Goal: Task Accomplishment & Management: Manage account settings

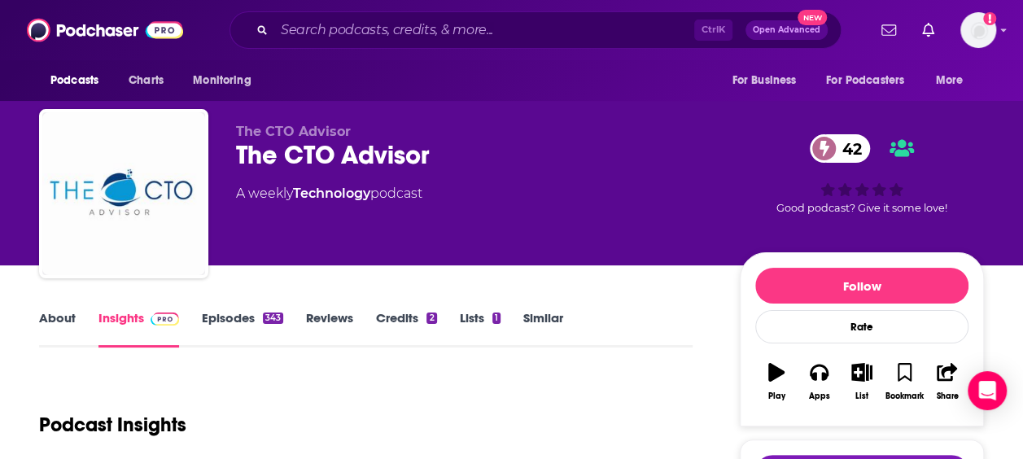
click at [483, 321] on link "Lists 1" at bounding box center [480, 328] width 41 height 37
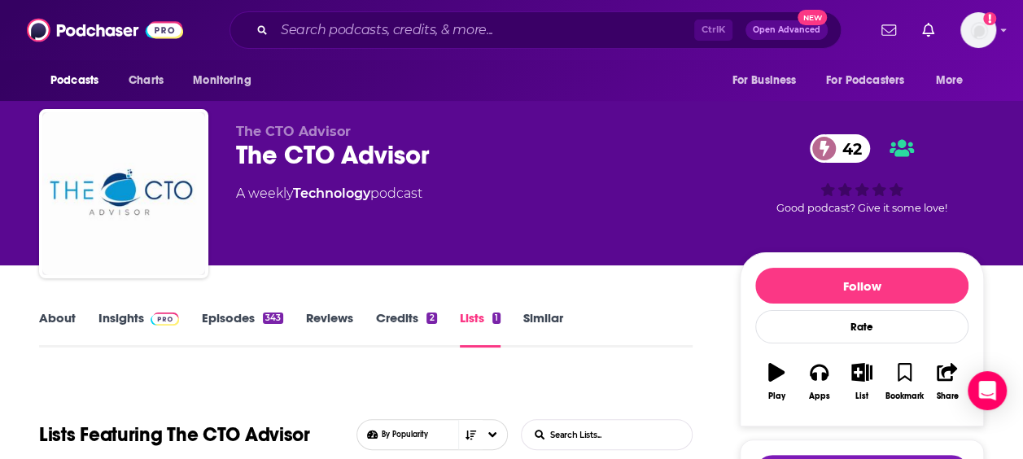
scroll to position [379, 0]
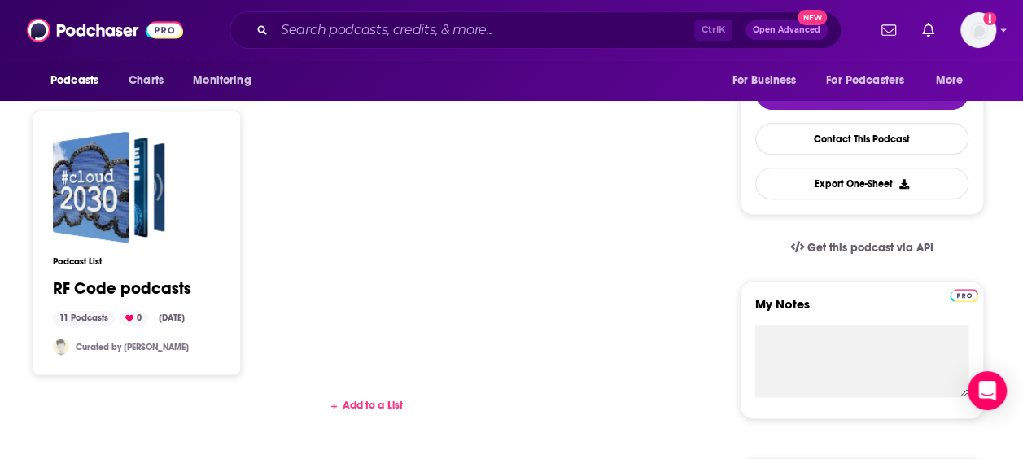
click at [381, 404] on div "Add to a List" at bounding box center [365, 405] width 653 height 13
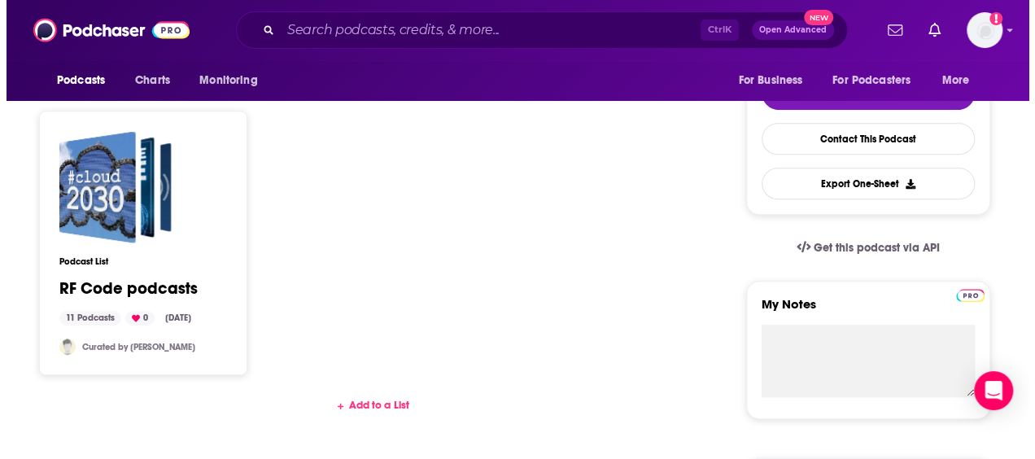
scroll to position [0, 0]
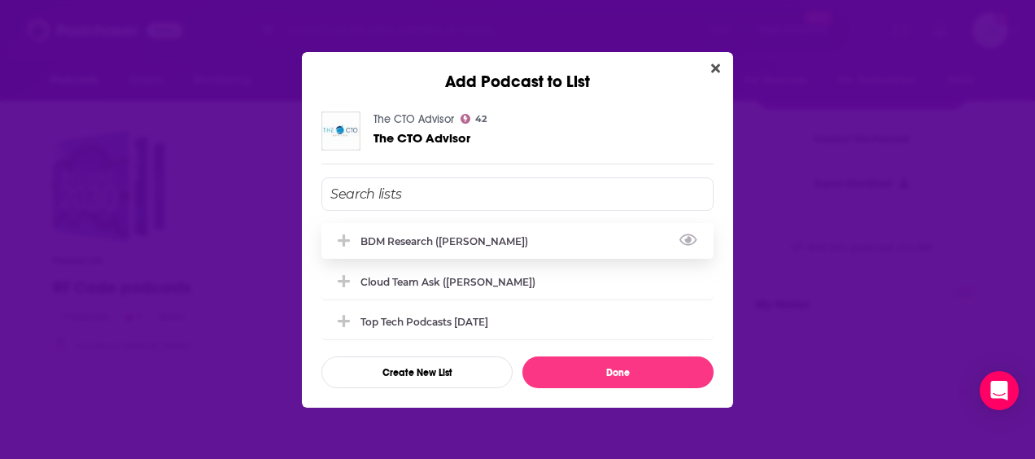
click at [480, 239] on div "BDM Research (Vincent)" at bounding box center [449, 241] width 177 height 12
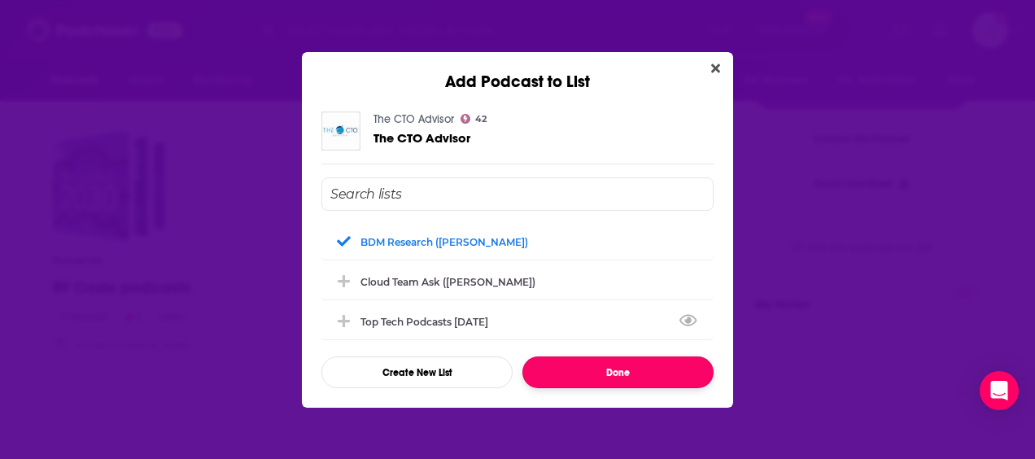
click at [645, 373] on button "Done" at bounding box center [617, 372] width 191 height 32
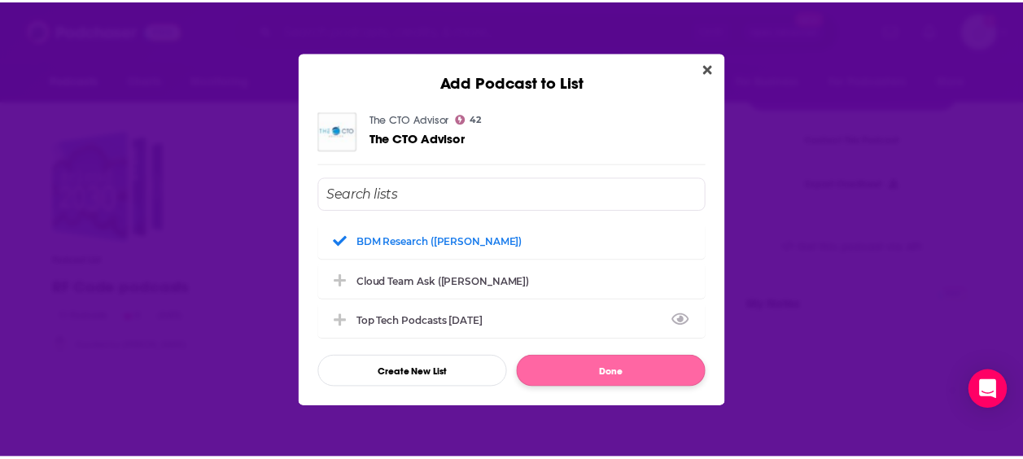
scroll to position [379, 0]
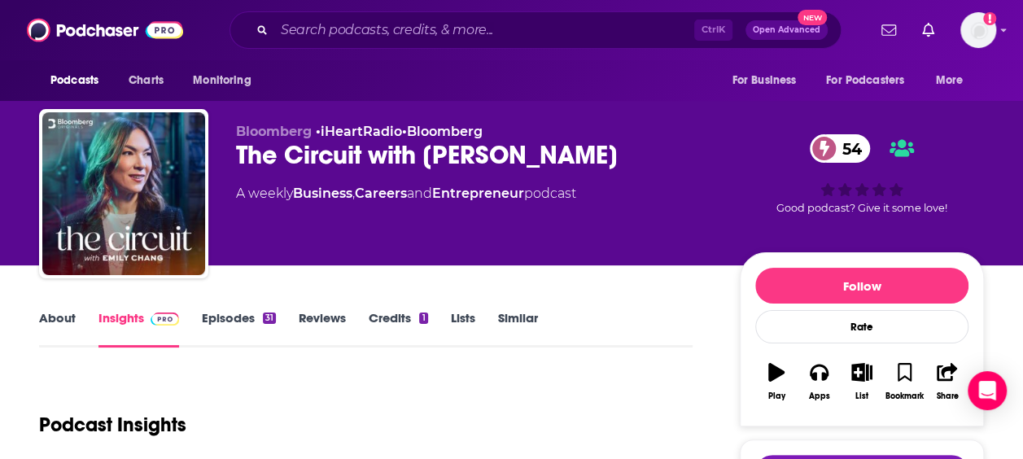
click at [467, 324] on link "Lists" at bounding box center [463, 328] width 24 height 37
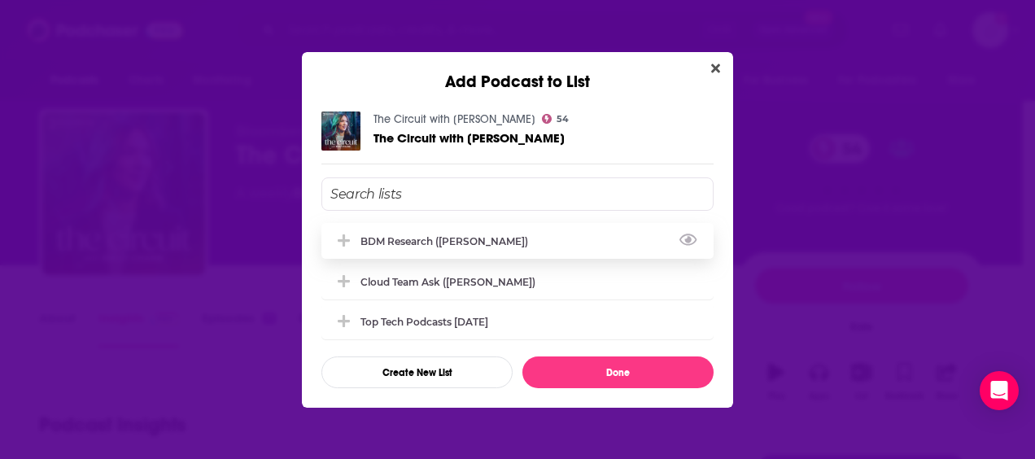
click at [457, 238] on div "BDM Research (Vincent)" at bounding box center [449, 241] width 177 height 12
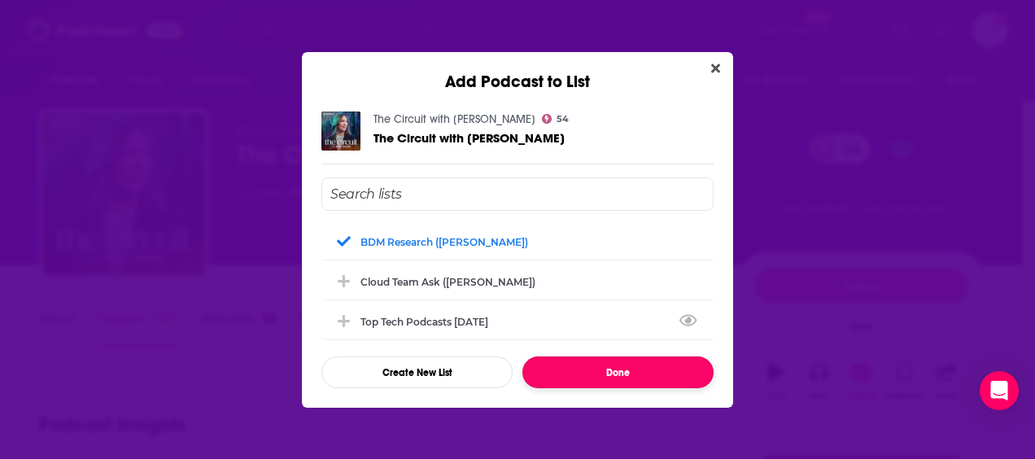
click at [624, 371] on button "Done" at bounding box center [617, 372] width 191 height 32
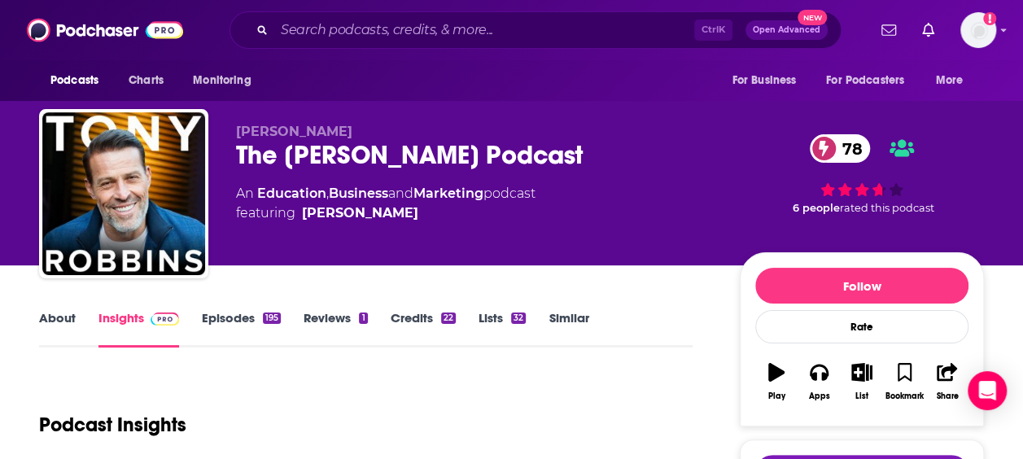
click at [489, 320] on link "Lists 32" at bounding box center [502, 328] width 47 height 37
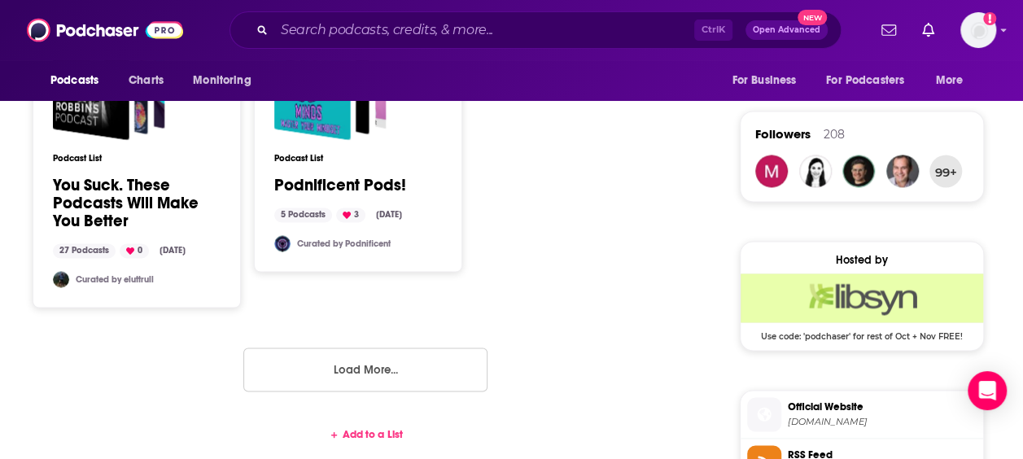
scroll to position [1139, 0]
click at [396, 428] on div "Add to a List" at bounding box center [365, 434] width 653 height 13
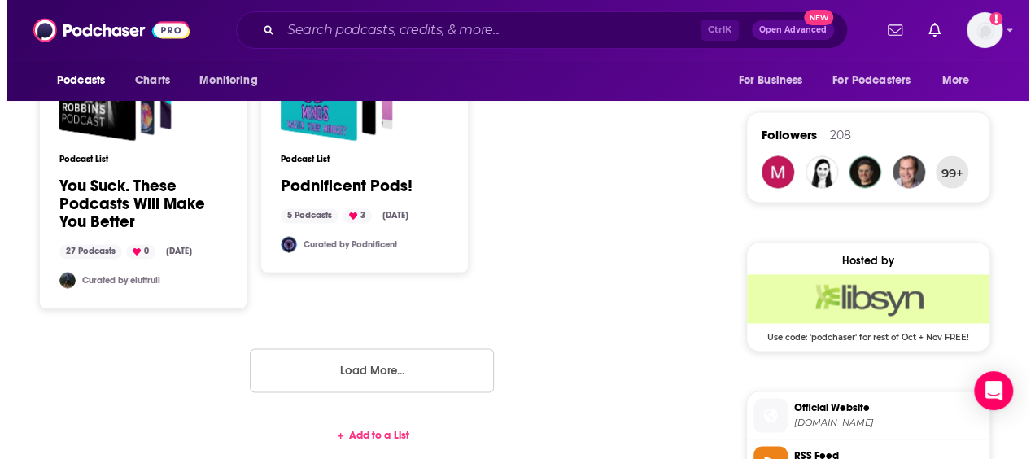
scroll to position [0, 0]
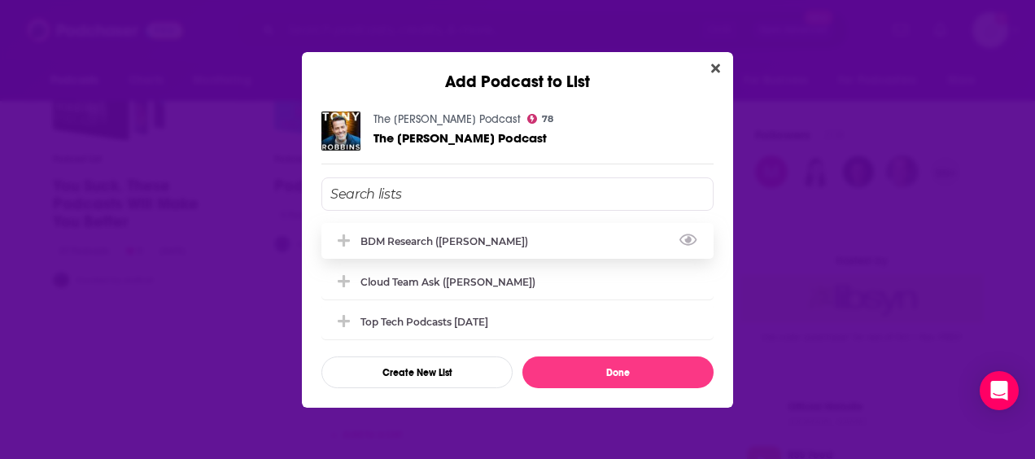
click at [506, 239] on div "BDM Research (Vincent)" at bounding box center [517, 241] width 392 height 36
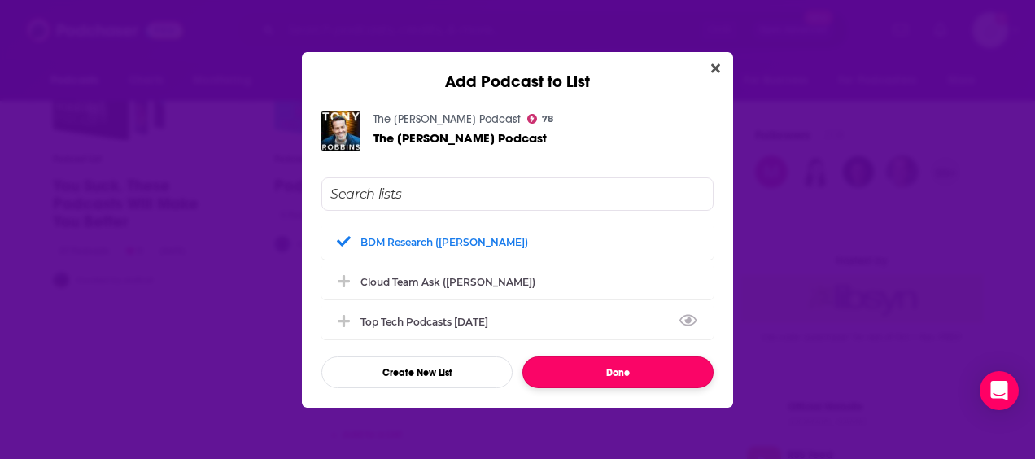
click at [625, 372] on button "Done" at bounding box center [617, 372] width 191 height 32
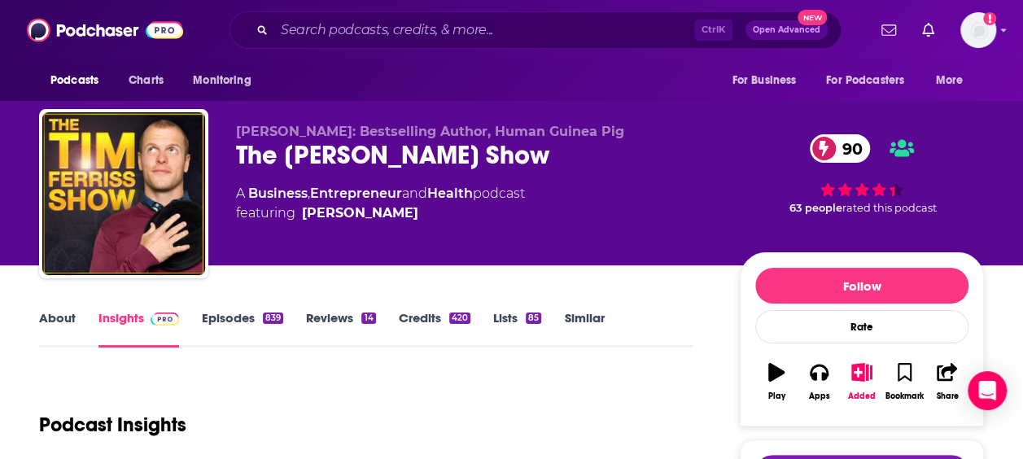
click at [524, 322] on link "Lists 85" at bounding box center [517, 328] width 48 height 37
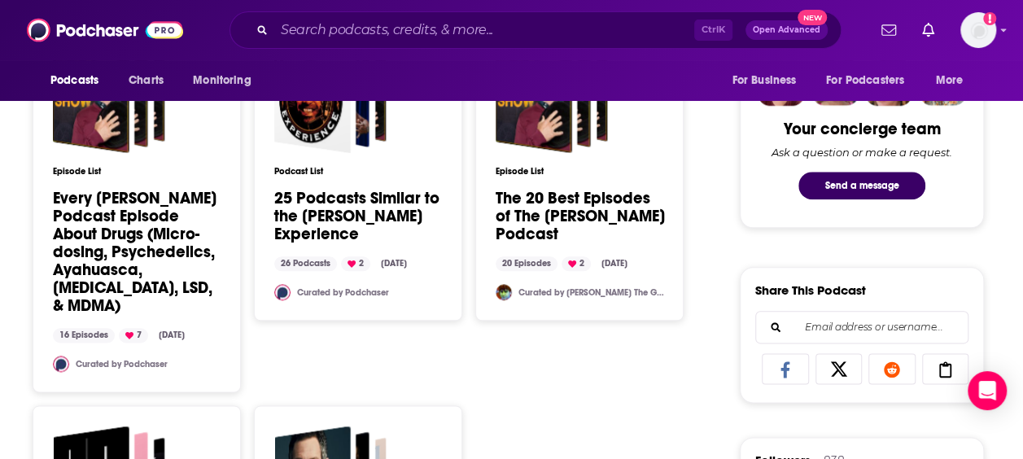
scroll to position [1193, 0]
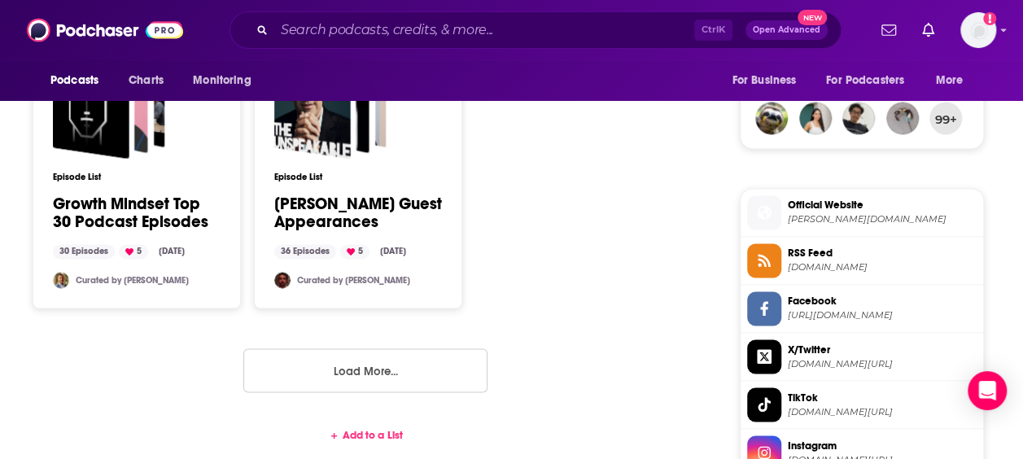
click at [384, 428] on div "Add to a List" at bounding box center [365, 434] width 653 height 13
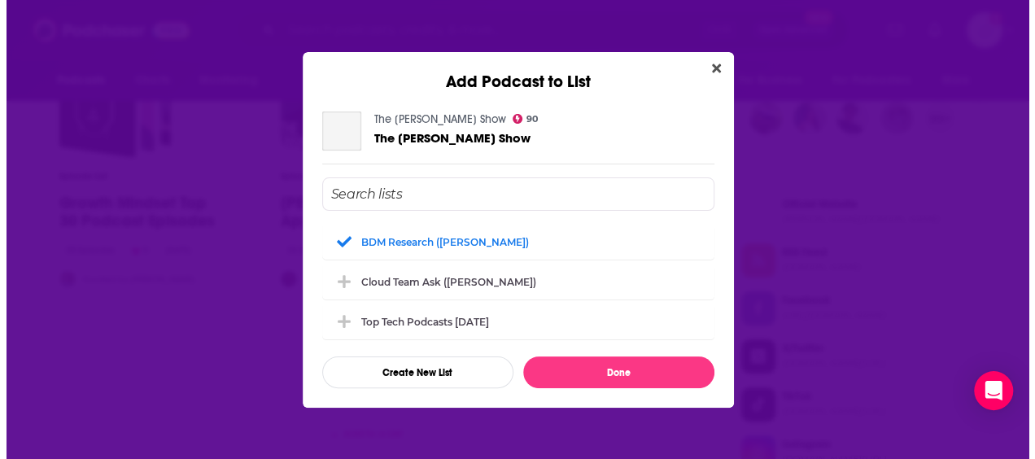
scroll to position [0, 0]
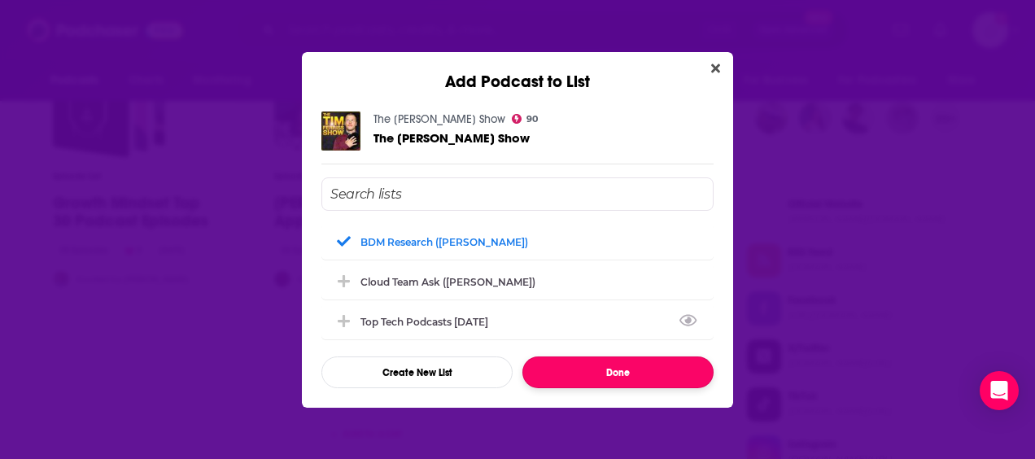
click at [636, 380] on button "Done" at bounding box center [617, 372] width 191 height 32
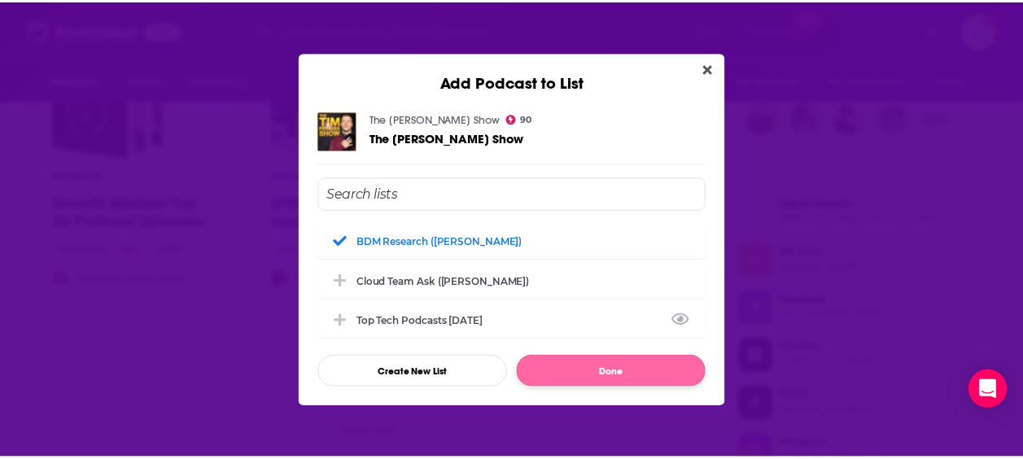
scroll to position [1193, 0]
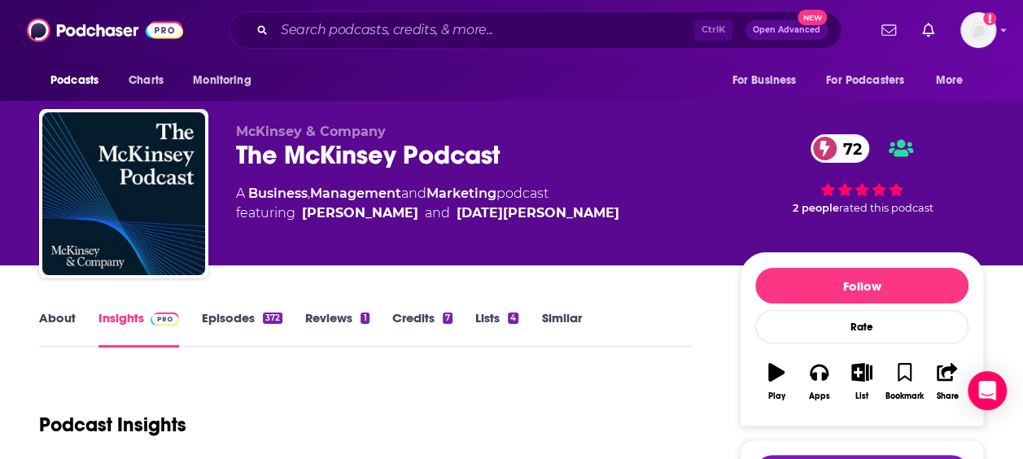
click at [487, 319] on link "Lists 4" at bounding box center [496, 328] width 43 height 37
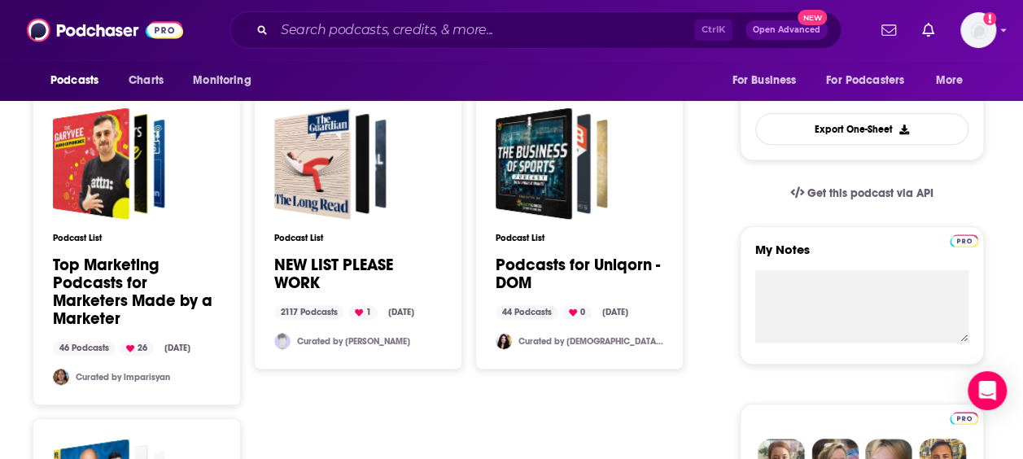
scroll to position [705, 0]
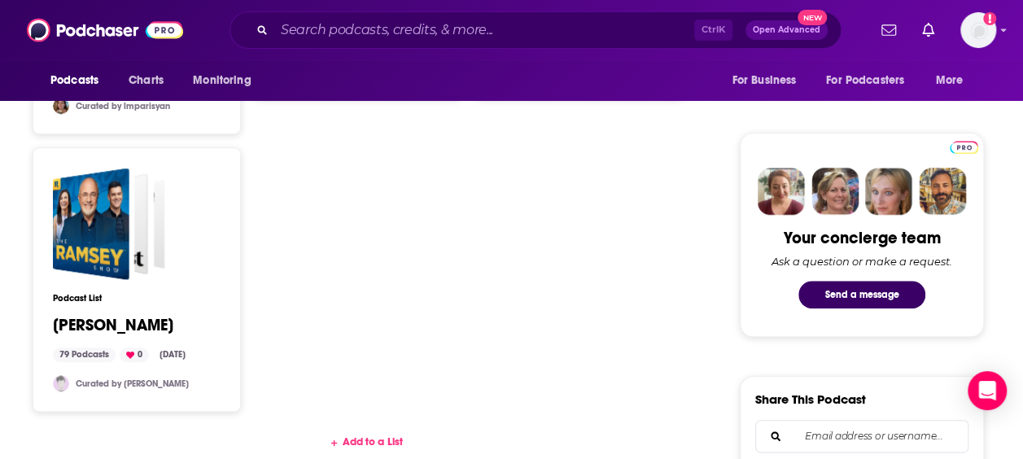
click at [396, 435] on div "Add to a List" at bounding box center [365, 441] width 653 height 13
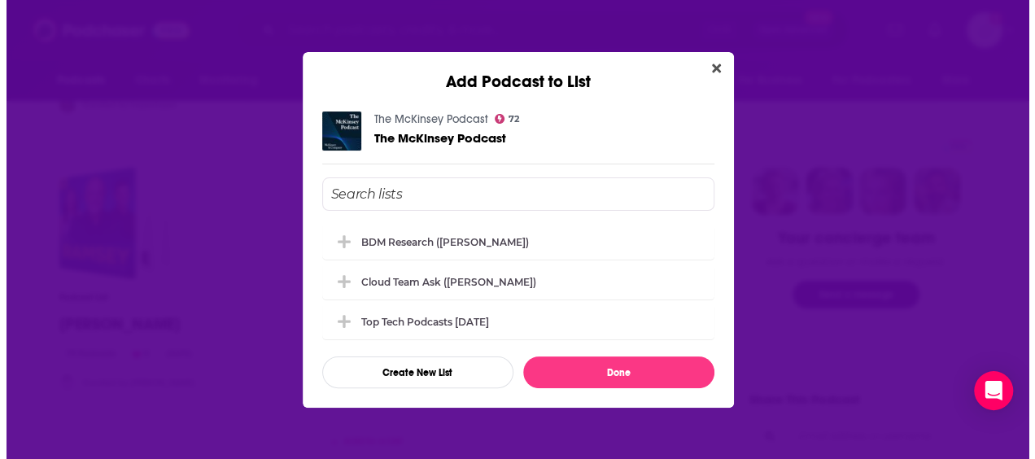
scroll to position [0, 0]
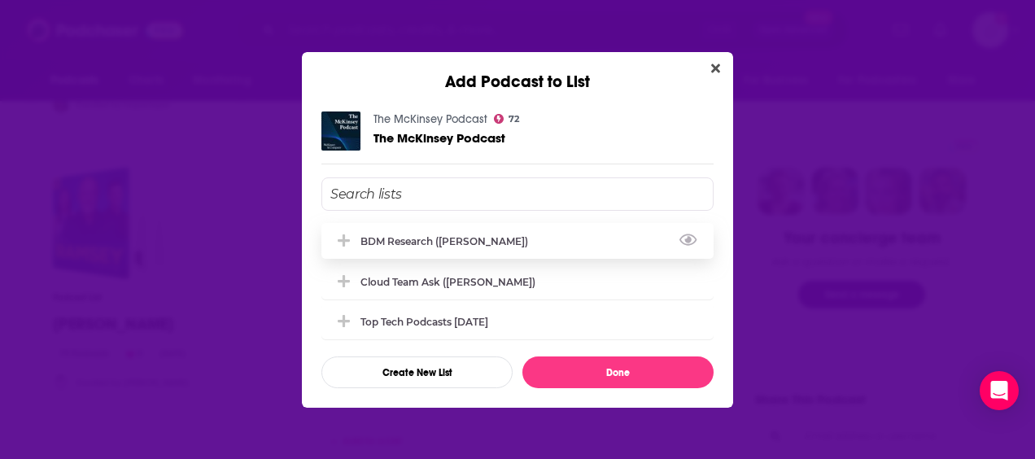
click at [516, 230] on div "BDM Research (Vincent)" at bounding box center [517, 241] width 392 height 36
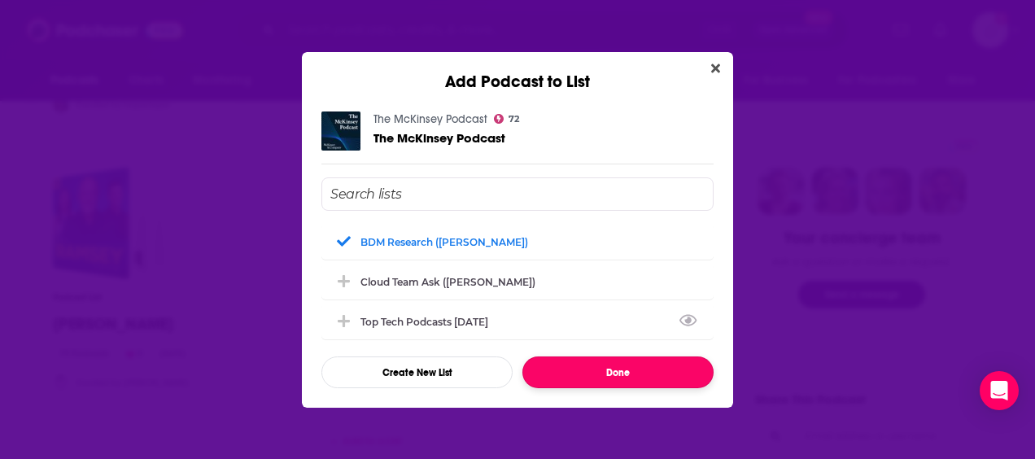
click at [617, 369] on button "Done" at bounding box center [617, 372] width 191 height 32
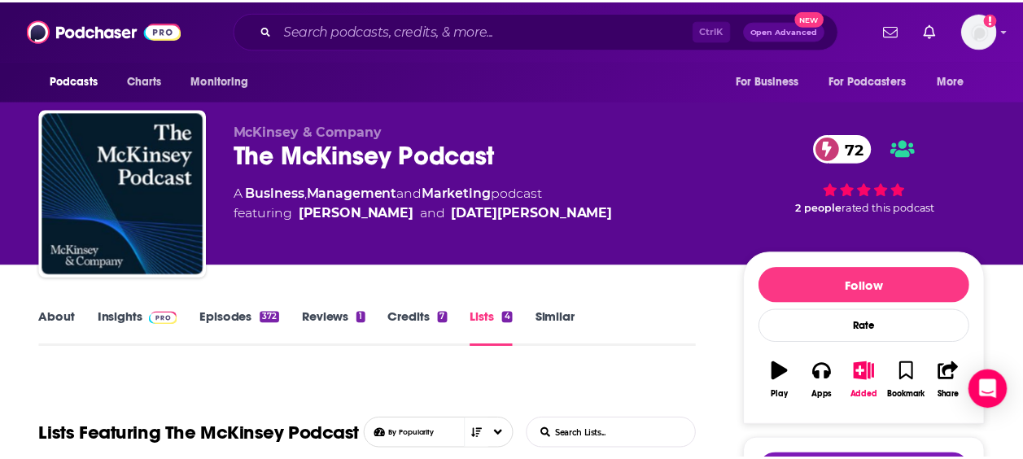
scroll to position [705, 0]
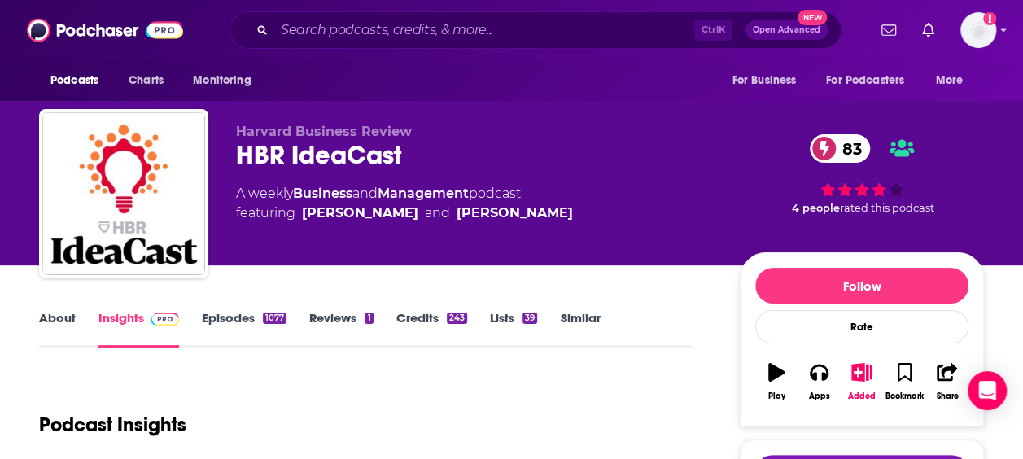
click at [498, 322] on link "Lists 39" at bounding box center [513, 328] width 47 height 37
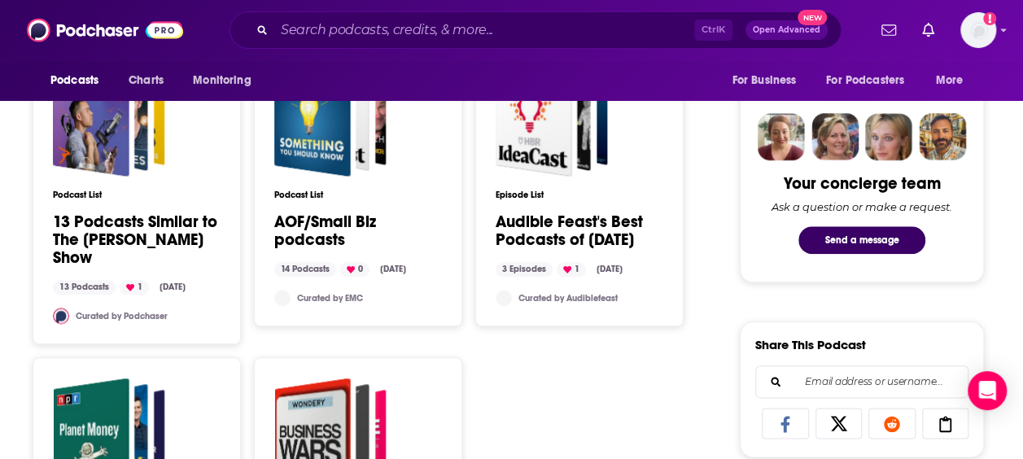
scroll to position [1139, 0]
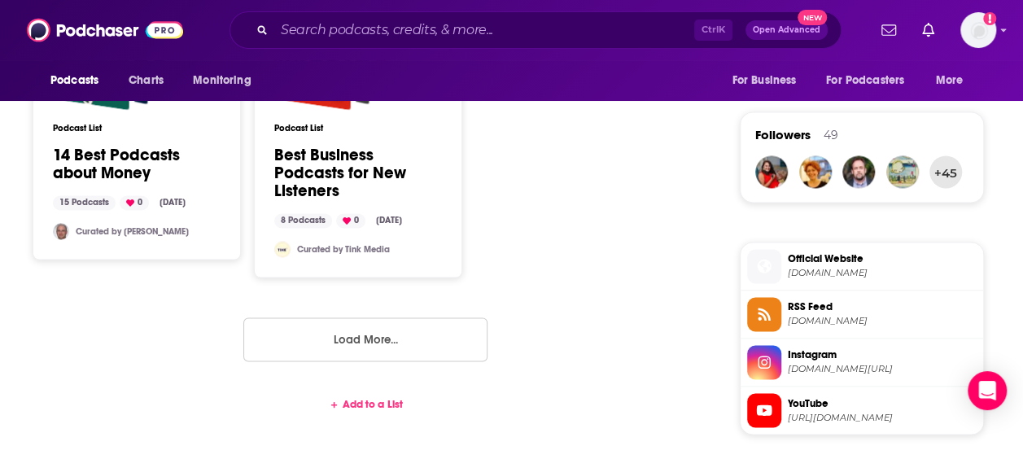
click at [380, 409] on div "Add to a List" at bounding box center [365, 403] width 653 height 13
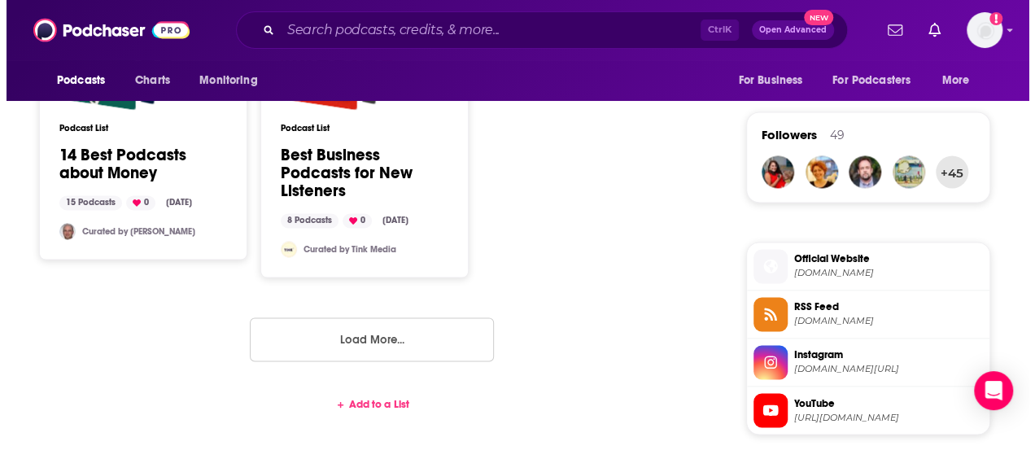
scroll to position [0, 0]
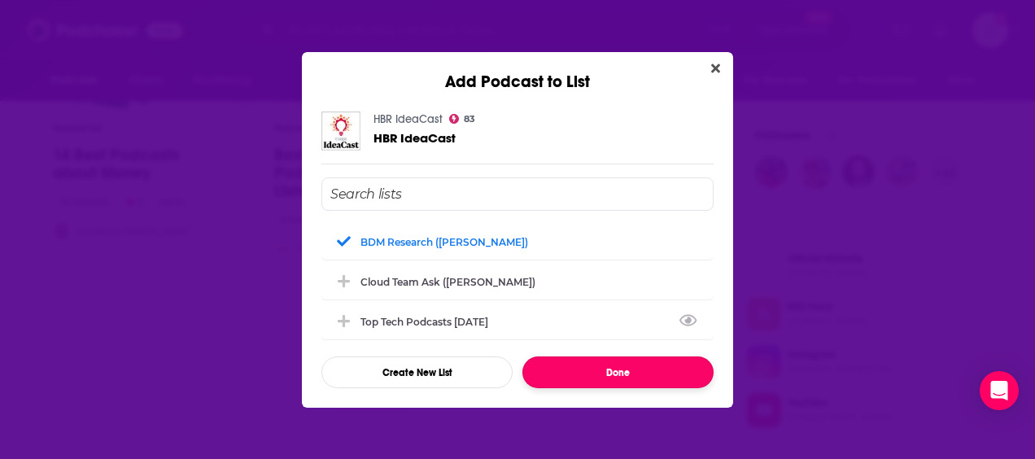
click at [629, 371] on button "Done" at bounding box center [617, 372] width 191 height 32
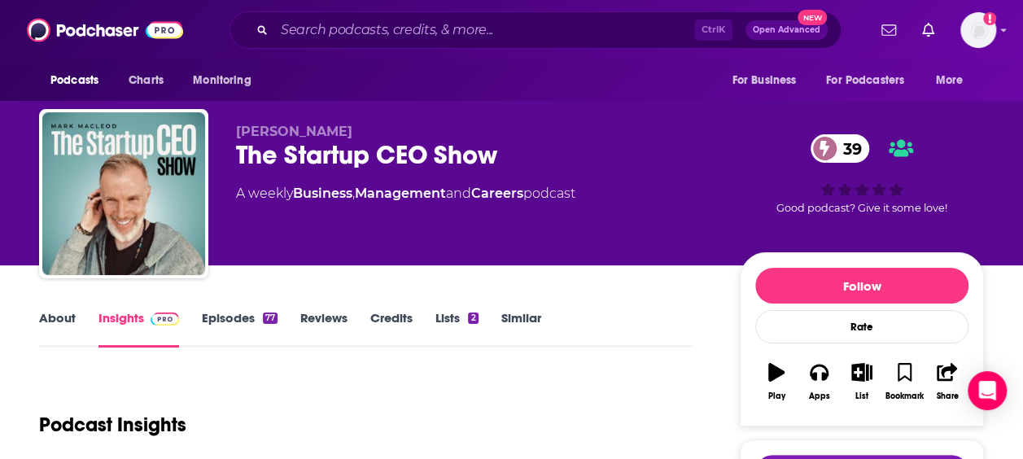
click at [467, 314] on link "Lists 2" at bounding box center [456, 328] width 42 height 37
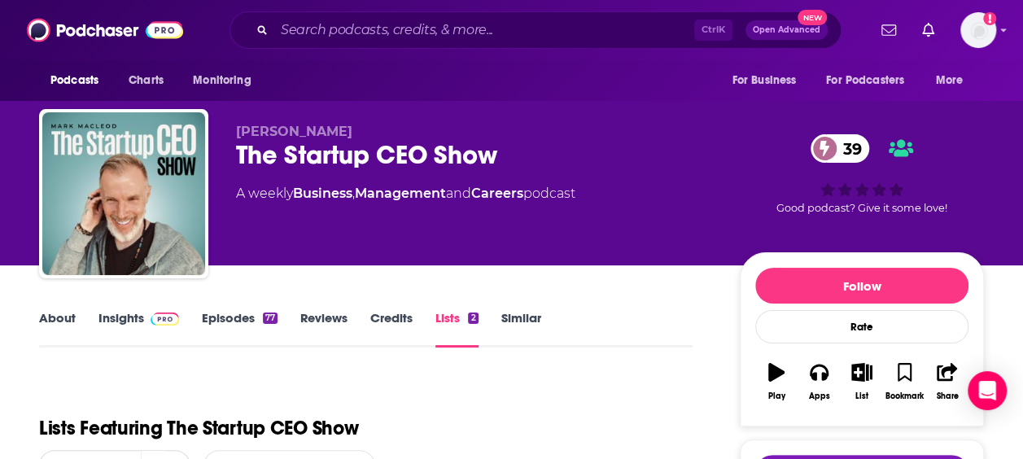
scroll to position [488, 0]
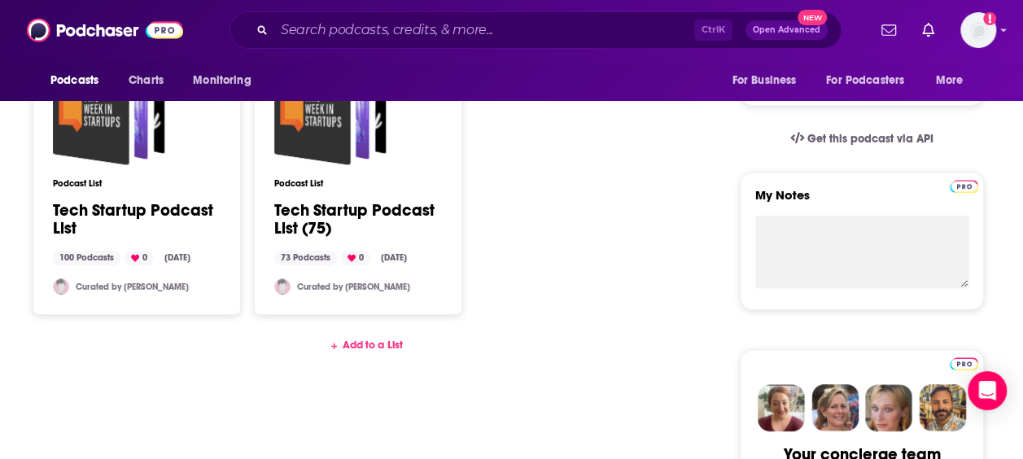
click at [386, 339] on div "Add to a List" at bounding box center [365, 345] width 653 height 13
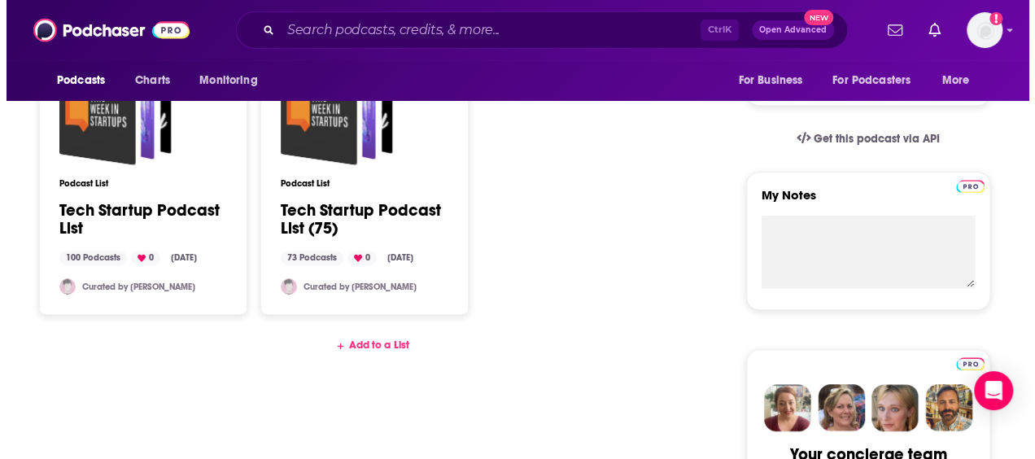
scroll to position [0, 0]
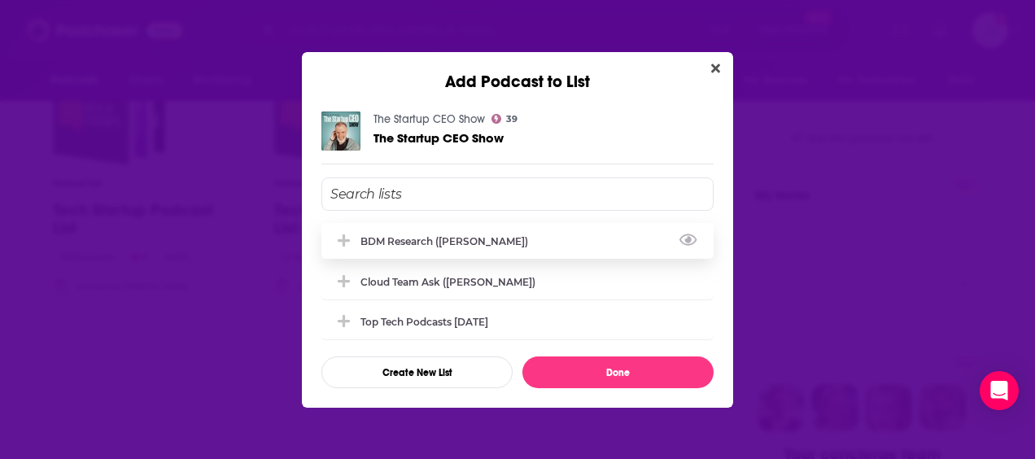
click at [504, 243] on div "BDM Research (Vincent)" at bounding box center [517, 241] width 392 height 36
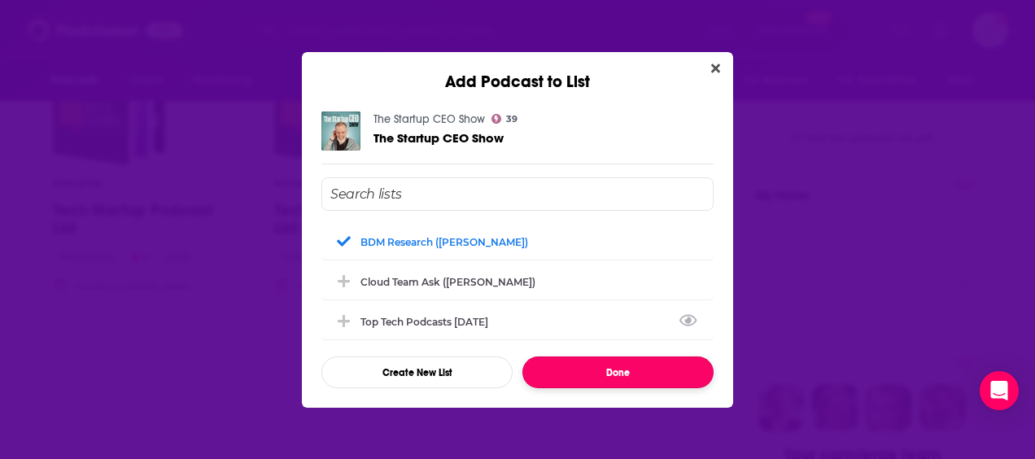
click at [625, 378] on button "Done" at bounding box center [617, 372] width 191 height 32
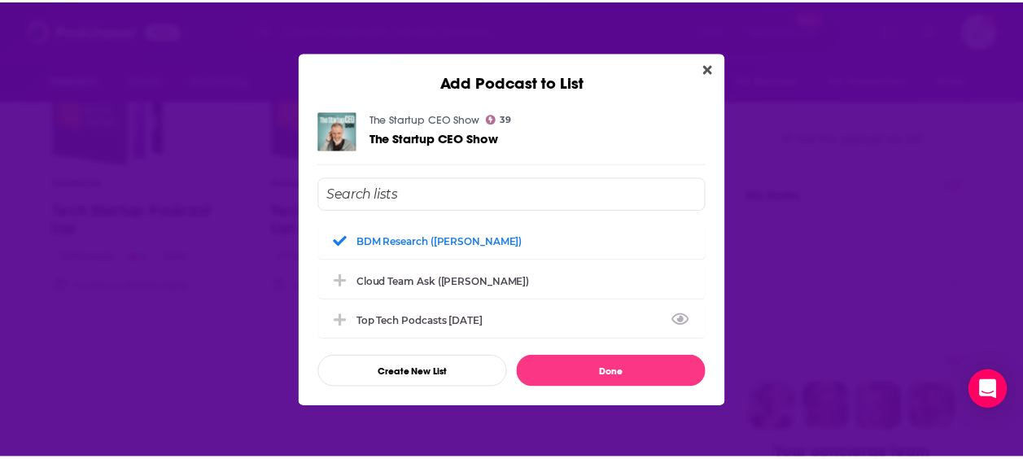
scroll to position [488, 0]
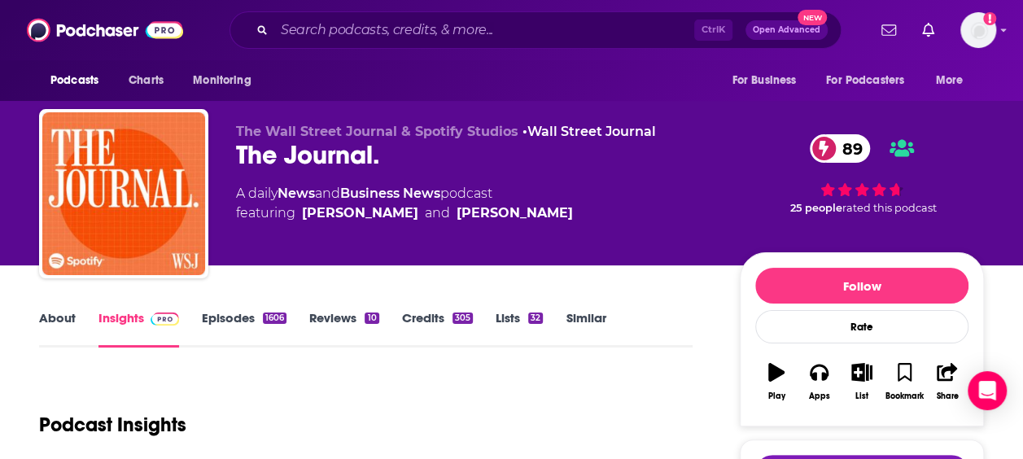
click at [530, 325] on link "Lists 32" at bounding box center [519, 328] width 47 height 37
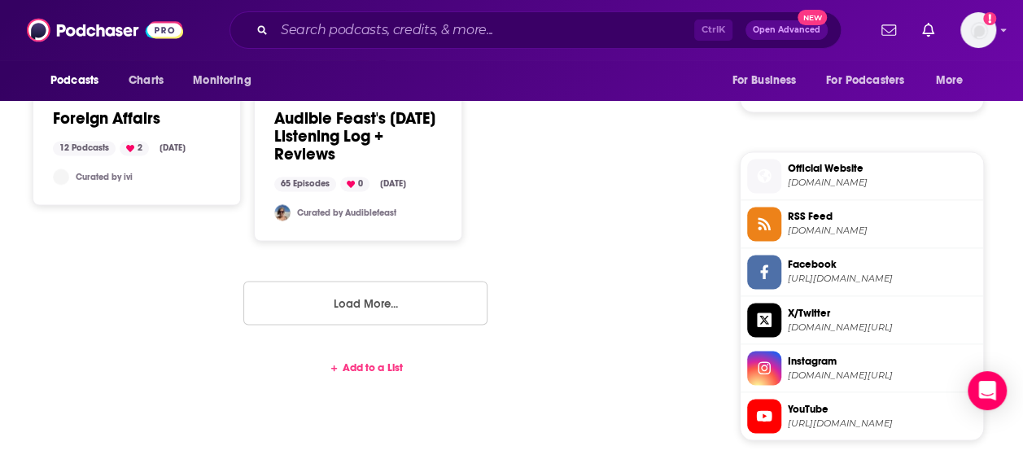
scroll to position [1302, 0]
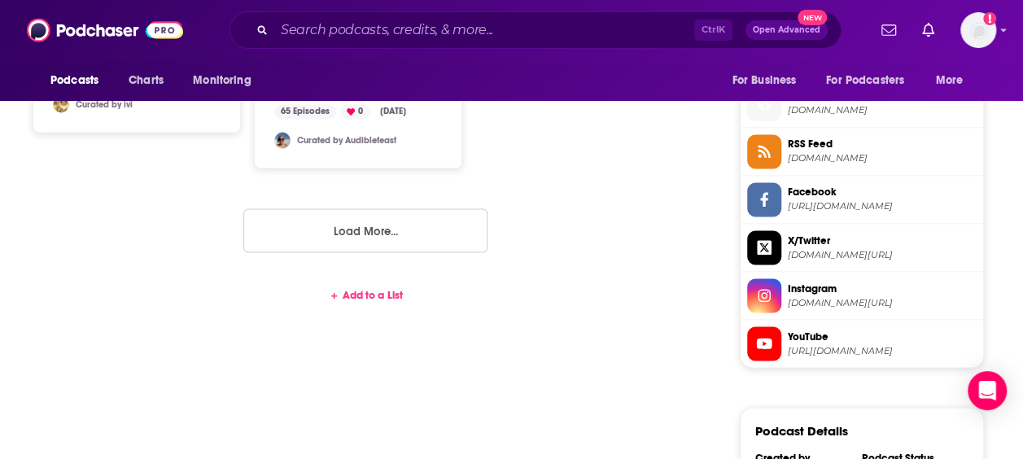
click at [379, 288] on div "Add to a List" at bounding box center [365, 294] width 653 height 13
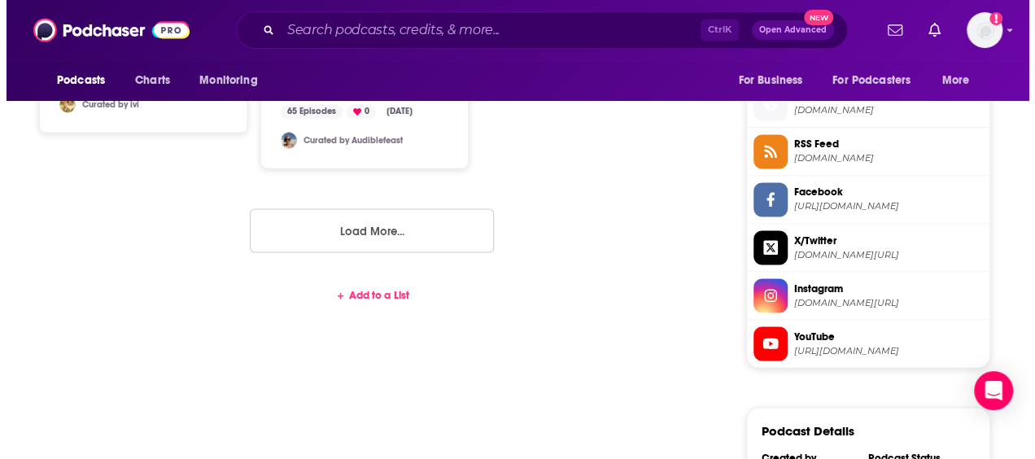
scroll to position [0, 0]
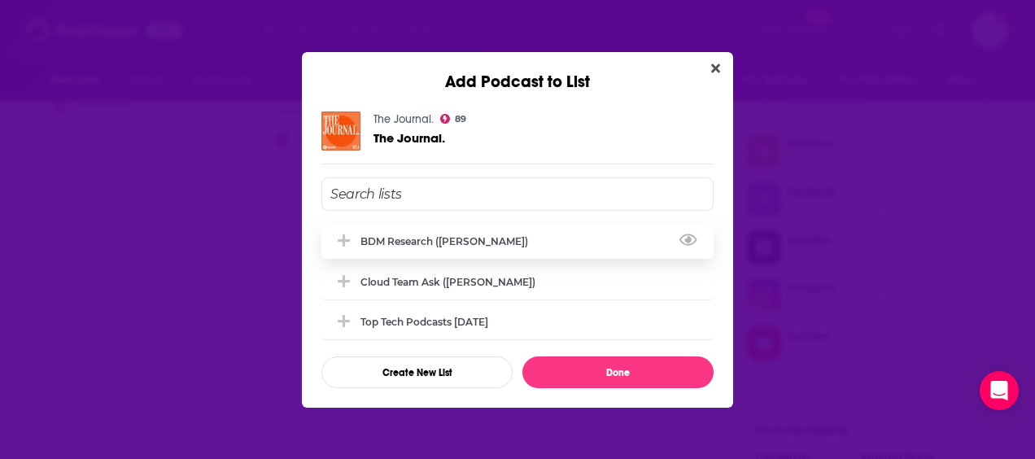
click at [474, 238] on div "BDM Research (Vincent)" at bounding box center [449, 241] width 177 height 12
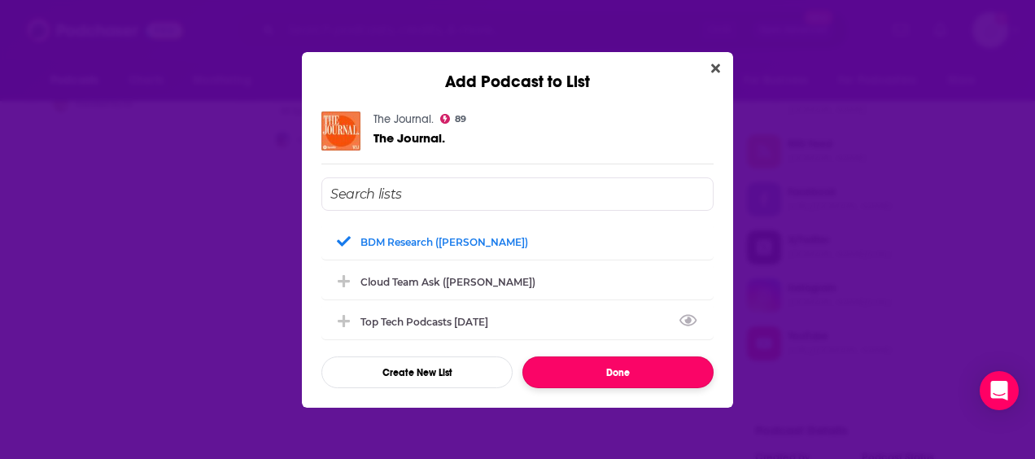
click at [623, 367] on button "Done" at bounding box center [617, 372] width 191 height 32
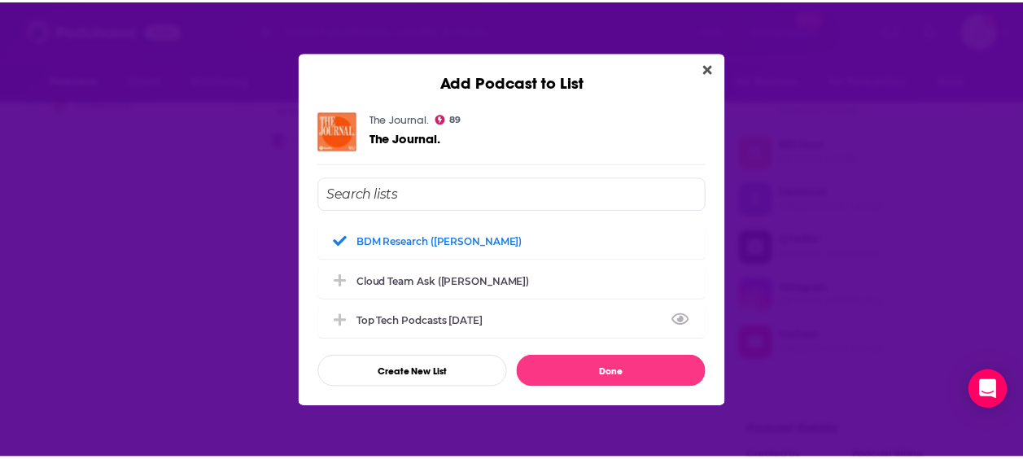
scroll to position [1302, 0]
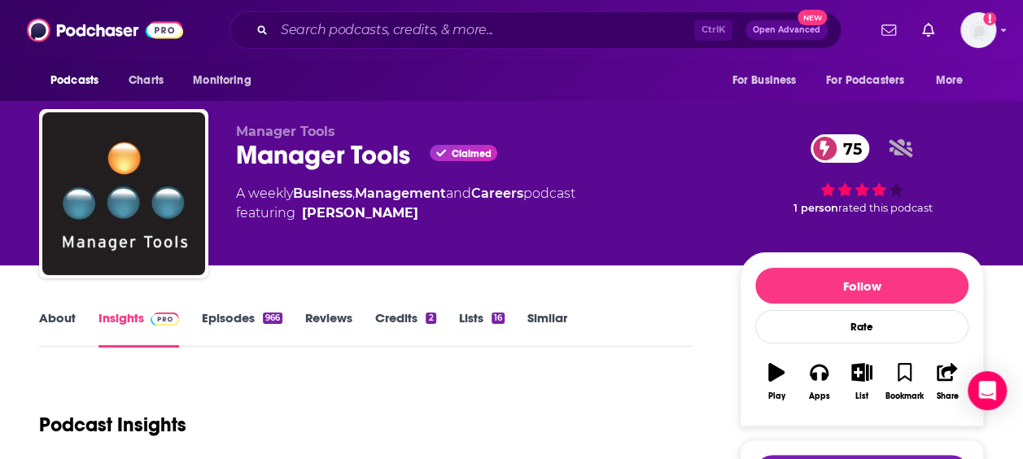
click at [491, 320] on link "Lists 16" at bounding box center [482, 328] width 46 height 37
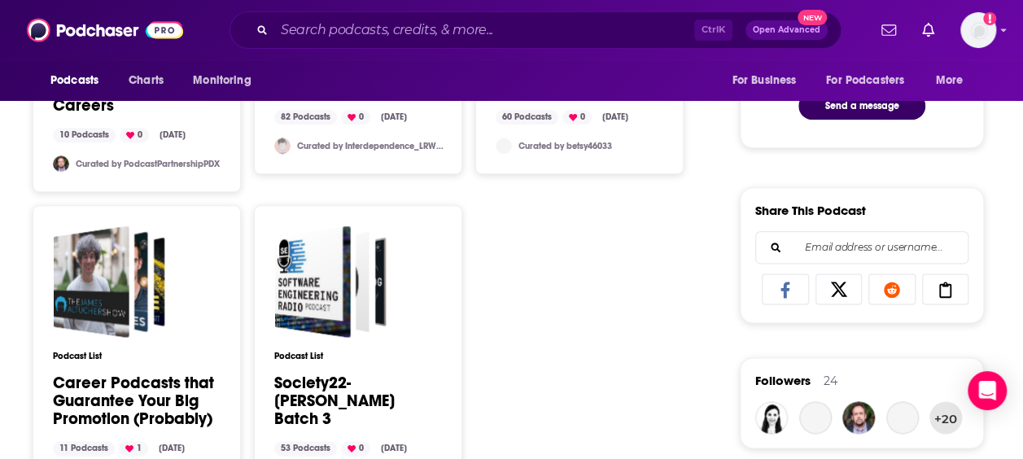
scroll to position [1248, 0]
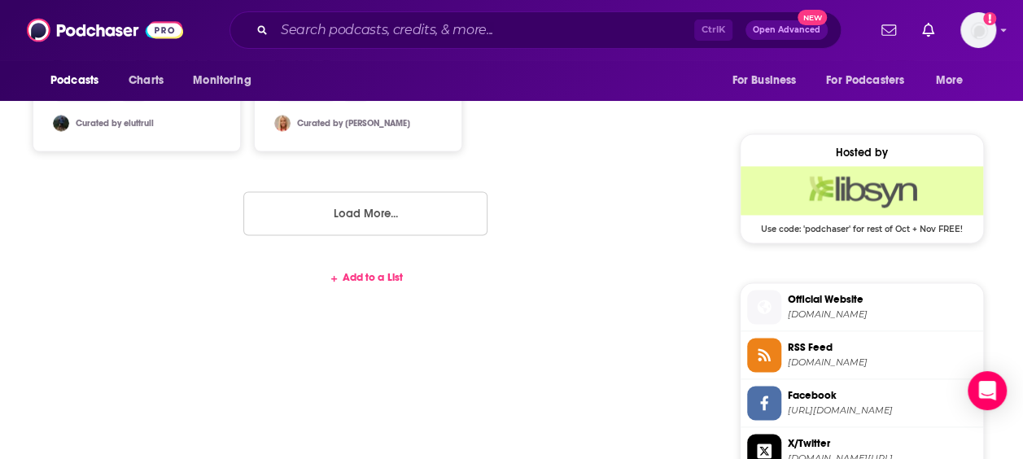
click at [374, 278] on div "Add to a List" at bounding box center [365, 277] width 653 height 13
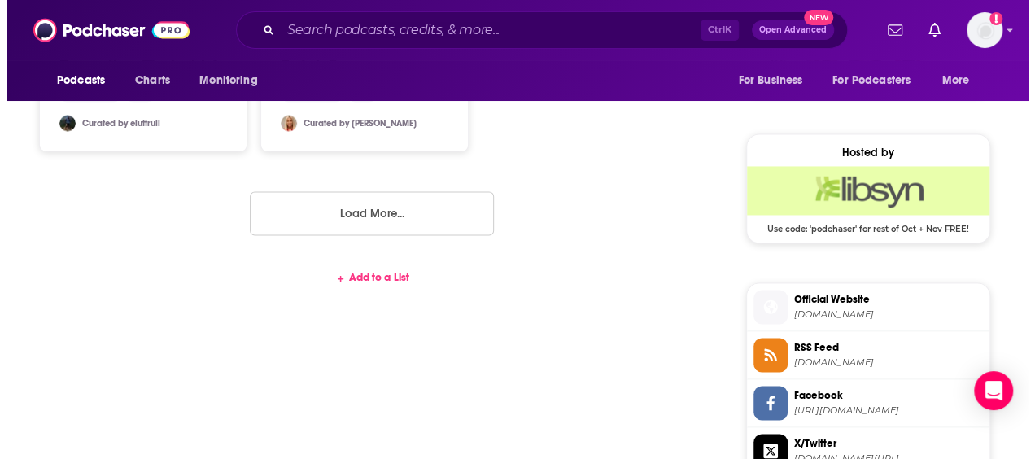
scroll to position [0, 0]
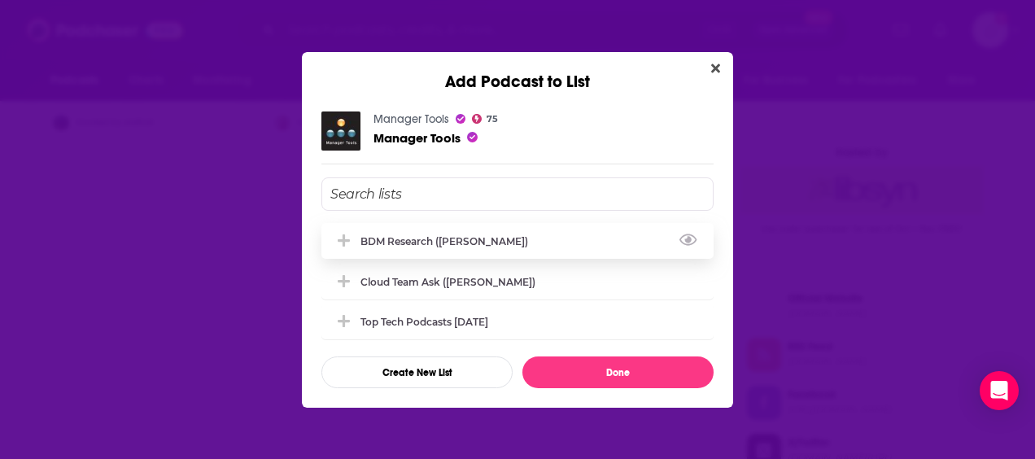
click at [439, 247] on div "BDM Research (Vincent)" at bounding box center [517, 241] width 392 height 36
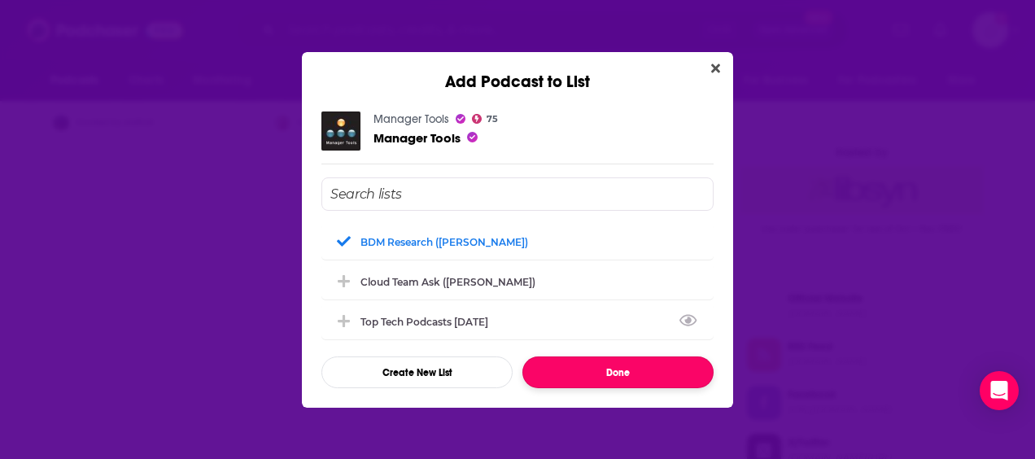
click at [672, 376] on button "Done" at bounding box center [617, 372] width 191 height 32
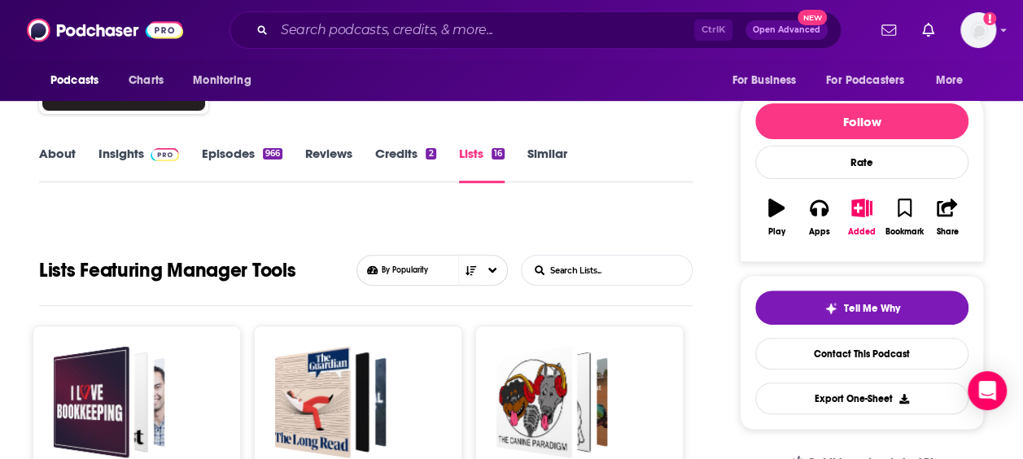
scroll to position [216, 0]
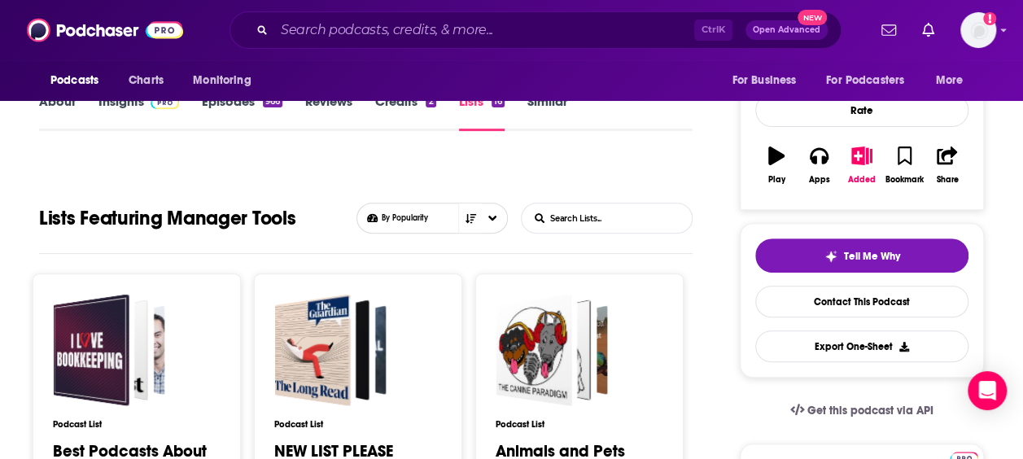
drag, startPoint x: 62, startPoint y: 112, endPoint x: 151, endPoint y: 173, distance: 107.9
click at [62, 112] on link "About" at bounding box center [57, 112] width 37 height 37
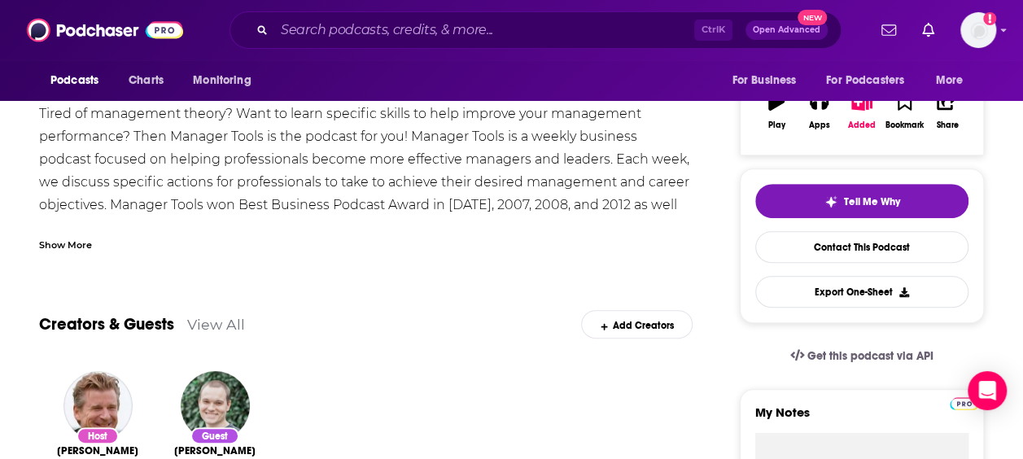
scroll to position [108, 0]
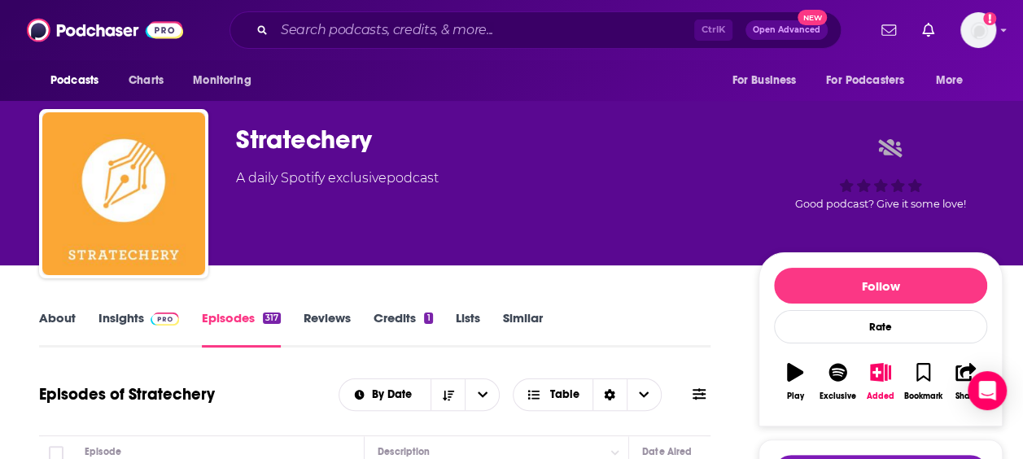
click at [471, 313] on link "Lists" at bounding box center [468, 328] width 24 height 37
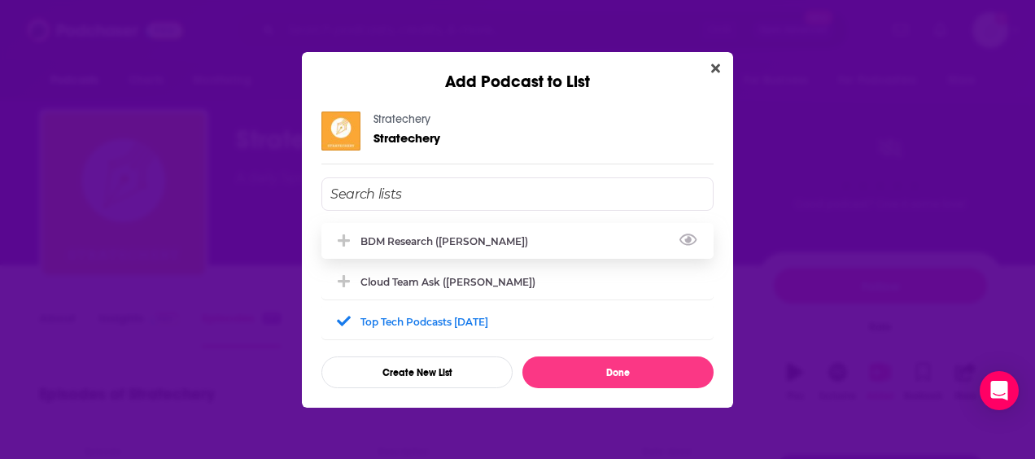
click at [475, 238] on div "BDM Research (Vincent)" at bounding box center [449, 241] width 177 height 12
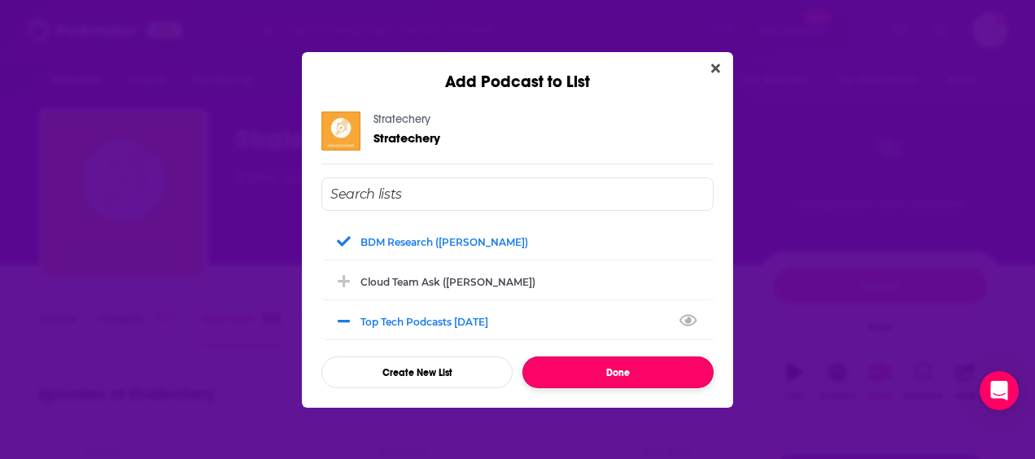
click at [606, 368] on button "Done" at bounding box center [617, 372] width 191 height 32
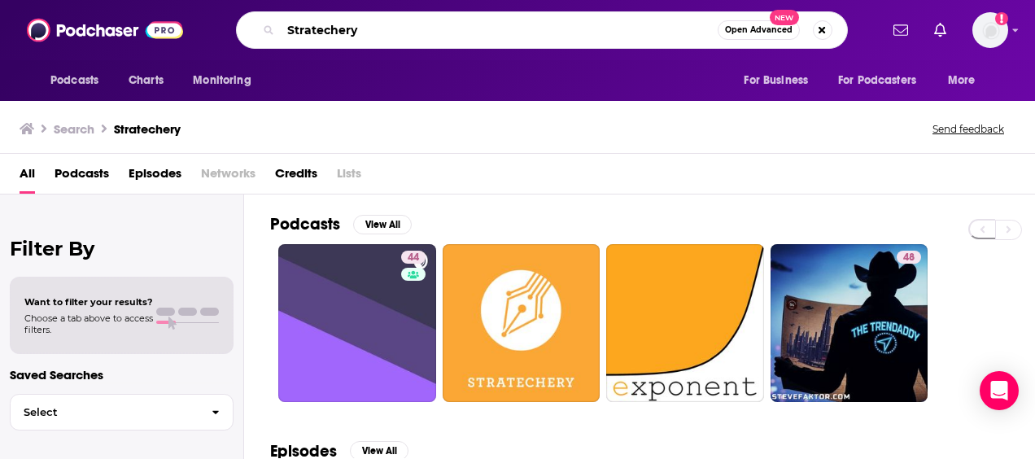
drag, startPoint x: 282, startPoint y: 16, endPoint x: 246, endPoint y: 16, distance: 35.8
click at [246, 16] on div "Stratechery Open Advanced New" at bounding box center [542, 29] width 612 height 37
type input "a bit of"
drag, startPoint x: 316, startPoint y: 26, endPoint x: 236, endPoint y: 22, distance: 79.9
click at [236, 22] on div "a bit of Open Advanced New" at bounding box center [542, 29] width 612 height 37
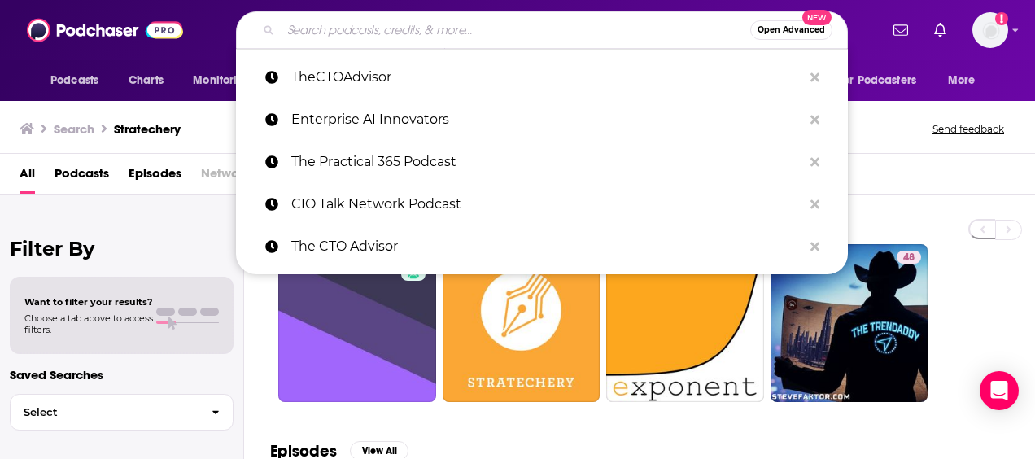
click at [873, 124] on div "Search Stratechery Send feedback" at bounding box center [515, 128] width 990 height 23
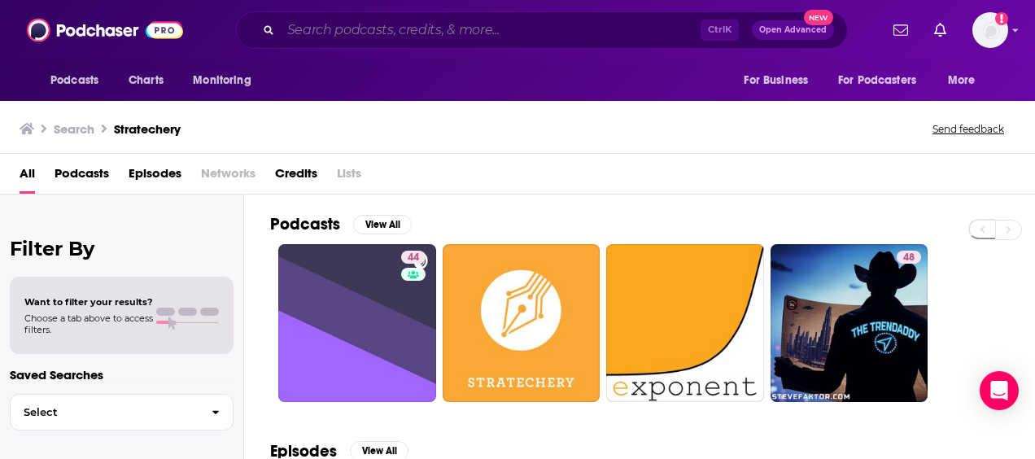
click at [422, 31] on input "Search podcasts, credits, & more..." at bounding box center [491, 30] width 420 height 26
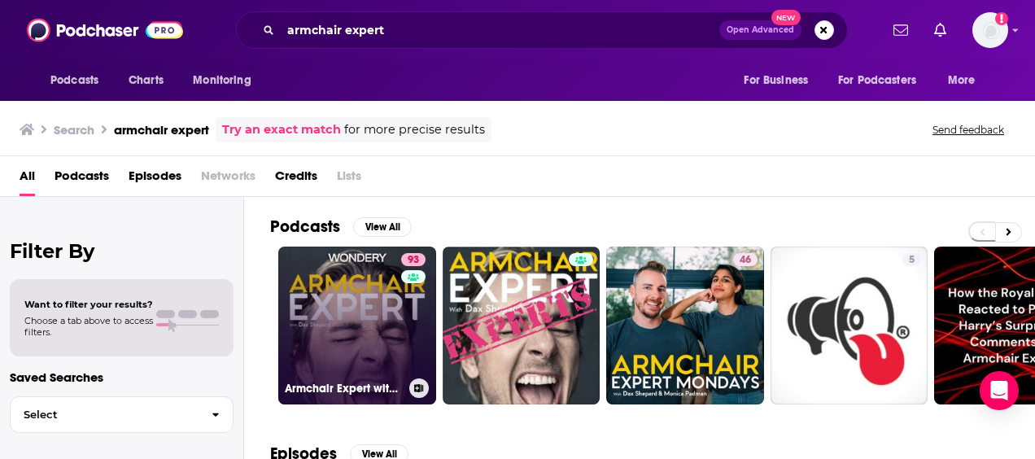
click at [422, 387] on icon at bounding box center [419, 388] width 9 height 8
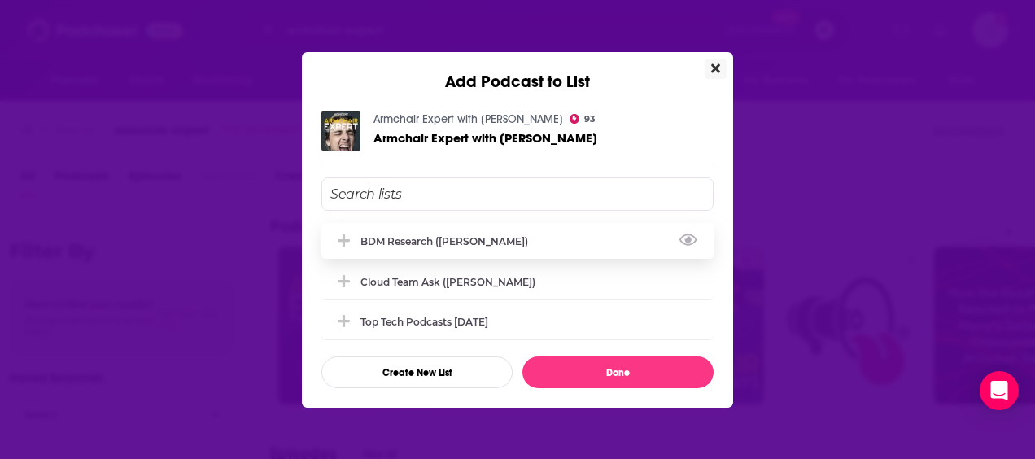
click at [422, 238] on div "BDM Research (Vincent)" at bounding box center [449, 241] width 177 height 12
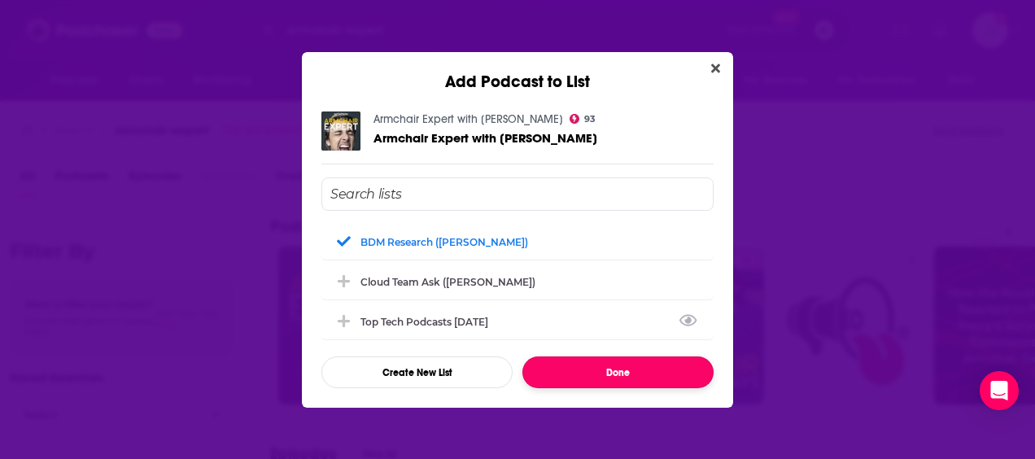
click at [621, 368] on button "Done" at bounding box center [617, 372] width 191 height 32
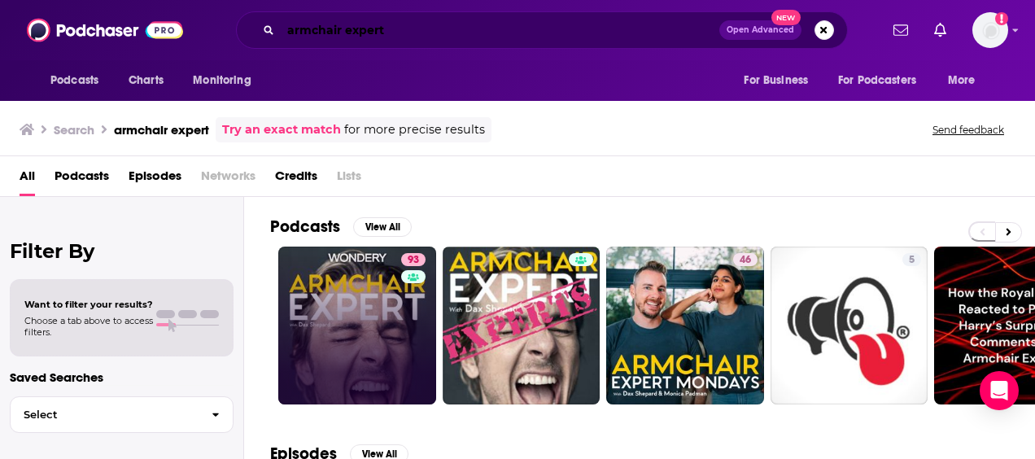
click at [377, 24] on input "armchair expert" at bounding box center [500, 30] width 439 height 26
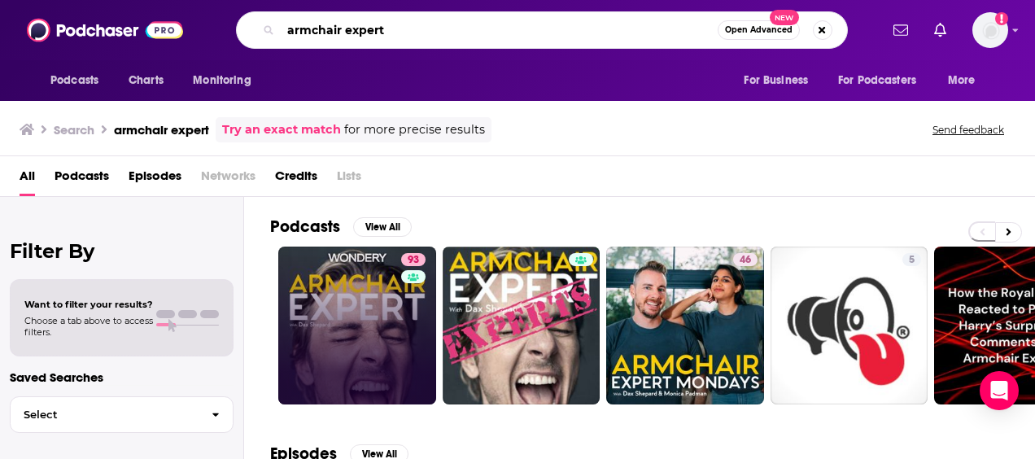
drag, startPoint x: 429, startPoint y: 33, endPoint x: 203, endPoint y: 26, distance: 225.5
click at [204, 26] on div "armchair expert Open Advanced New" at bounding box center [541, 29] width 675 height 37
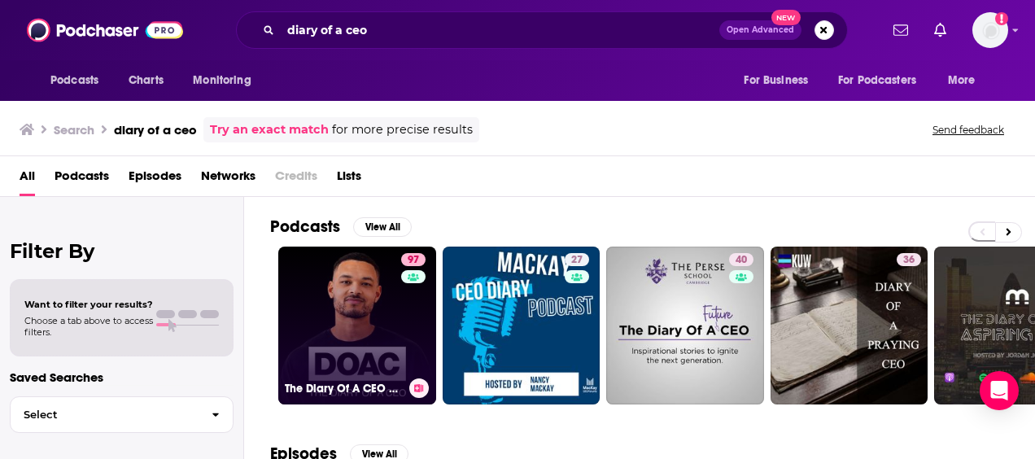
click at [417, 384] on icon at bounding box center [418, 388] width 9 height 8
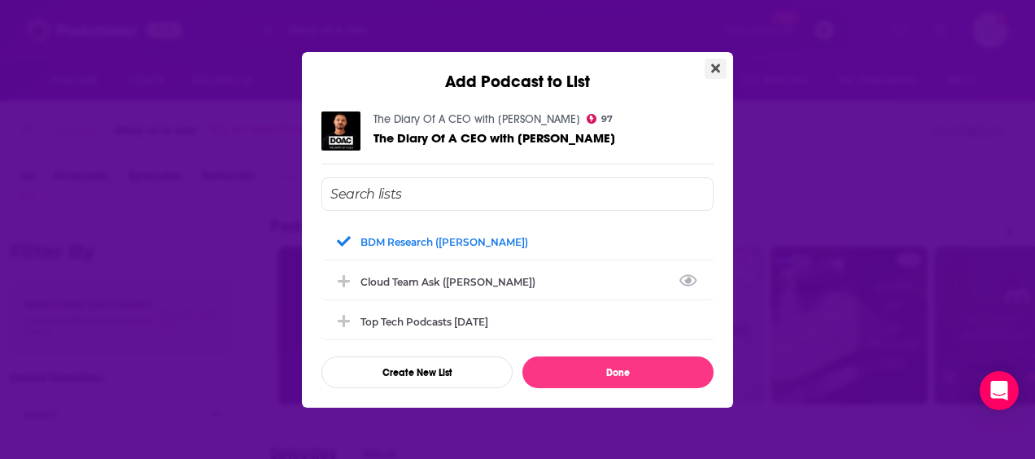
click at [715, 67] on icon "Close" at bounding box center [715, 67] width 9 height 9
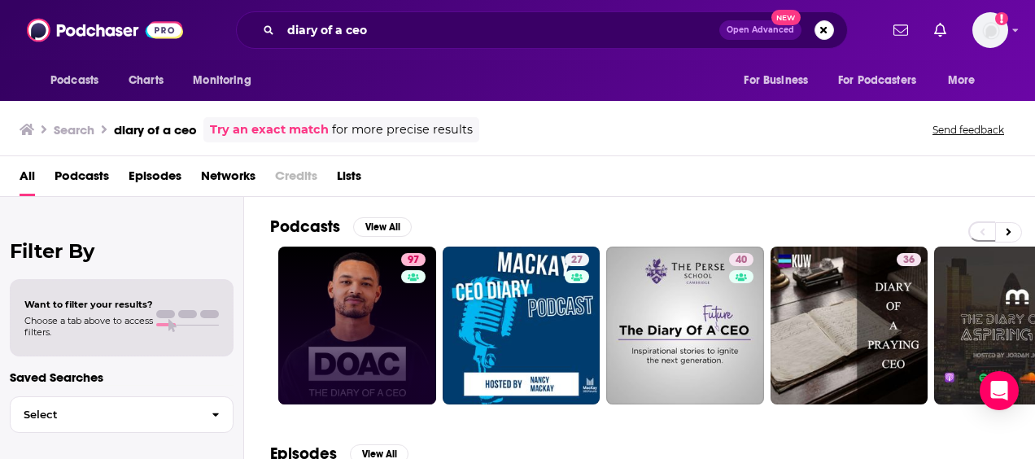
click at [619, 138] on div "Search diary of a ceo Try an exact match for more precise results Send feedback" at bounding box center [515, 129] width 990 height 25
click at [146, 7] on div "Podcasts Charts Monitoring diary of a ceo Open Advanced New For Business For Po…" at bounding box center [517, 30] width 1035 height 60
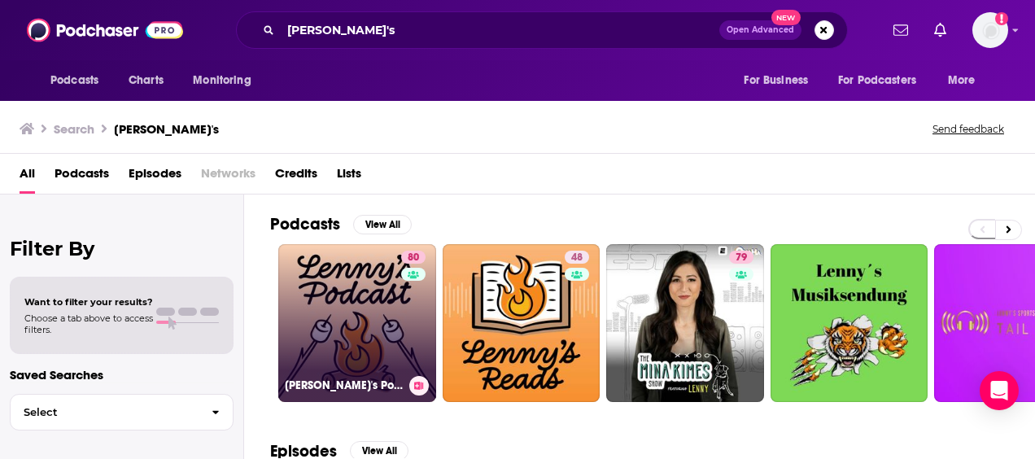
click at [423, 383] on button at bounding box center [419, 386] width 20 height 20
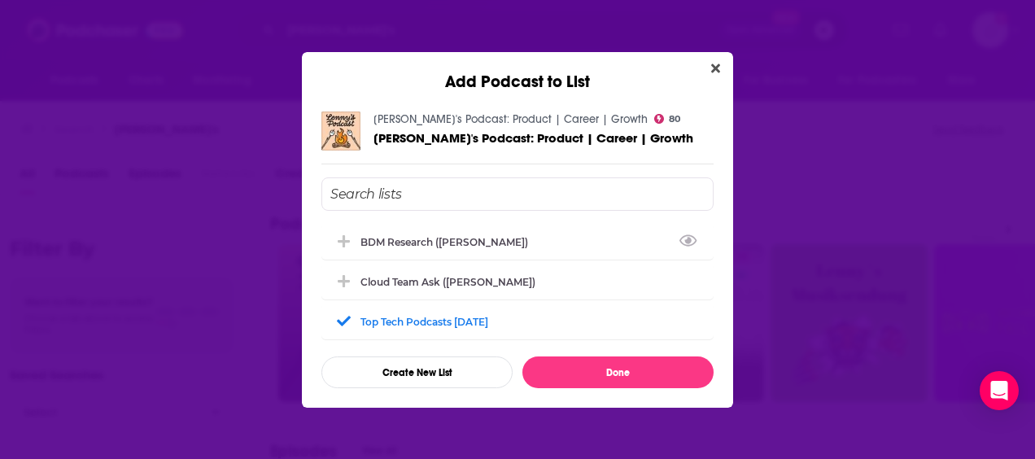
click at [500, 219] on div "BDM Research (Vincent) Cloud Team ask (Austin Stewart) Top Tech Podcasts Jan 20…" at bounding box center [517, 282] width 392 height 211
click at [495, 240] on div "BDM Research (Vincent)" at bounding box center [517, 241] width 392 height 36
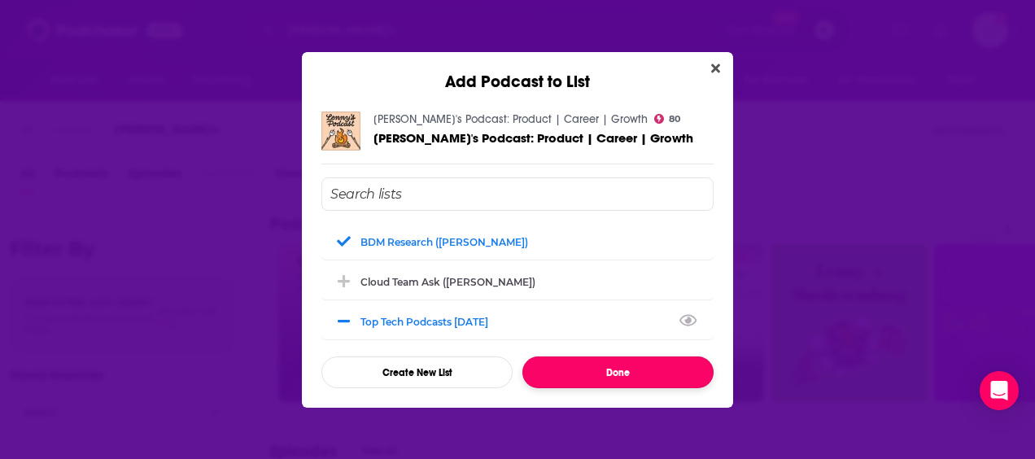
click at [618, 363] on button "Done" at bounding box center [617, 372] width 191 height 32
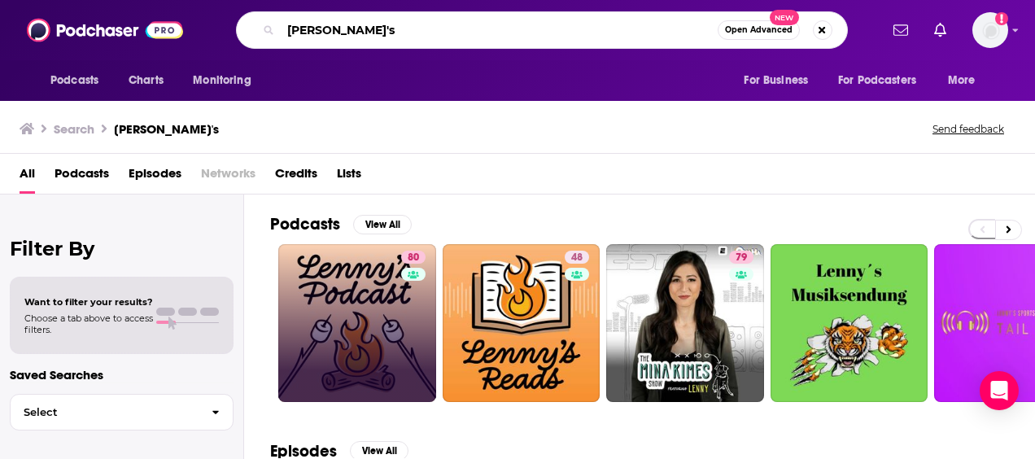
drag, startPoint x: 450, startPoint y: 39, endPoint x: 169, endPoint y: 15, distance: 281.8
click at [169, 15] on div "Podcasts Charts Monitoring lenny's Open Advanced New For Business For Podcaster…" at bounding box center [517, 30] width 1035 height 60
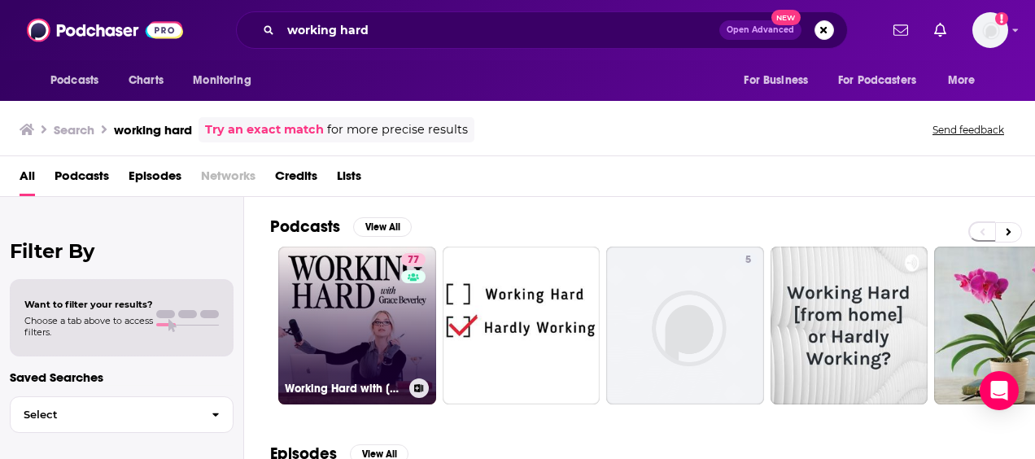
click at [425, 383] on button at bounding box center [419, 388] width 20 height 20
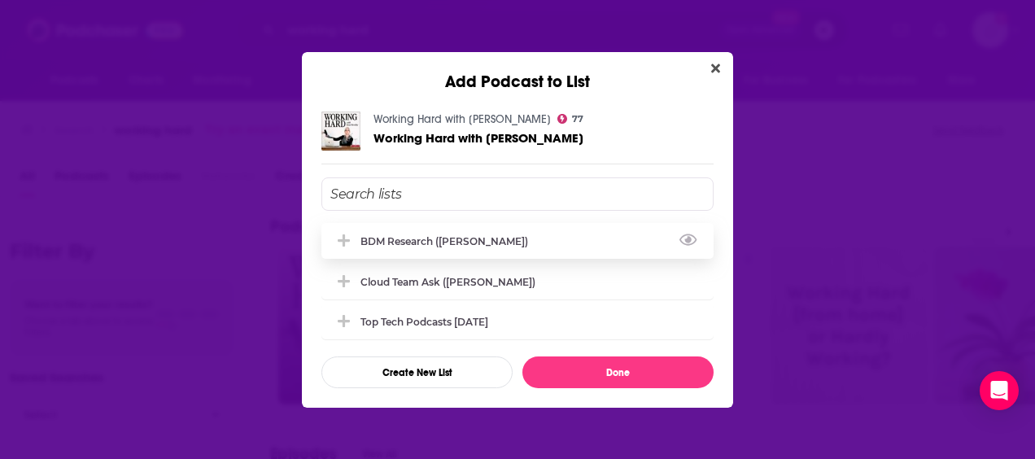
click at [441, 235] on div "BDM Research (Vincent)" at bounding box center [449, 241] width 177 height 12
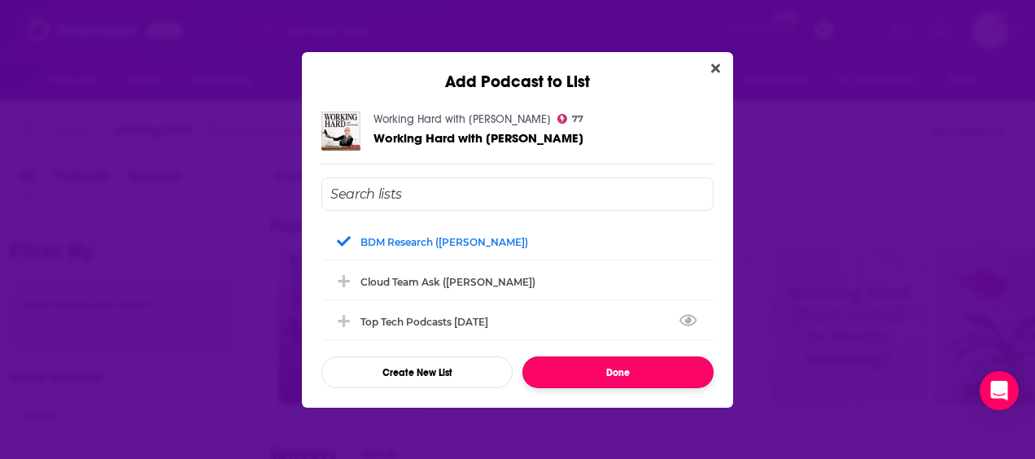
click at [622, 378] on button "Done" at bounding box center [617, 372] width 191 height 32
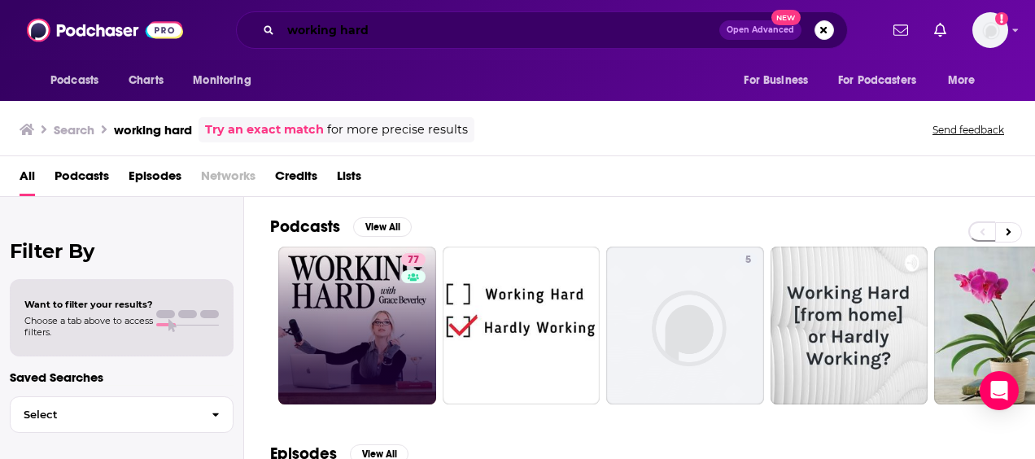
drag, startPoint x: 415, startPoint y: 35, endPoint x: 203, endPoint y: 21, distance: 212.9
click at [203, 21] on div "Podcasts Charts Monitoring working hard Open Advanced New For Business For Podc…" at bounding box center [535, 29] width 688 height 37
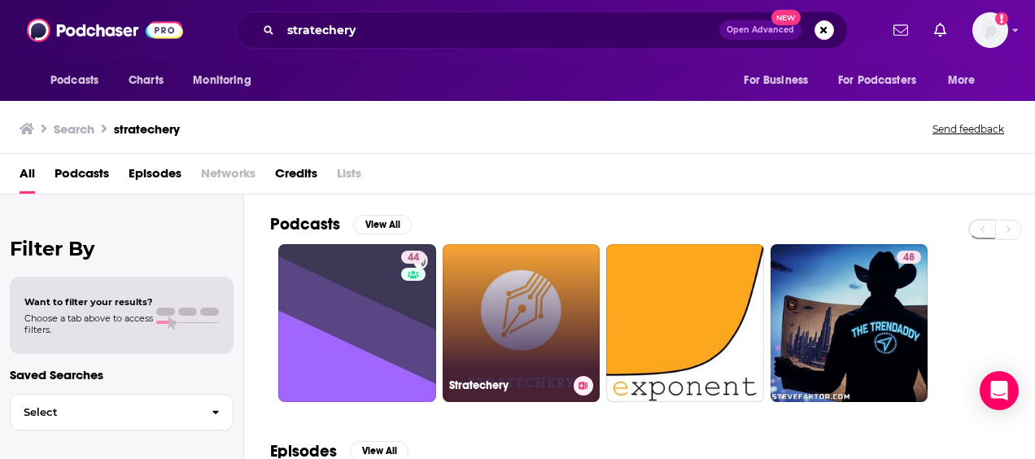
click at [586, 386] on icon at bounding box center [583, 386] width 9 height 8
click at [754, 33] on div "Add Podcast to List Stratechery Stratechery BDM Research (Vincent) Cloud Team a…" at bounding box center [517, 229] width 1035 height 459
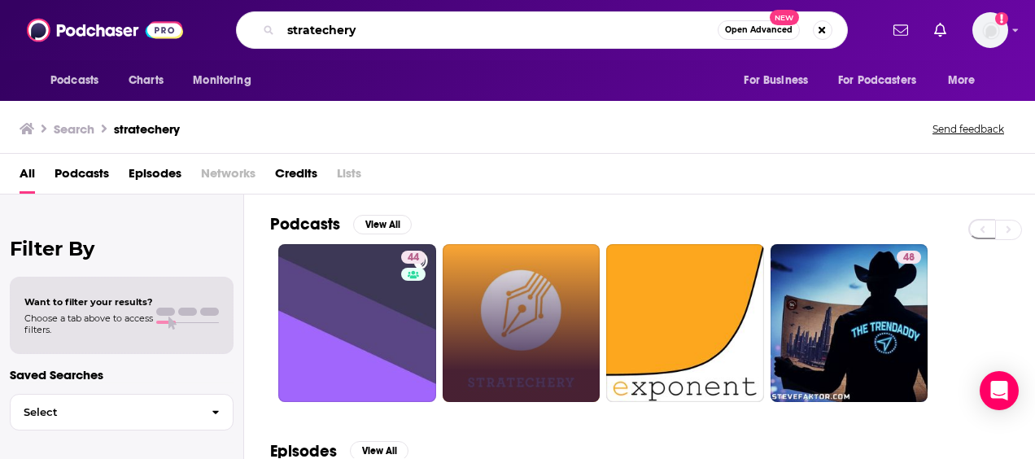
drag, startPoint x: 391, startPoint y: 34, endPoint x: 155, endPoint y: 26, distance: 236.1
click at [155, 26] on div "Podcasts Charts Monitoring stratechery Open Advanced New For Business For Podca…" at bounding box center [517, 30] width 1035 height 60
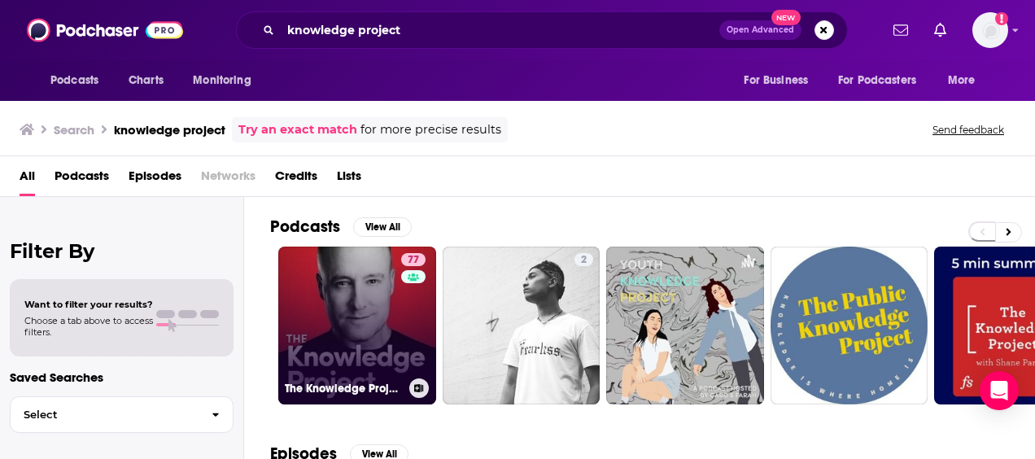
click at [421, 388] on icon at bounding box center [419, 388] width 9 height 8
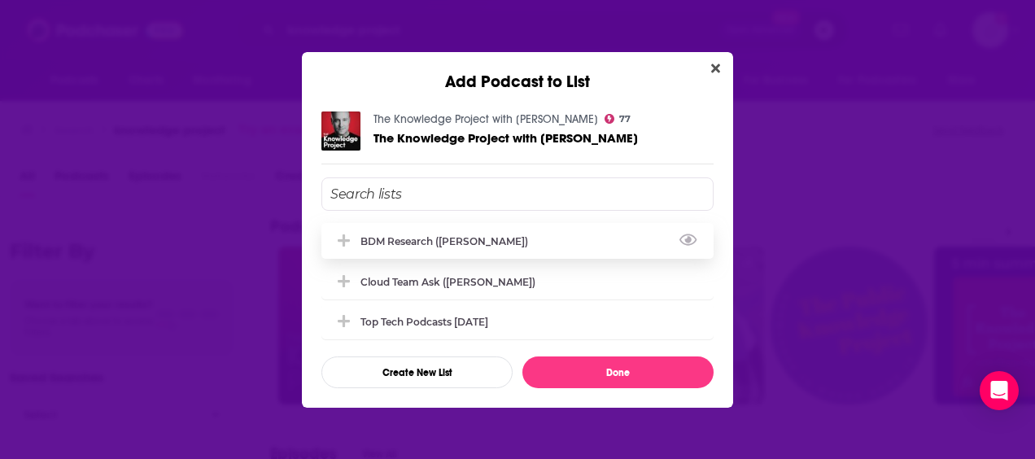
click at [491, 239] on div "BDM Research (Vincent)" at bounding box center [449, 241] width 177 height 12
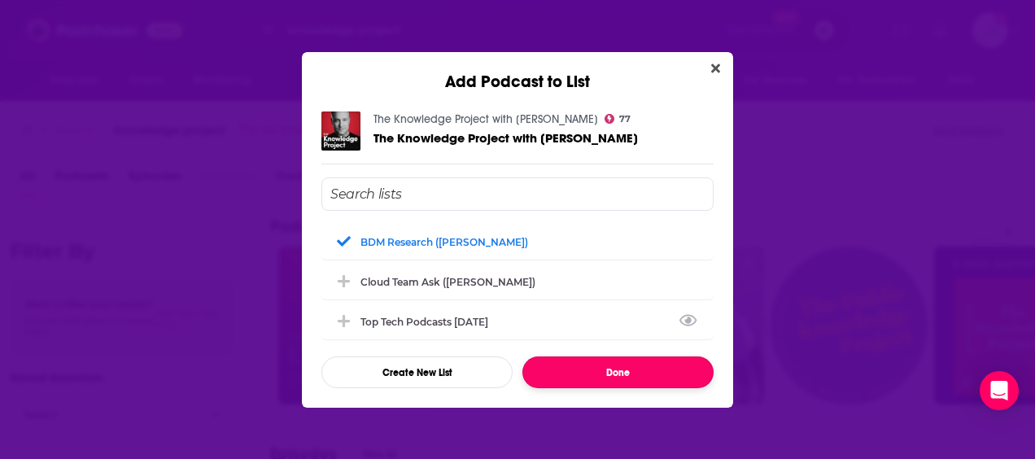
click at [614, 371] on button "Done" at bounding box center [617, 372] width 191 height 32
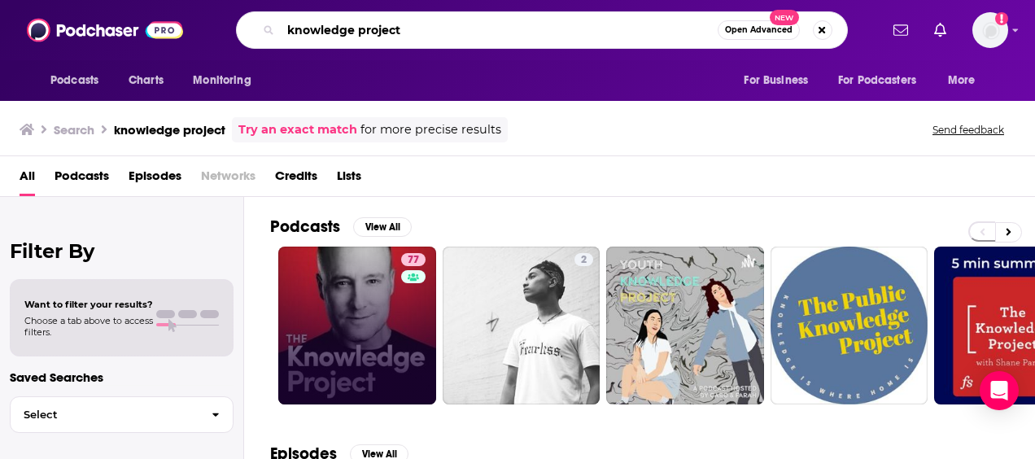
drag, startPoint x: 389, startPoint y: 22, endPoint x: 216, endPoint y: 17, distance: 172.6
click at [216, 18] on div "knowledge project Open Advanced New" at bounding box center [541, 29] width 675 height 37
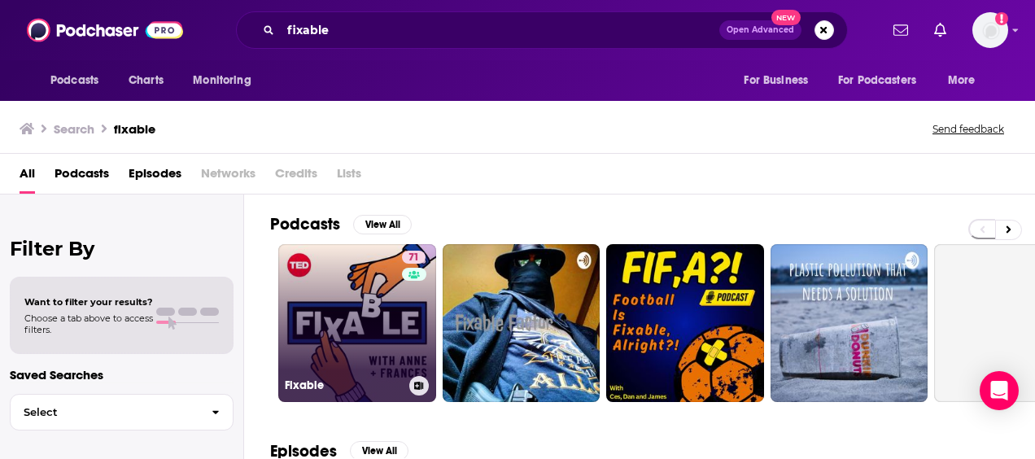
click at [419, 387] on icon at bounding box center [419, 386] width 9 height 8
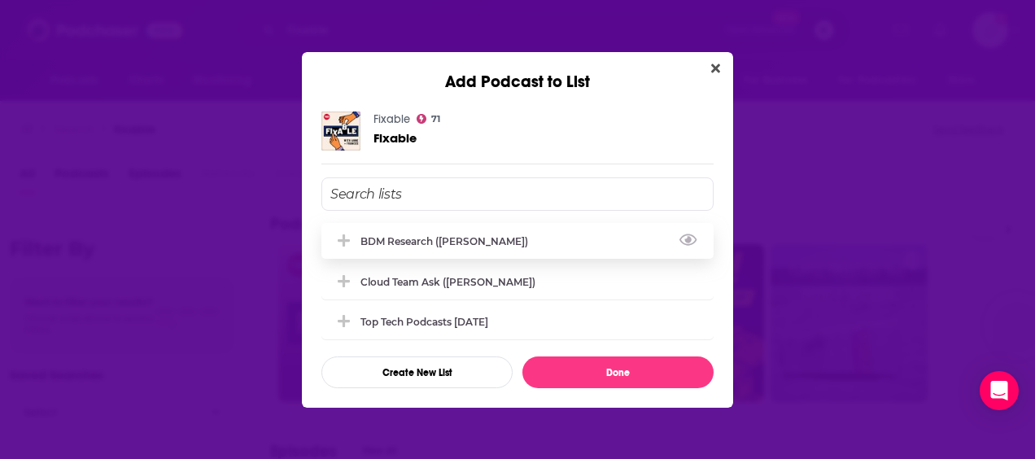
click at [462, 232] on div "BDM Research (Vincent)" at bounding box center [517, 241] width 392 height 36
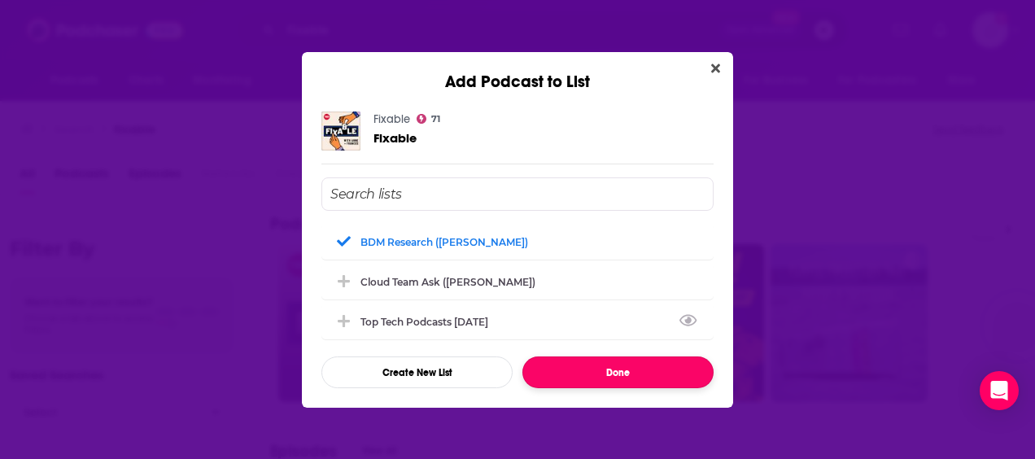
click at [635, 374] on button "Done" at bounding box center [617, 372] width 191 height 32
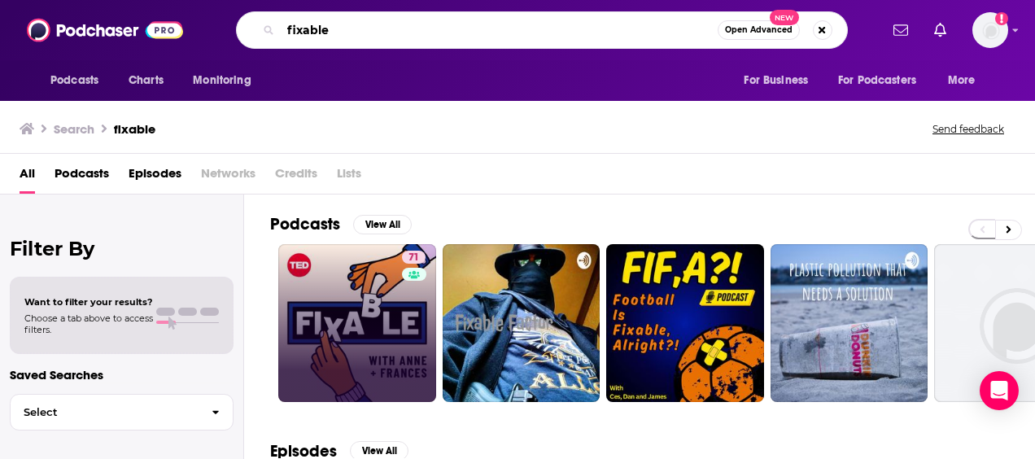
drag, startPoint x: 296, startPoint y: 18, endPoint x: 168, endPoint y: 1, distance: 129.7
click at [171, 13] on div "Podcasts Charts Monitoring fixable Open Advanced New For Business For Podcaster…" at bounding box center [517, 30] width 1035 height 60
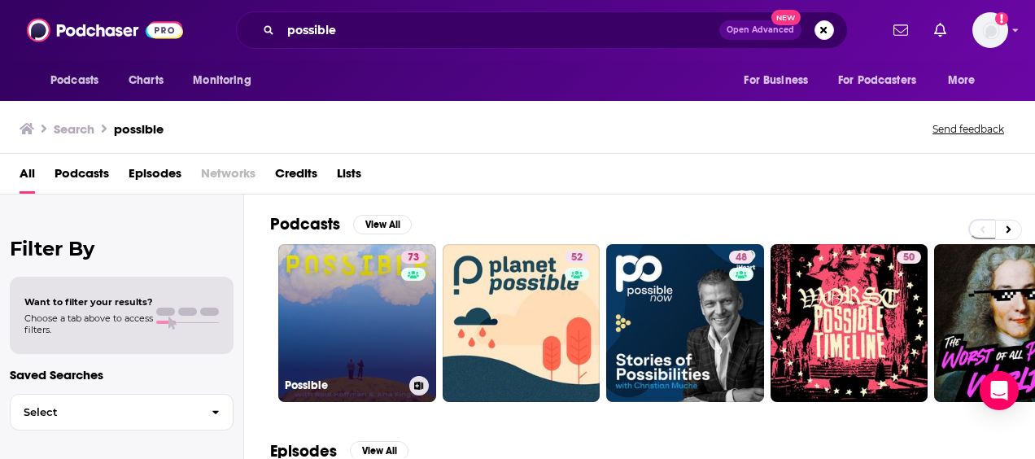
click at [425, 385] on button at bounding box center [419, 386] width 20 height 20
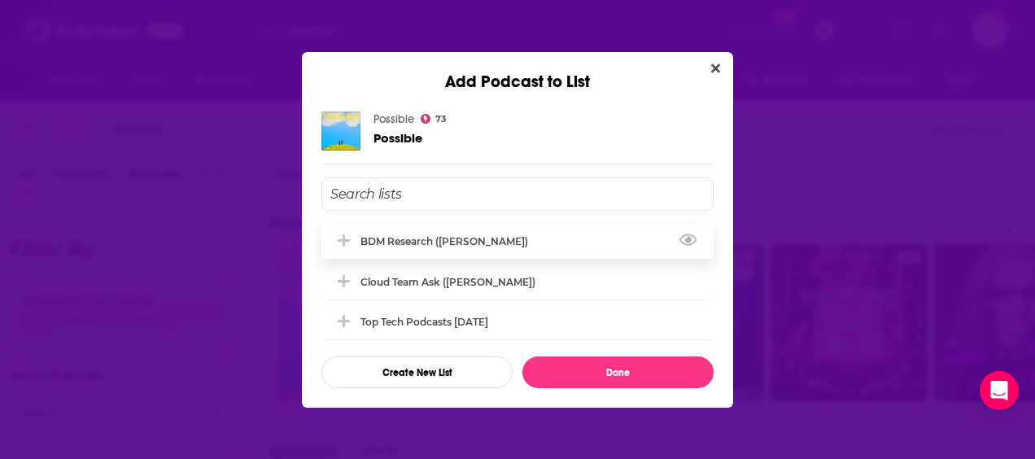
click at [454, 243] on div "BDM Research (Vincent)" at bounding box center [449, 241] width 177 height 12
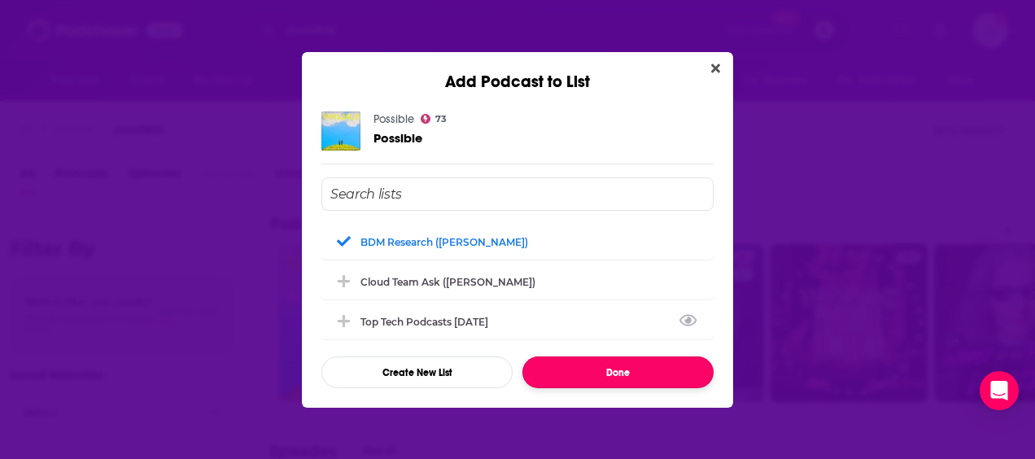
click at [635, 373] on button "Done" at bounding box center [617, 372] width 191 height 32
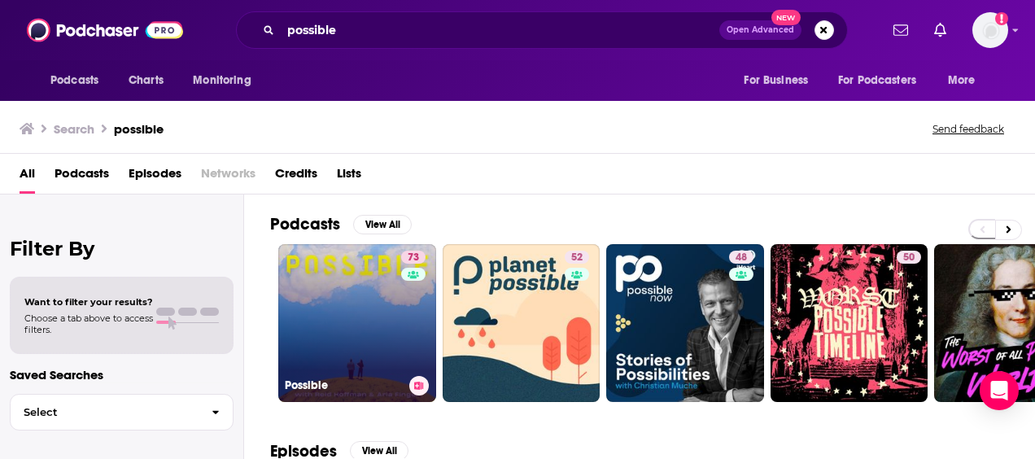
click at [347, 317] on link "73 Possible" at bounding box center [357, 323] width 158 height 158
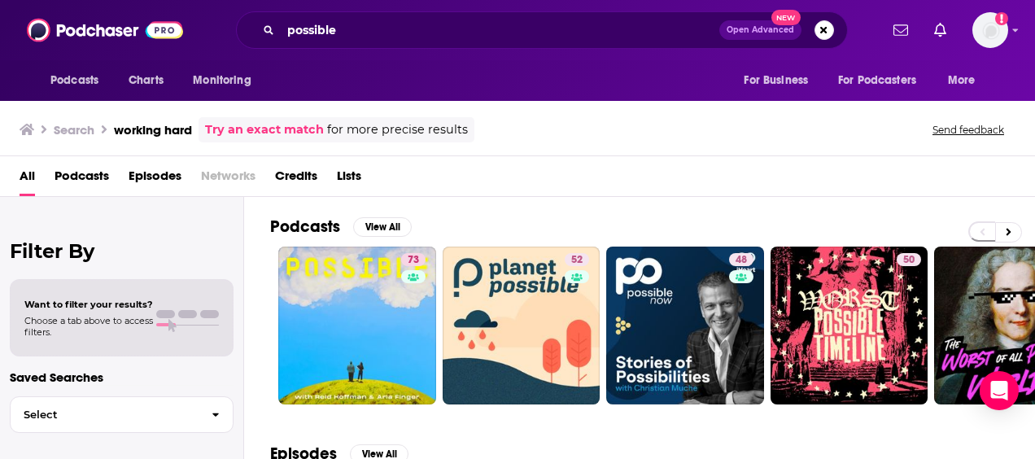
click at [610, 129] on div "Search working hard Try an exact match for more precise results Send feedback" at bounding box center [515, 129] width 990 height 25
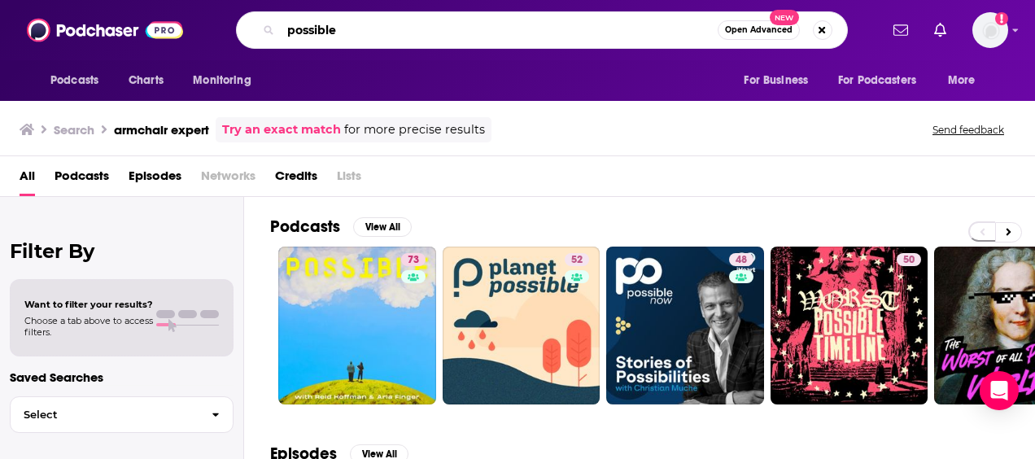
drag, startPoint x: 373, startPoint y: 38, endPoint x: 225, endPoint y: 21, distance: 149.1
click at [225, 21] on div "possible Open Advanced New" at bounding box center [541, 29] width 675 height 37
click at [169, 132] on h3 "armchair expert" at bounding box center [161, 129] width 95 height 15
drag, startPoint x: 208, startPoint y: 8, endPoint x: 197, endPoint y: 8, distance: 11.4
click at [197, 8] on div "Podcasts Charts Monitoring possible Open Advanced New For Business For Podcaste…" at bounding box center [517, 30] width 1035 height 60
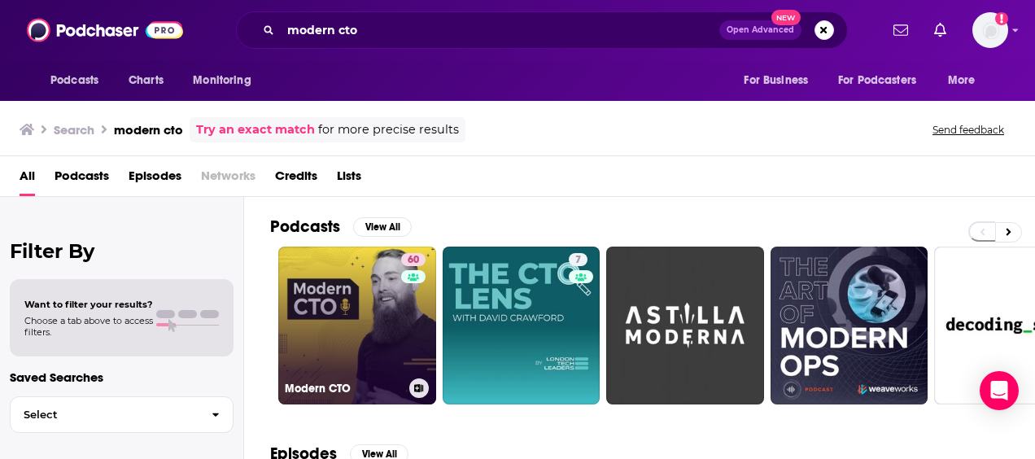
click at [419, 388] on icon at bounding box center [419, 388] width 9 height 8
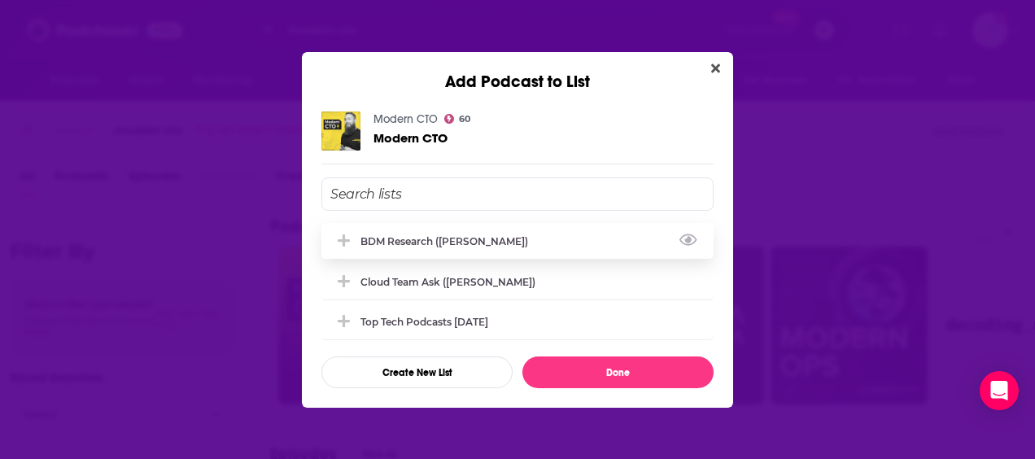
click at [495, 238] on div "BDM Research (Vincent)" at bounding box center [517, 241] width 392 height 36
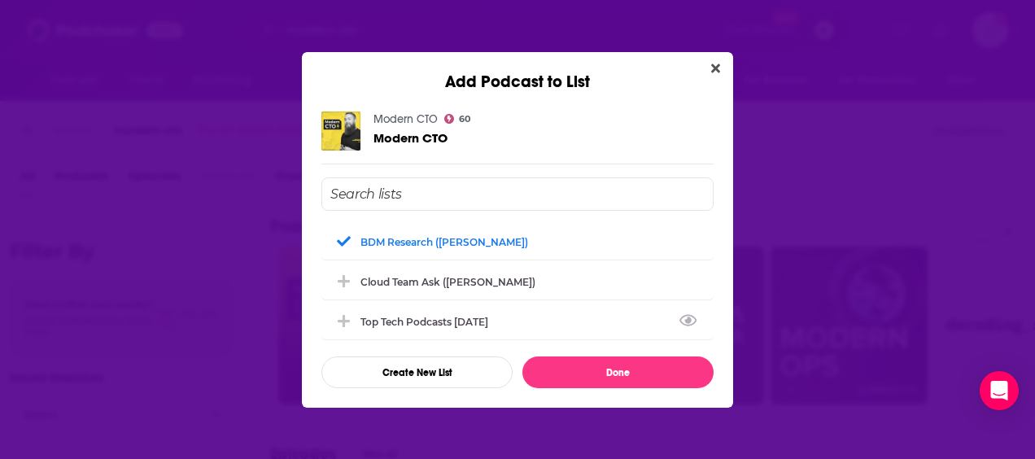
click at [613, 352] on div "BDM Research (Vincent) Cloud Team ask (Austin Stewart) Top Tech Podcasts Jan 20…" at bounding box center [517, 282] width 392 height 211
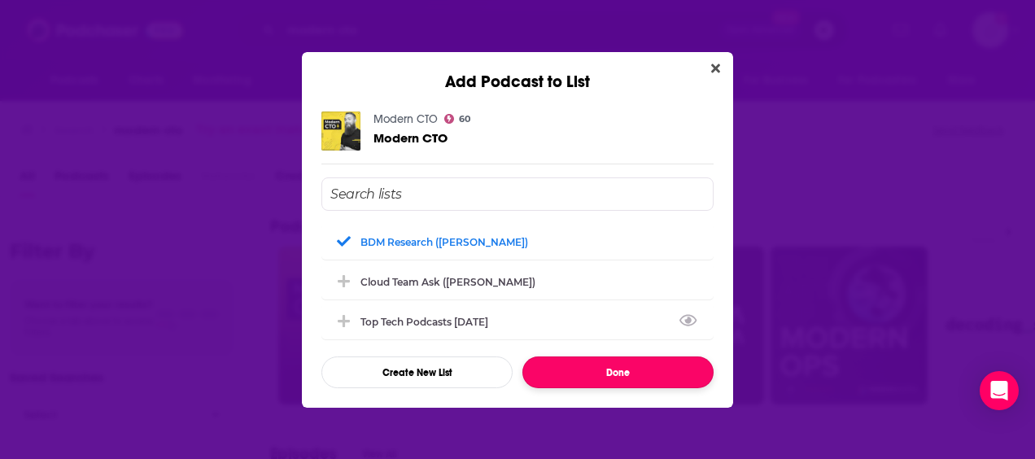
click at [612, 366] on button "Done" at bounding box center [617, 372] width 191 height 32
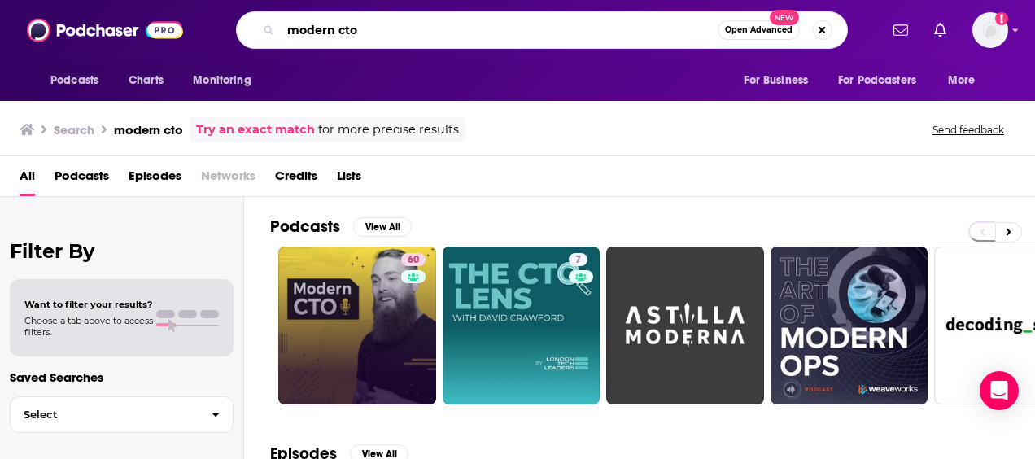
click at [197, 12] on div "Podcasts Charts Monitoring modern cto Open Advanced New For Business For Podcas…" at bounding box center [535, 29] width 688 height 37
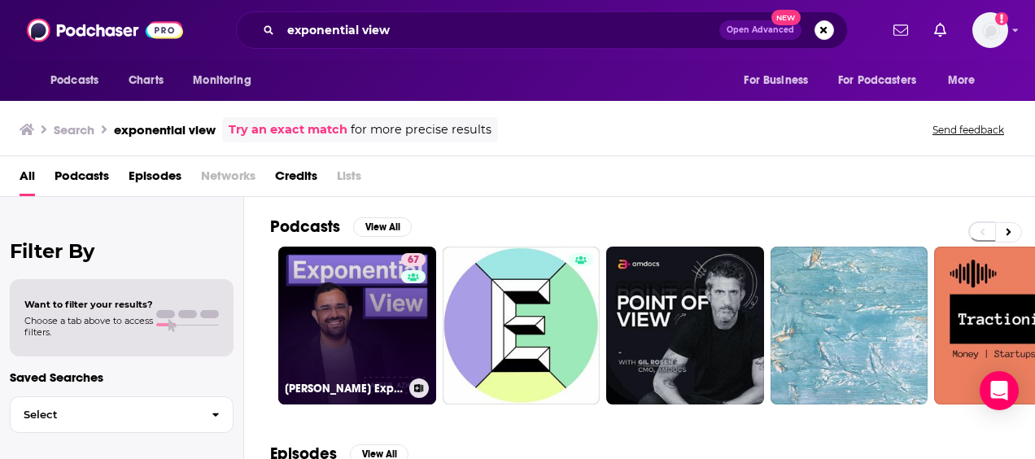
click at [418, 381] on button at bounding box center [419, 388] width 20 height 20
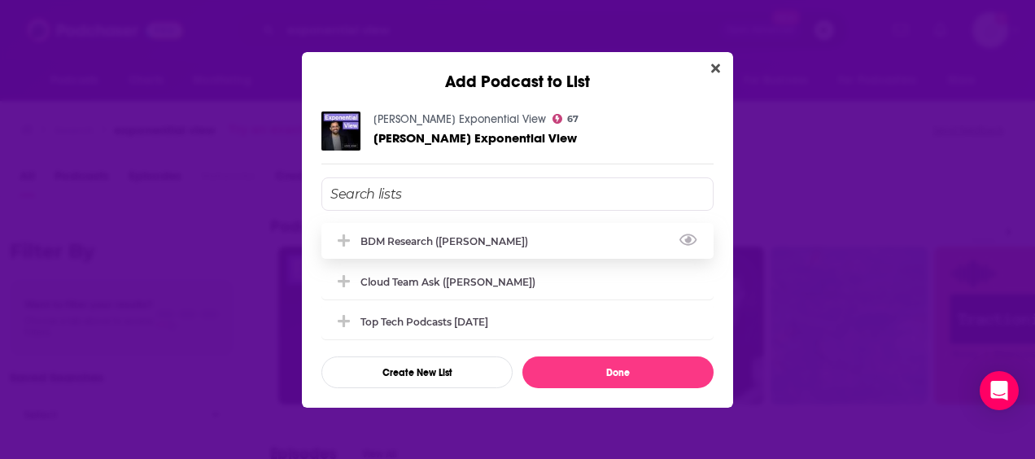
click at [413, 235] on div "BDM Research (Vincent)" at bounding box center [449, 241] width 177 height 12
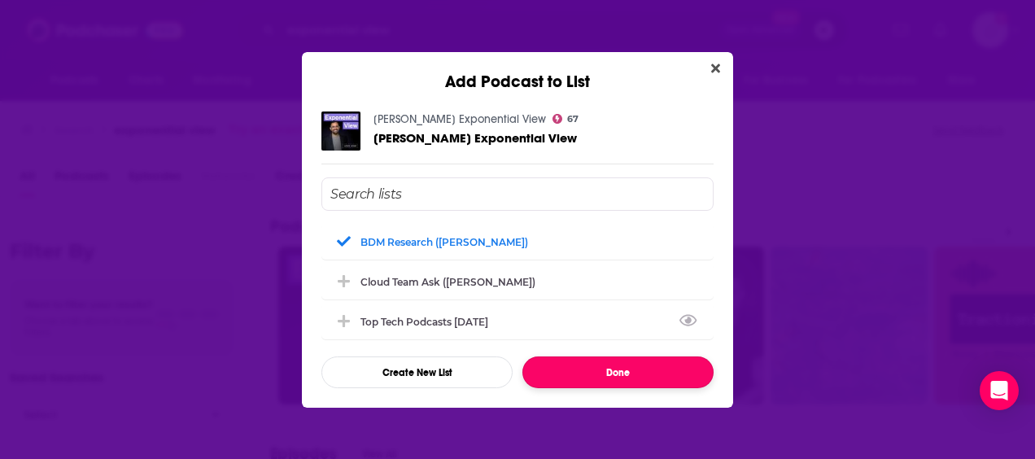
click at [642, 373] on button "Done" at bounding box center [617, 372] width 191 height 32
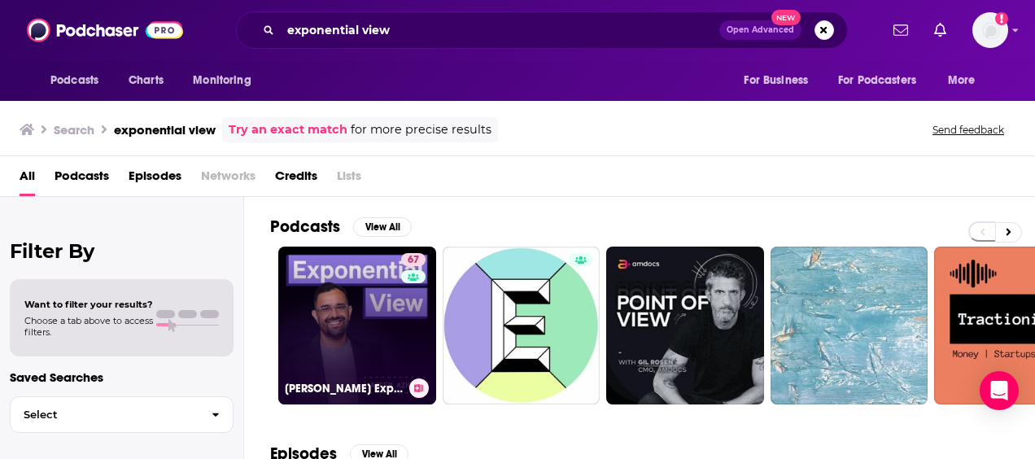
click at [371, 335] on link "67 Azeem Azhar's Exponential View" at bounding box center [357, 326] width 158 height 158
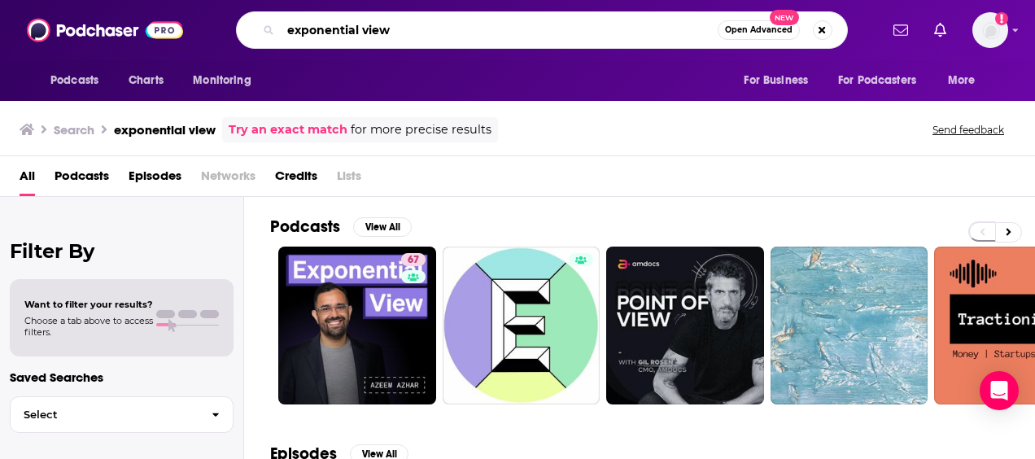
drag, startPoint x: 390, startPoint y: 28, endPoint x: 180, endPoint y: 14, distance: 210.4
click at [180, 14] on div "Podcasts Charts Monitoring exponential view Open Advanced New For Business For …" at bounding box center [517, 30] width 1035 height 60
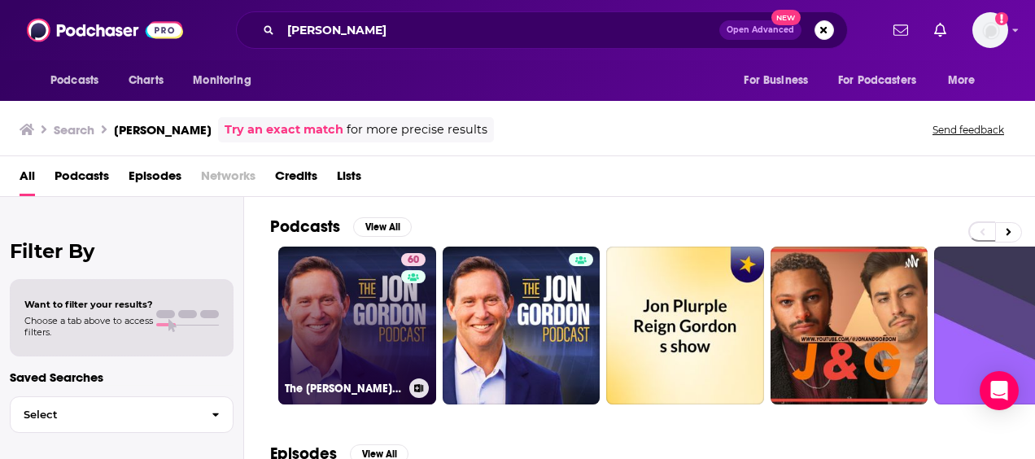
click at [418, 387] on icon at bounding box center [419, 388] width 9 height 8
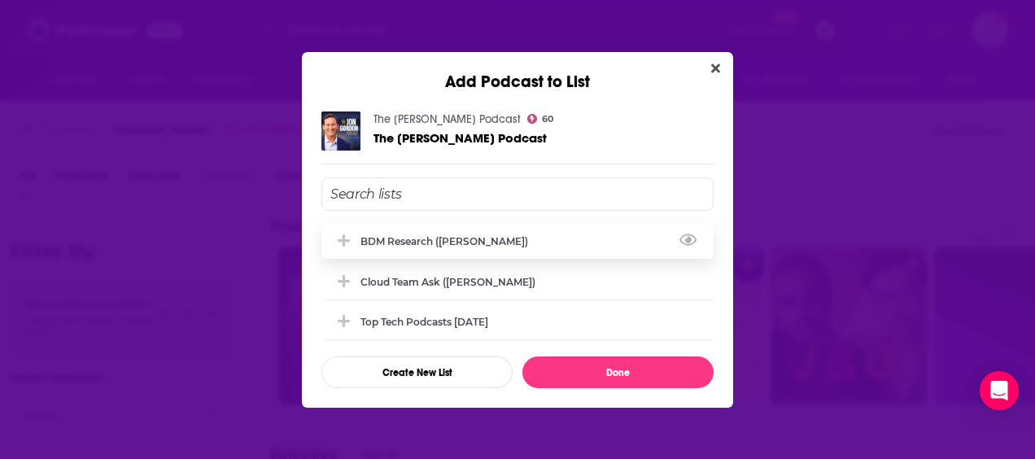
click at [500, 249] on div "BDM Research (Vincent)" at bounding box center [517, 241] width 392 height 36
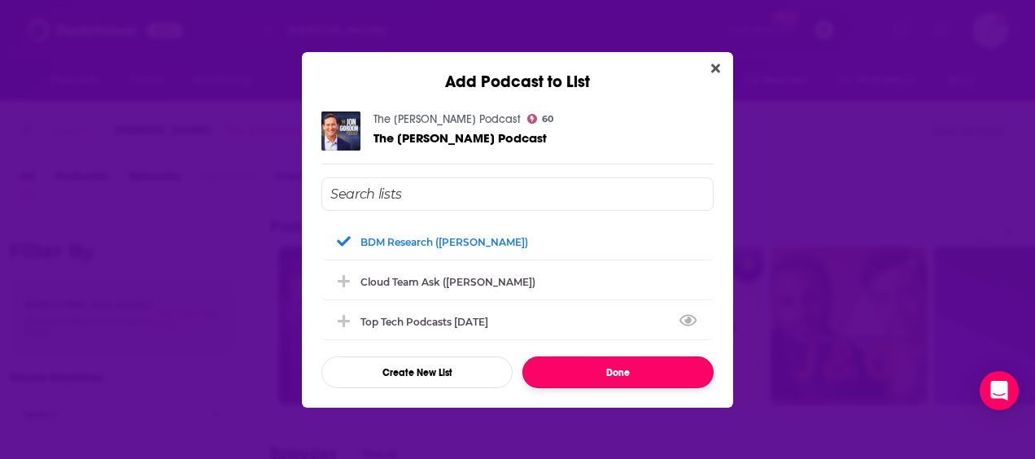
click at [638, 371] on button "Done" at bounding box center [617, 372] width 191 height 32
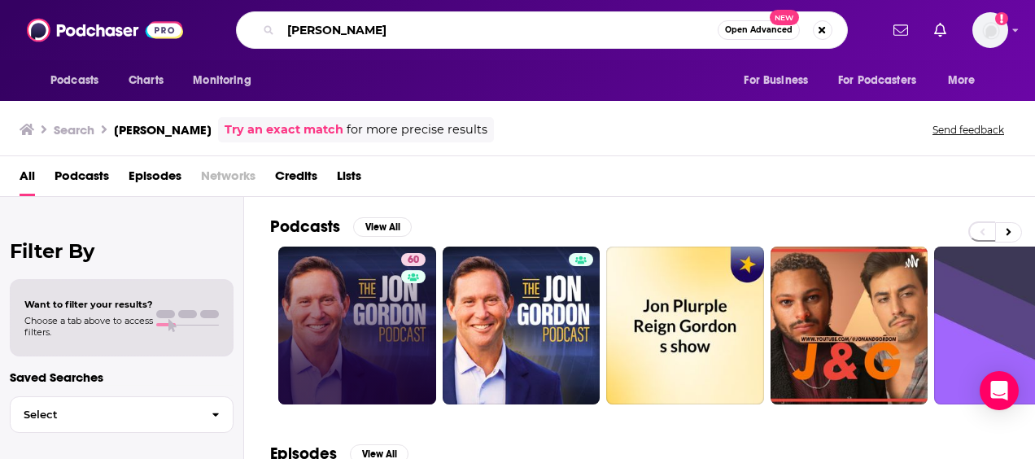
drag, startPoint x: 387, startPoint y: 34, endPoint x: 194, endPoint y: 20, distance: 194.2
click at [194, 20] on div "Podcasts Charts Monitoring jon gordon Open Advanced New For Business For Podcas…" at bounding box center [535, 29] width 688 height 37
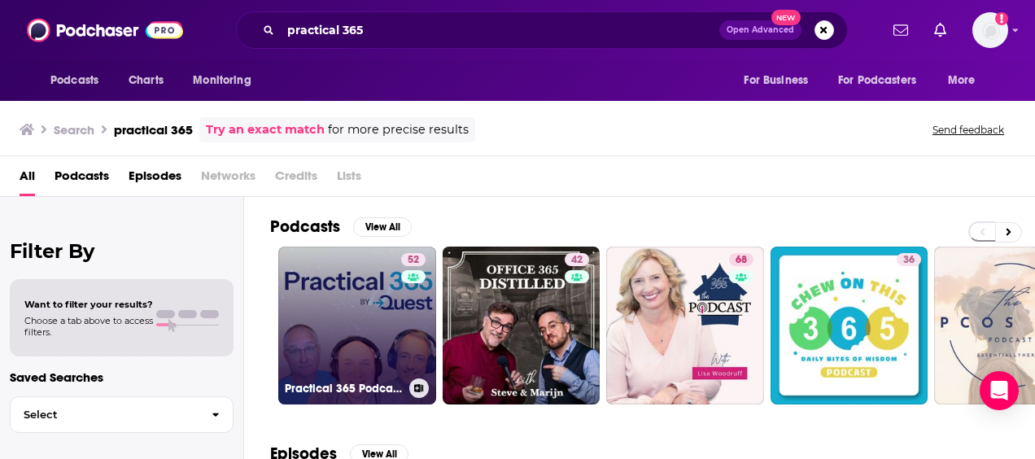
click at [417, 385] on icon at bounding box center [418, 388] width 9 height 8
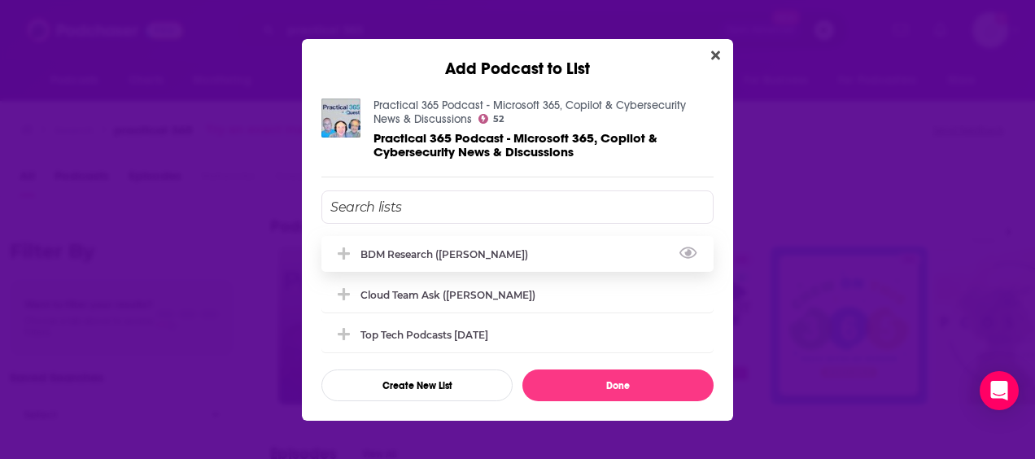
click at [438, 250] on div "BDM Research (Vincent)" at bounding box center [449, 254] width 177 height 12
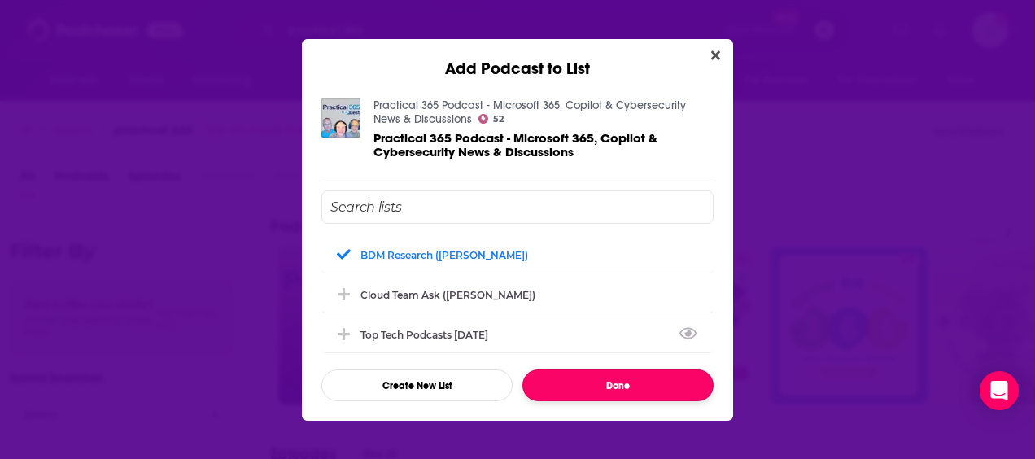
click at [666, 387] on button "Done" at bounding box center [617, 385] width 191 height 32
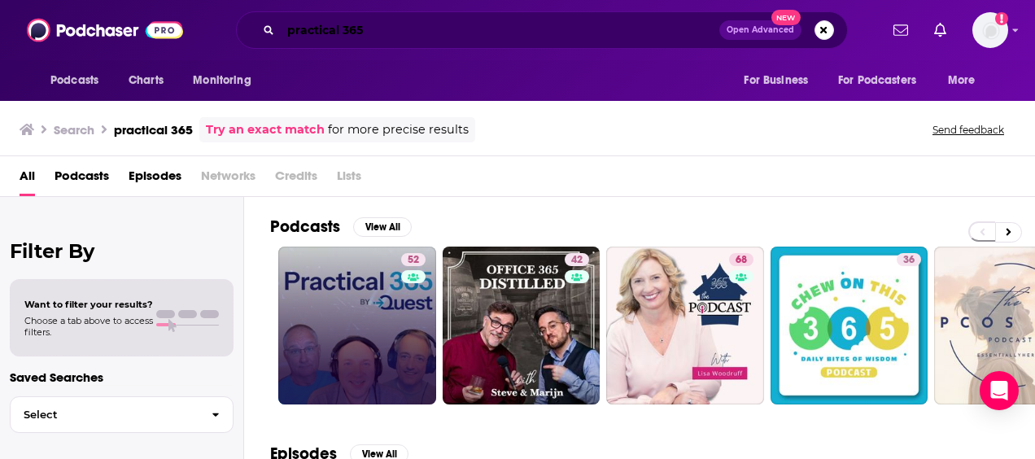
drag, startPoint x: 418, startPoint y: 34, endPoint x: 302, endPoint y: 32, distance: 116.4
click at [304, 33] on input "practical 365" at bounding box center [500, 30] width 439 height 26
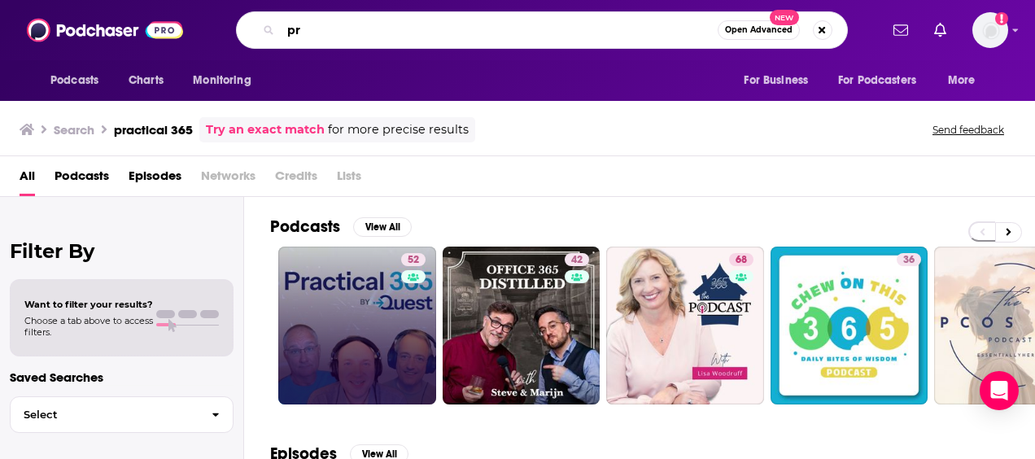
type input "p"
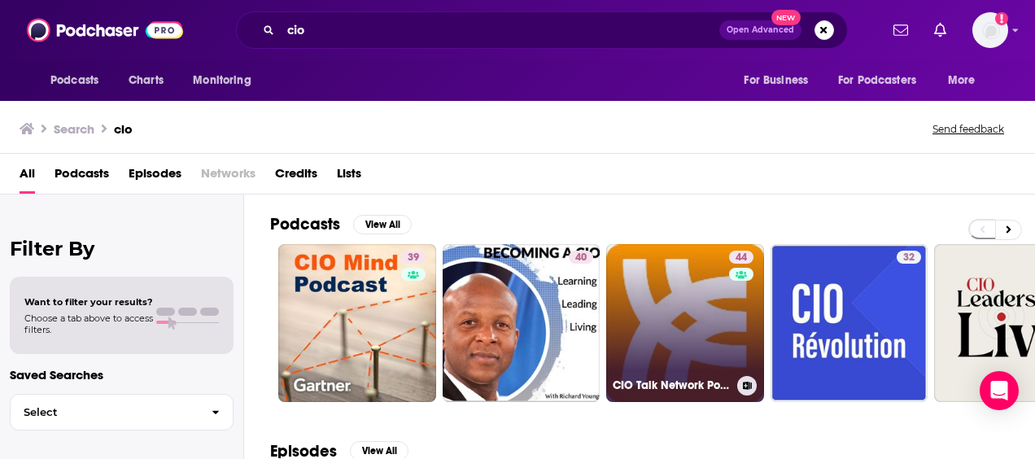
click at [749, 386] on icon at bounding box center [747, 386] width 9 height 8
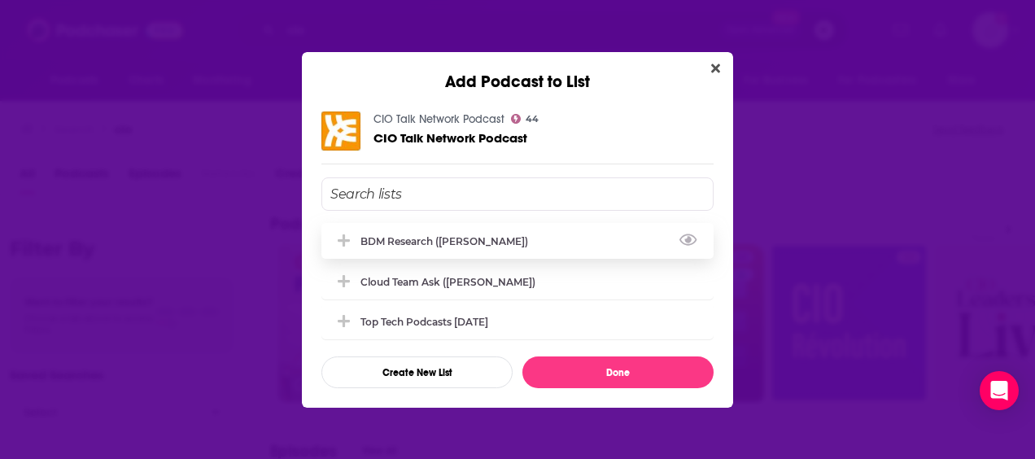
click at [460, 240] on div "BDM Research (Vincent)" at bounding box center [449, 241] width 177 height 12
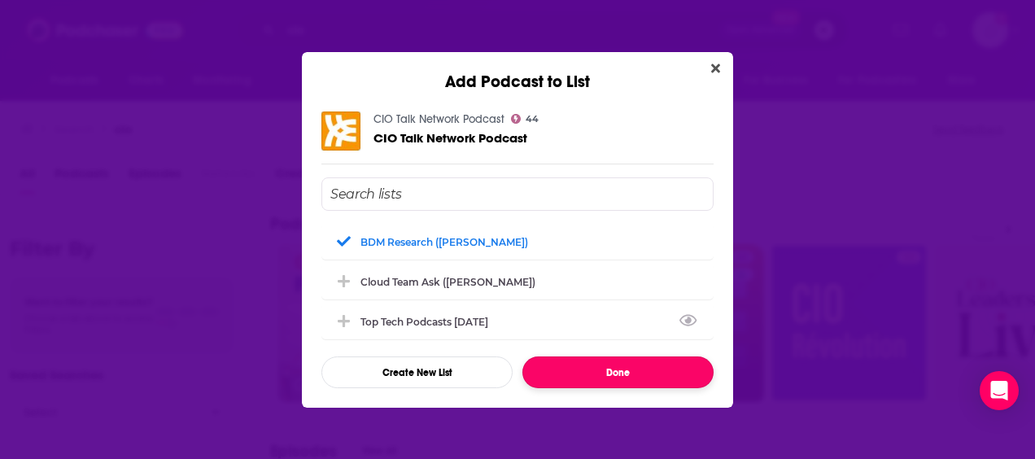
click at [656, 366] on button "Done" at bounding box center [617, 372] width 191 height 32
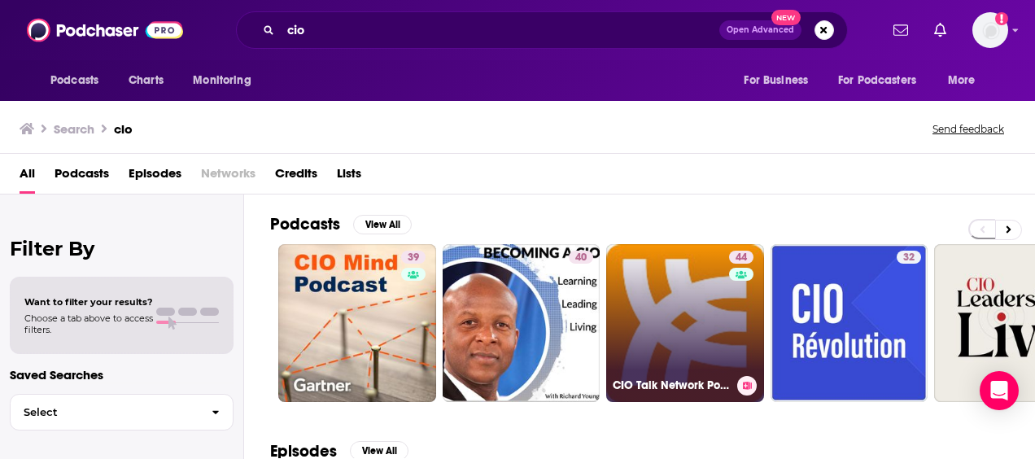
click at [748, 387] on icon at bounding box center [747, 386] width 9 height 8
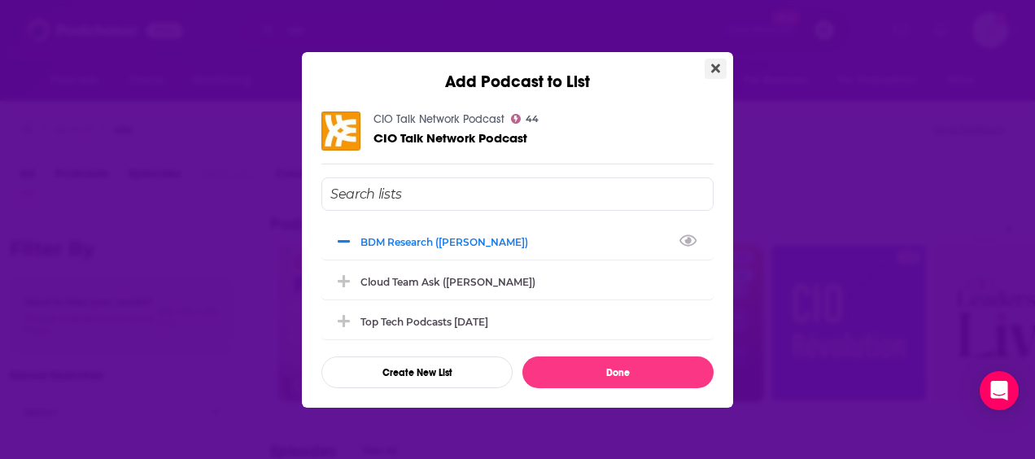
click at [717, 68] on icon "Close" at bounding box center [715, 67] width 9 height 9
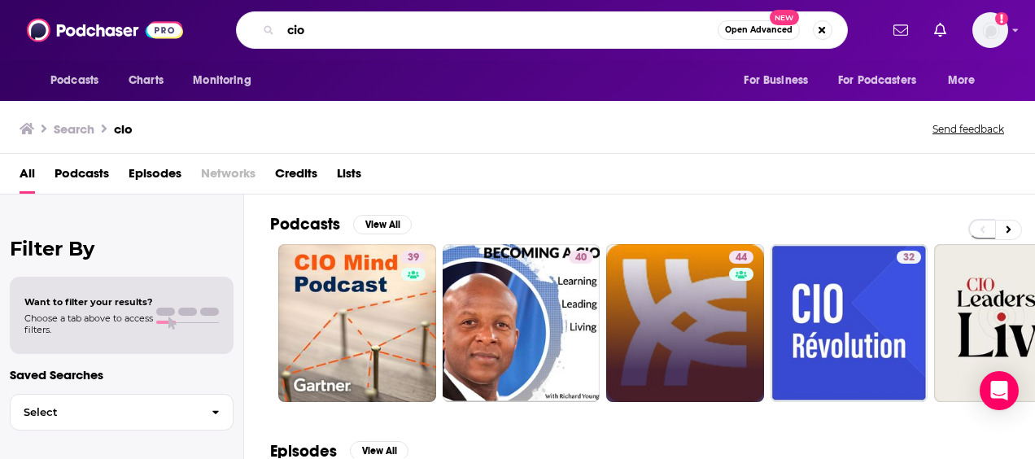
drag, startPoint x: 138, startPoint y: 20, endPoint x: 32, endPoint y: 20, distance: 106.6
click at [32, 20] on div "Podcasts Charts Monitoring cio Open Advanced New For Business For Podcasters Mo…" at bounding box center [517, 30] width 1035 height 60
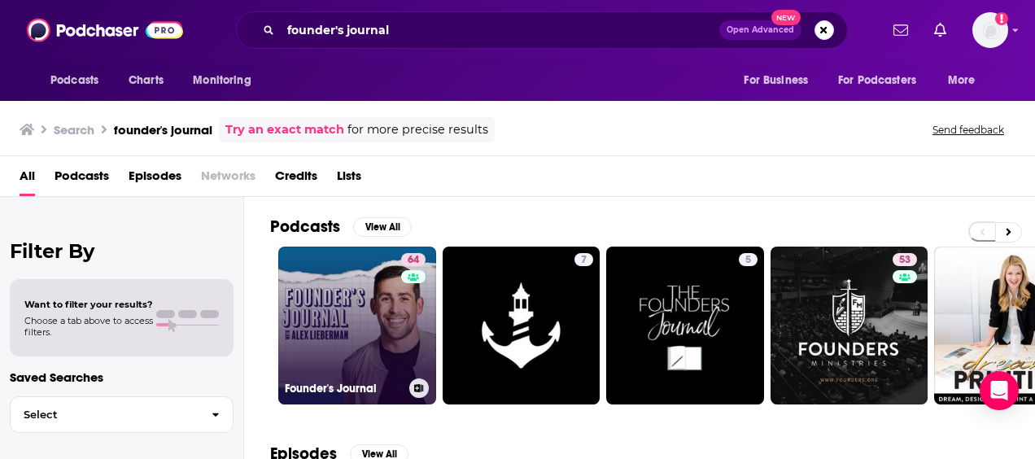
click at [418, 387] on icon at bounding box center [418, 388] width 9 height 8
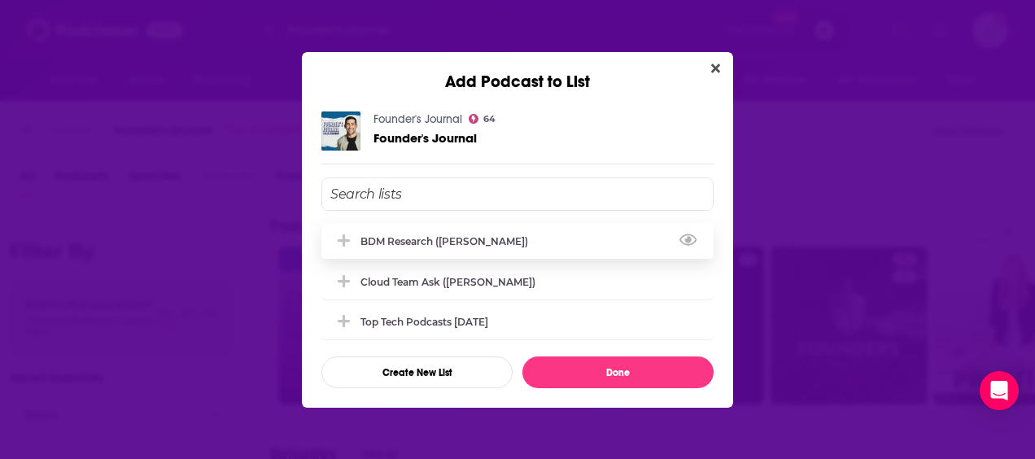
click at [470, 239] on div "BDM Research (Vincent)" at bounding box center [449, 241] width 177 height 12
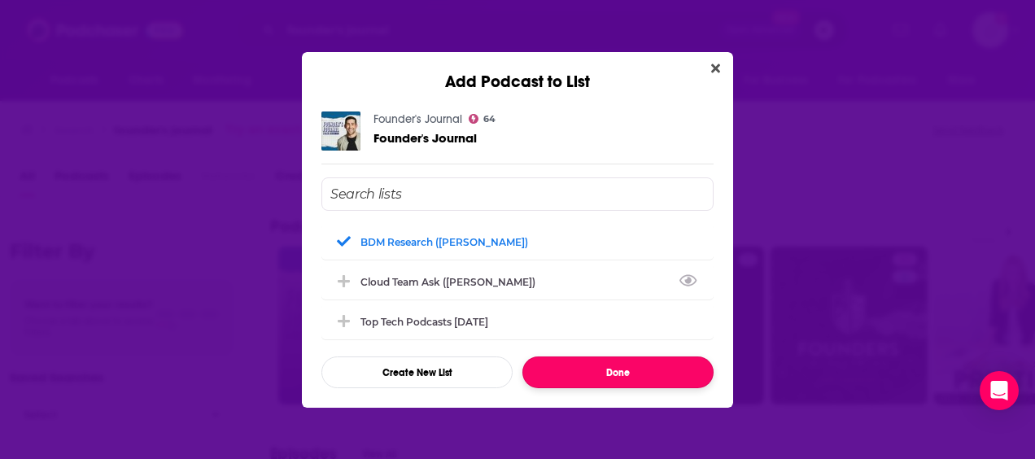
click at [645, 369] on button "Done" at bounding box center [617, 372] width 191 height 32
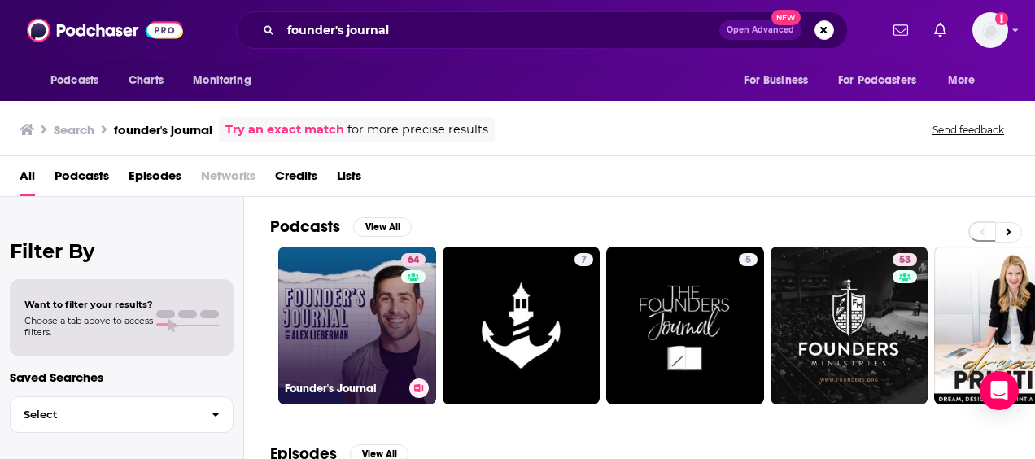
click at [379, 318] on link "64 Founder's Journal" at bounding box center [357, 326] width 158 height 158
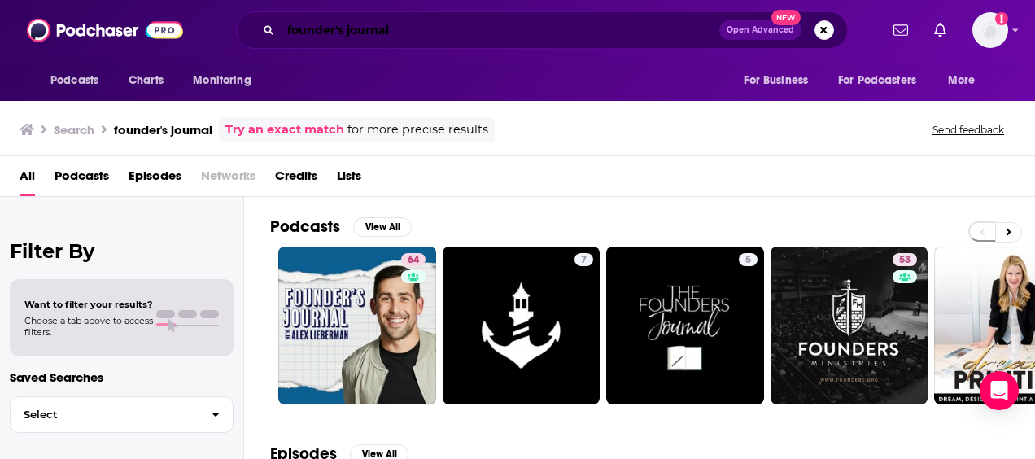
drag, startPoint x: 416, startPoint y: 36, endPoint x: 114, endPoint y: 13, distance: 302.8
click at [114, 13] on div "Podcasts Charts Monitoring founder's journal Open Advanced New For Business For…" at bounding box center [517, 30] width 1035 height 60
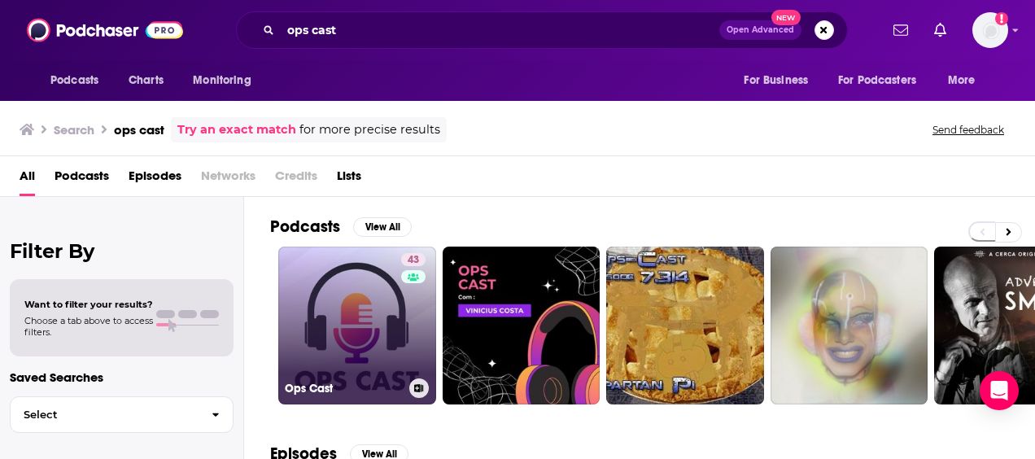
click at [415, 386] on icon at bounding box center [419, 388] width 9 height 8
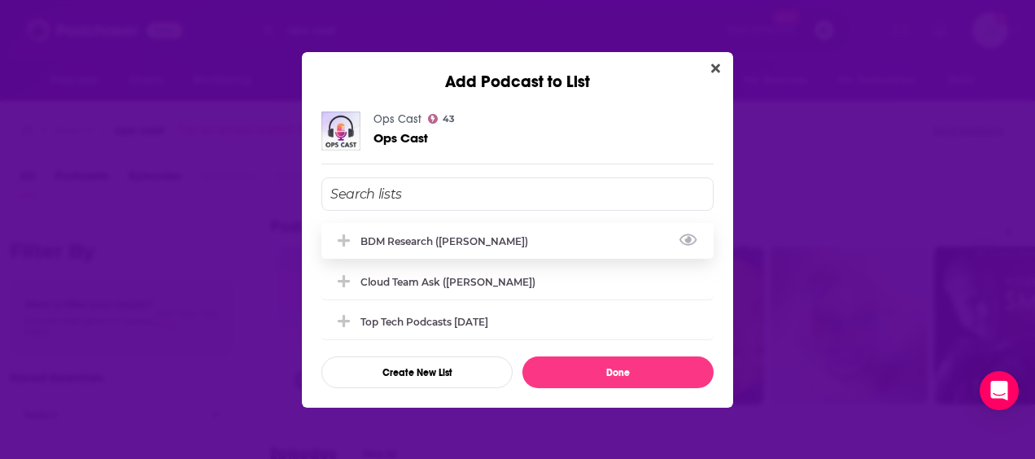
click at [474, 251] on div "BDM Research (Vincent)" at bounding box center [517, 241] width 392 height 36
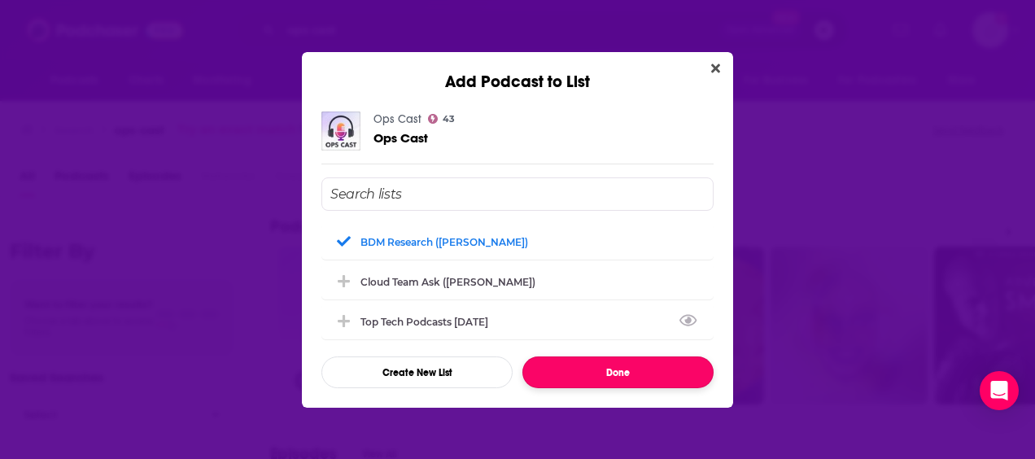
click at [635, 368] on button "Done" at bounding box center [617, 372] width 191 height 32
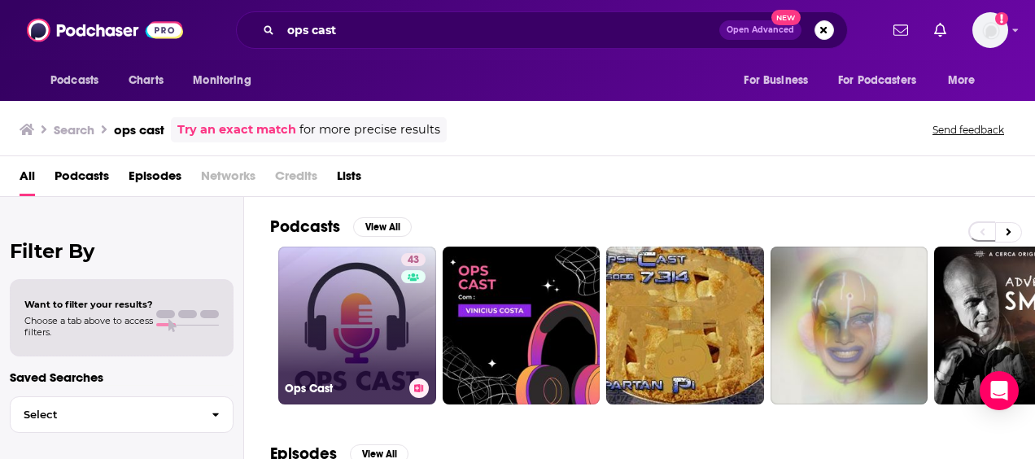
click at [378, 299] on link "43 Ops Cast" at bounding box center [357, 326] width 158 height 158
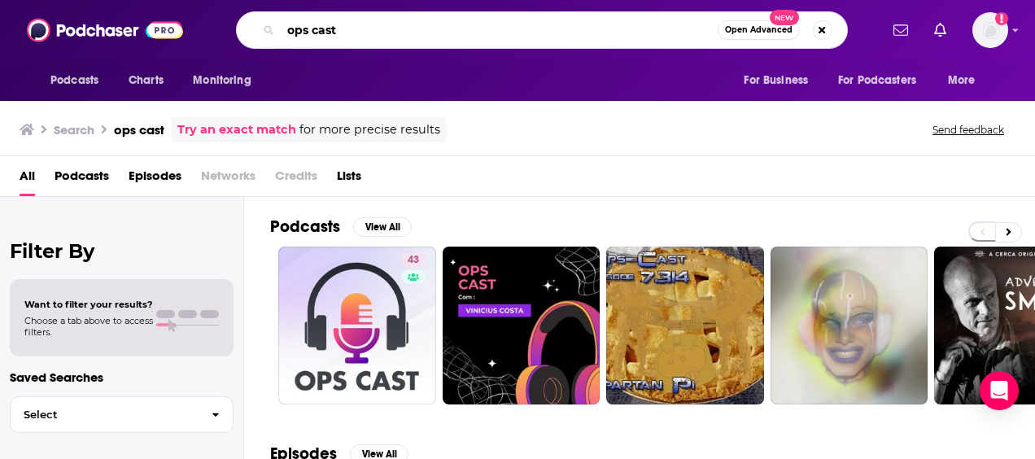
drag, startPoint x: 298, startPoint y: 21, endPoint x: 208, endPoint y: 18, distance: 90.4
click at [208, 21] on div "ops cast Open Advanced New" at bounding box center [541, 29] width 675 height 37
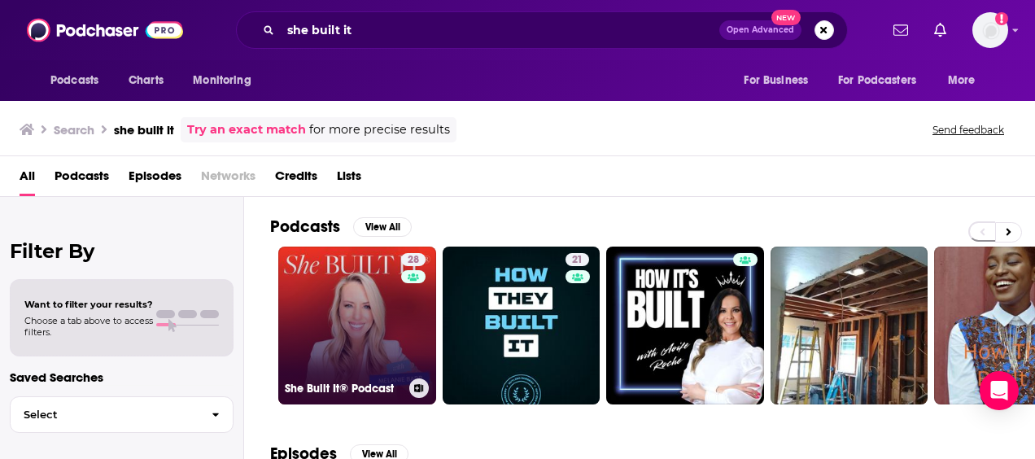
click at [418, 391] on button at bounding box center [419, 388] width 20 height 20
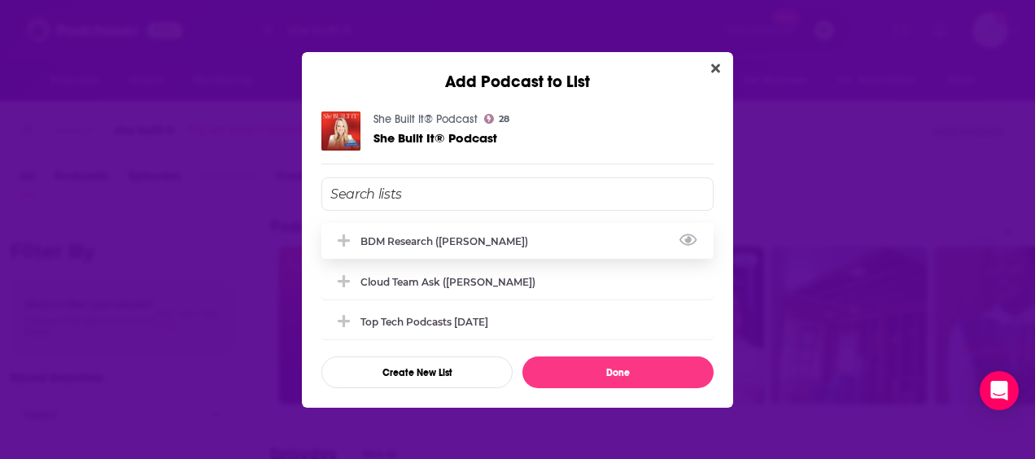
click at [422, 243] on div "BDM Research (Vincent)" at bounding box center [449, 241] width 177 height 12
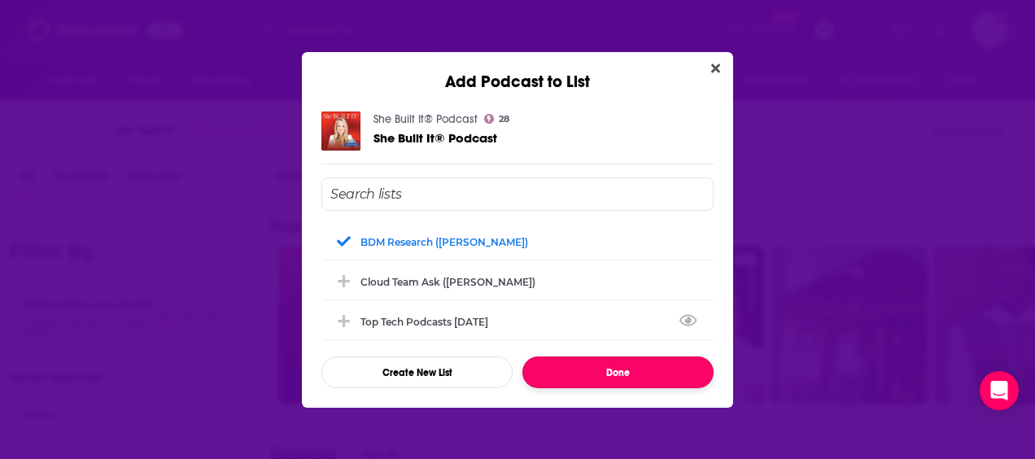
click at [592, 360] on button "Done" at bounding box center [617, 372] width 191 height 32
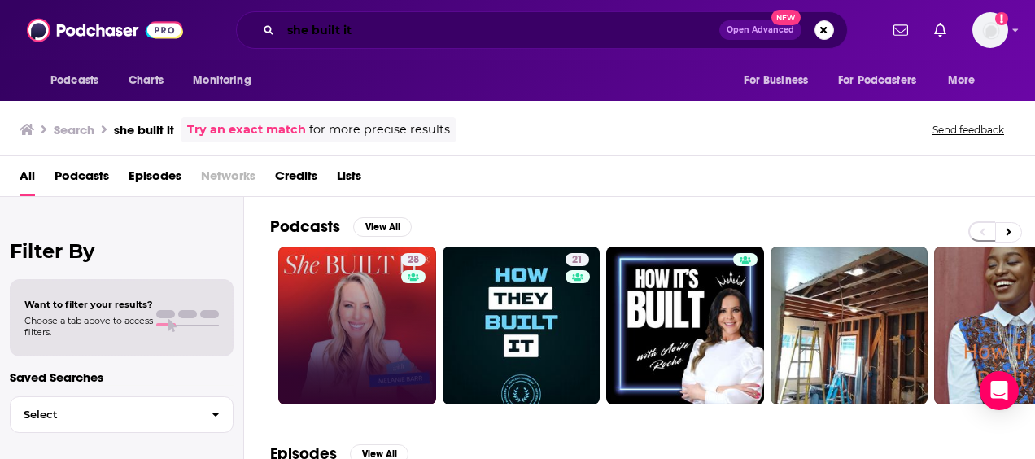
drag, startPoint x: 349, startPoint y: 20, endPoint x: 190, endPoint y: 16, distance: 159.6
click at [190, 16] on div "Podcasts Charts Monitoring she built it Open Advanced New For Business For Podc…" at bounding box center [517, 30] width 1035 height 60
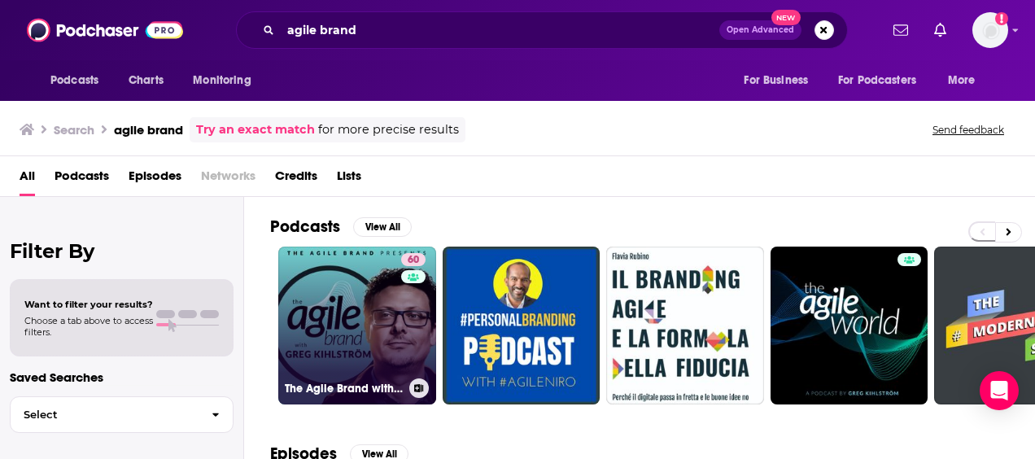
click at [374, 311] on link "60 The Agile Brand with Greg Kihlström®: Expert Mode Marketing Technology, AI, …" at bounding box center [357, 326] width 158 height 158
click at [421, 387] on icon at bounding box center [419, 388] width 9 height 8
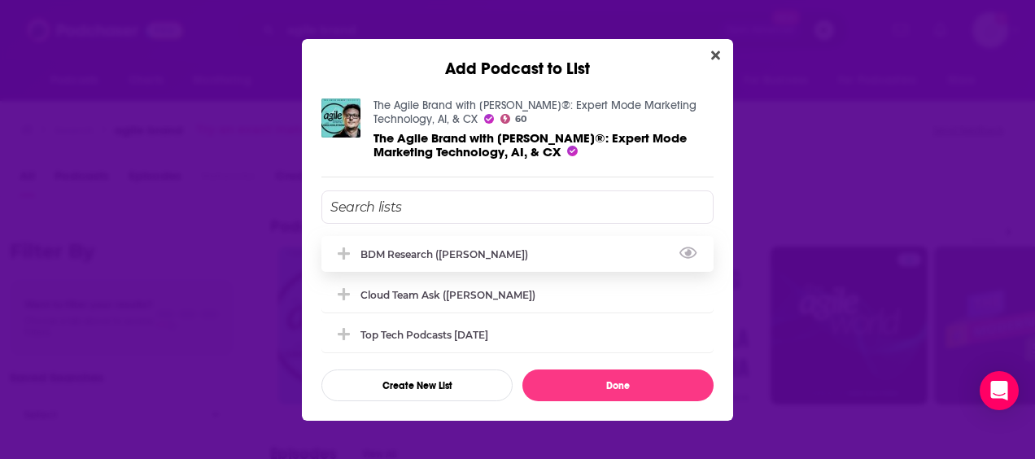
click at [404, 248] on div "BDM Research (Vincent)" at bounding box center [449, 254] width 177 height 12
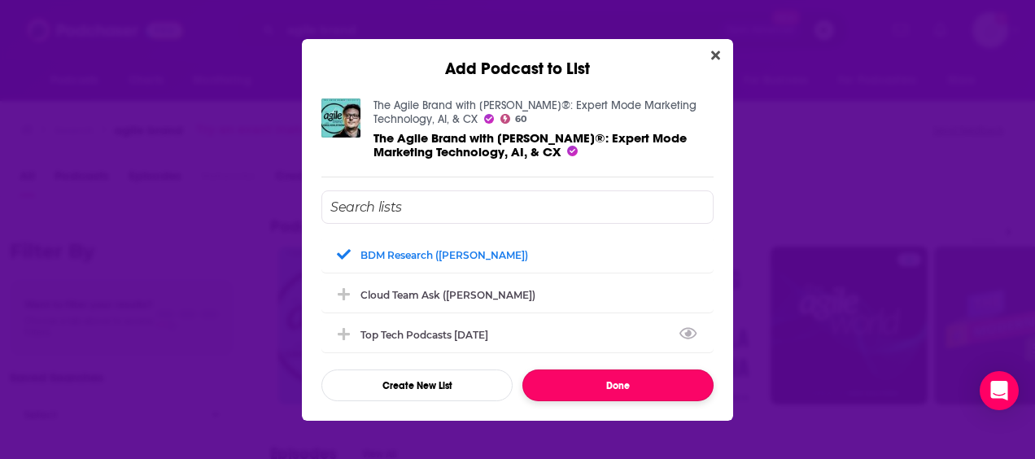
click at [625, 386] on button "Done" at bounding box center [617, 385] width 191 height 32
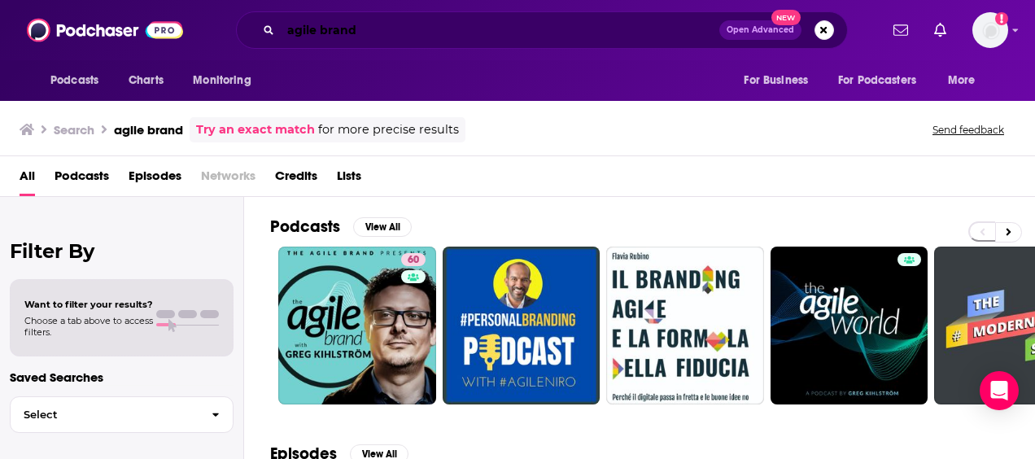
drag, startPoint x: 401, startPoint y: 29, endPoint x: 80, endPoint y: 14, distance: 321.8
click at [80, 14] on div "Podcasts Charts Monitoring agile brand Open Advanced New For Business For Podca…" at bounding box center [517, 30] width 1035 height 60
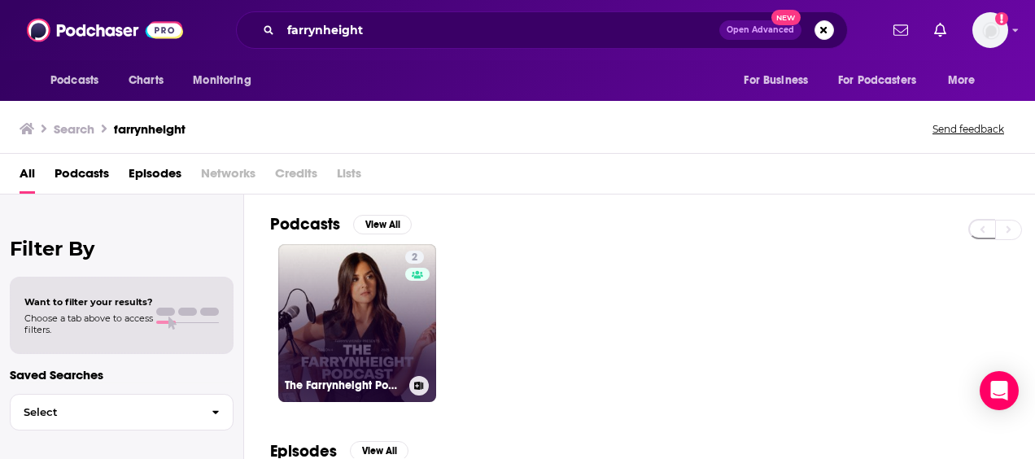
click at [422, 386] on icon at bounding box center [419, 386] width 9 height 8
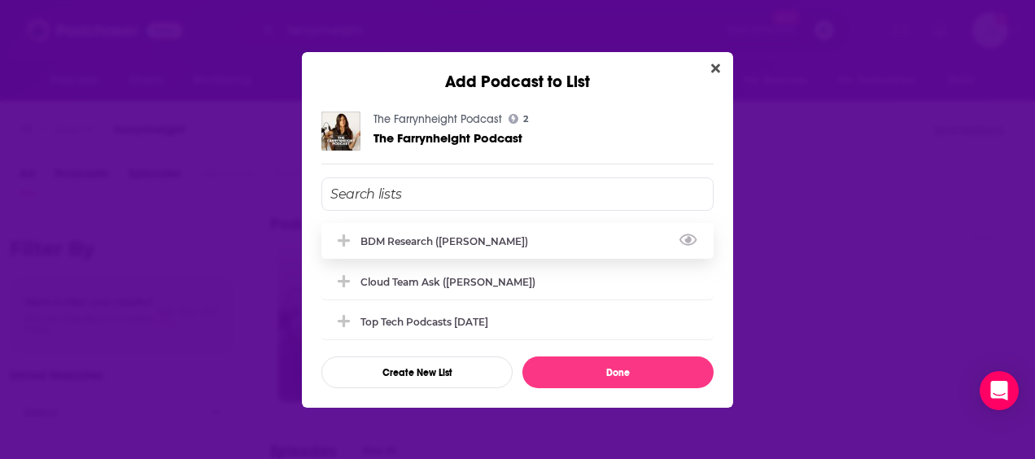
click at [470, 244] on div "BDM Research (Vincent)" at bounding box center [449, 241] width 177 height 12
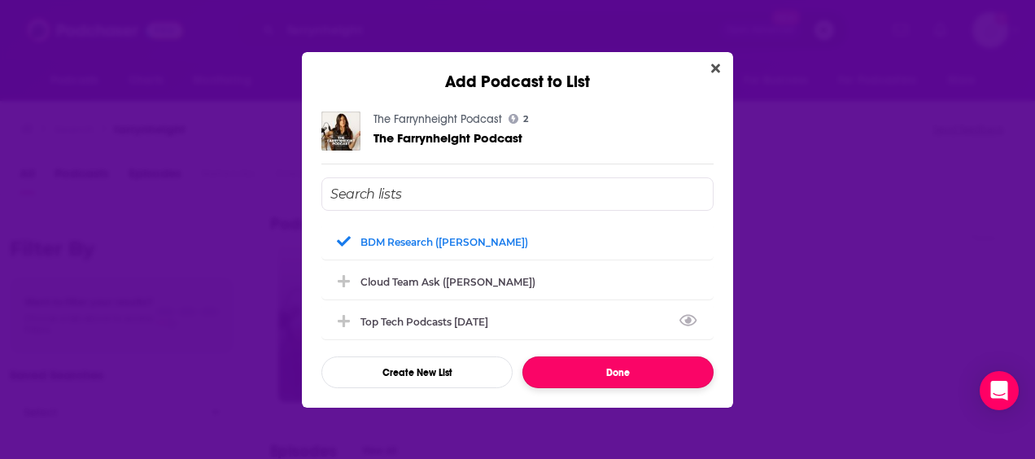
click at [641, 368] on button "Done" at bounding box center [617, 372] width 191 height 32
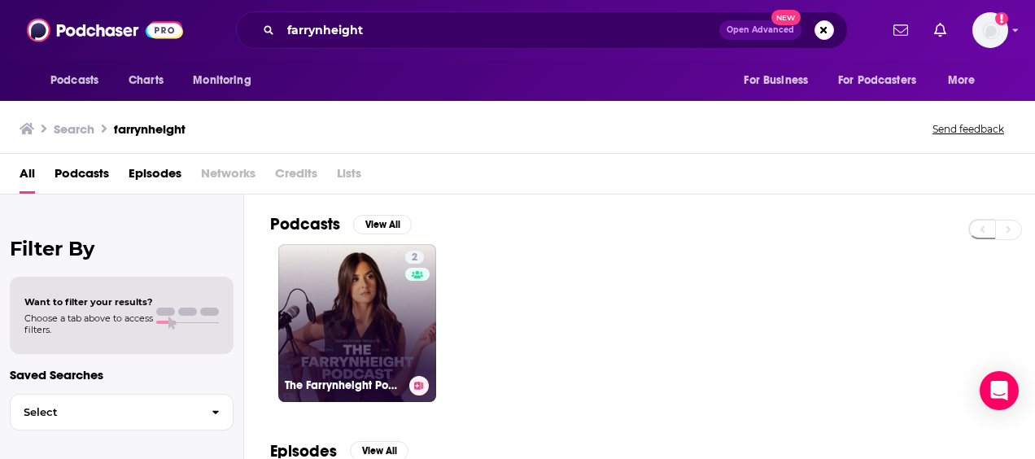
click at [348, 329] on link "2 The Farrynheight Podcast" at bounding box center [357, 323] width 158 height 158
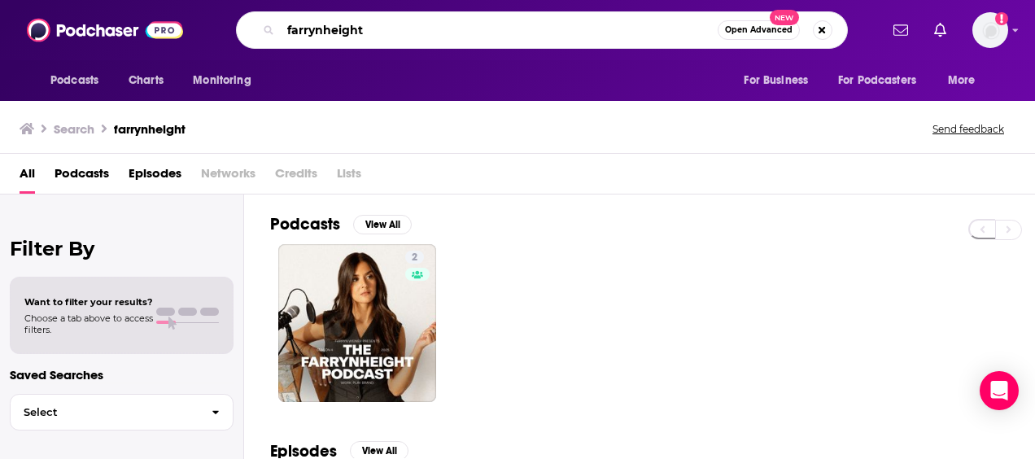
drag, startPoint x: 286, startPoint y: 7, endPoint x: 78, endPoint y: 7, distance: 208.3
click at [76, 9] on div "Podcasts Charts Monitoring farrynheight Open Advanced New For Business For Podc…" at bounding box center [517, 30] width 1035 height 60
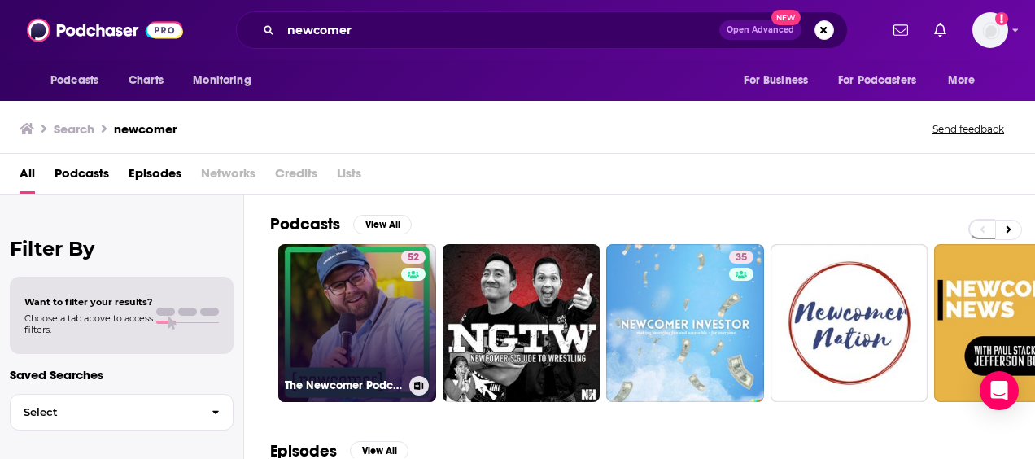
click at [396, 329] on link "52 The Newcomer Podcast" at bounding box center [357, 323] width 158 height 158
click at [417, 386] on icon at bounding box center [418, 386] width 9 height 8
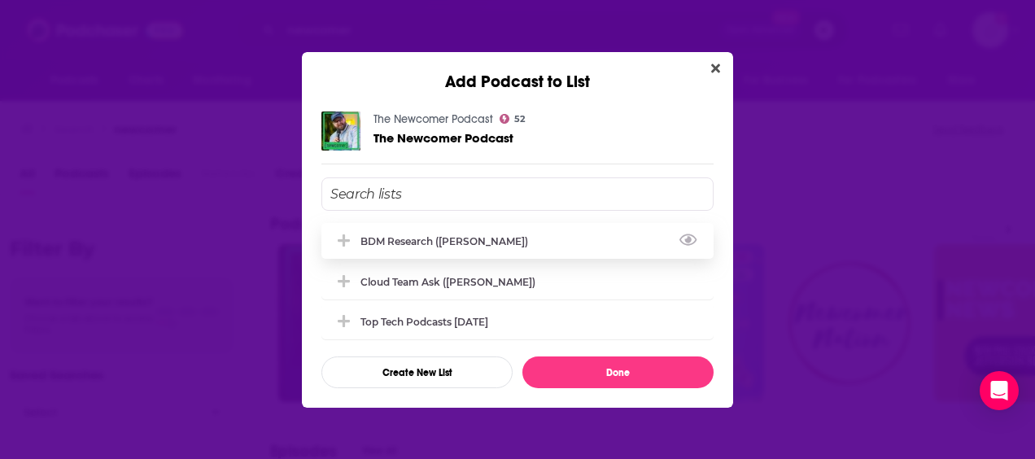
click at [428, 232] on div "BDM Research (Vincent)" at bounding box center [517, 241] width 392 height 36
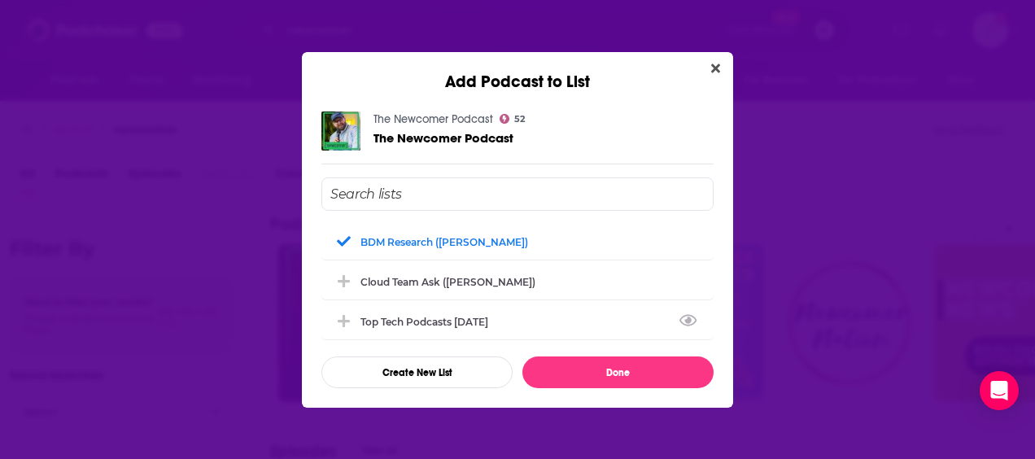
click at [597, 353] on div "BDM Research (Vincent) Cloud Team ask (Austin Stewart) Top Tech Podcasts Jan 20…" at bounding box center [517, 282] width 392 height 211
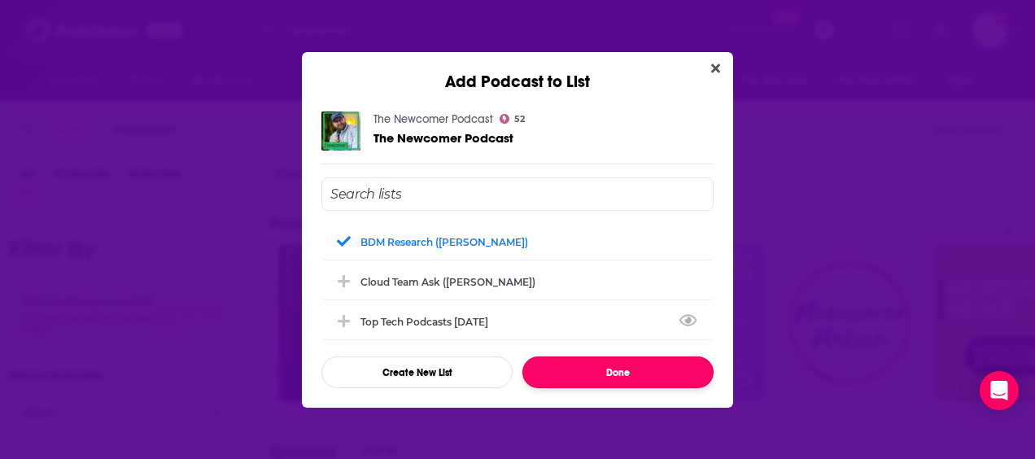
click at [600, 361] on button "Done" at bounding box center [617, 372] width 191 height 32
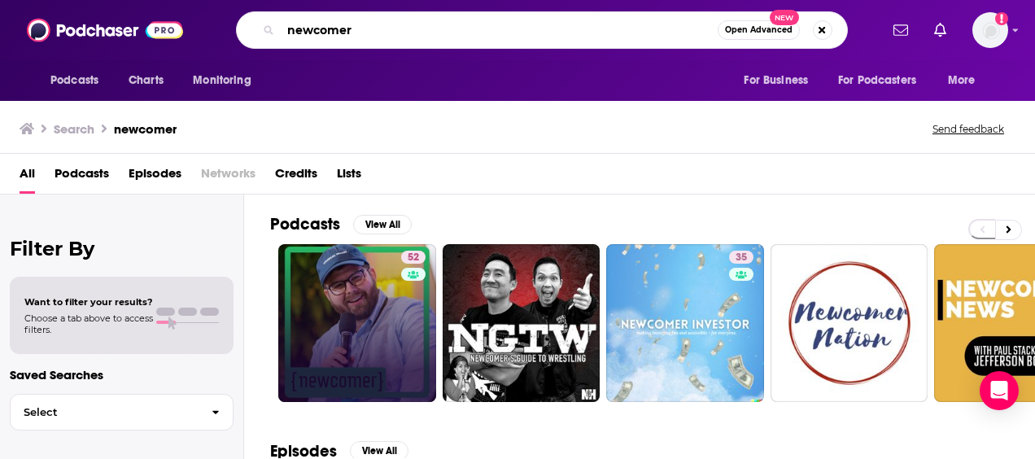
drag, startPoint x: 417, startPoint y: 38, endPoint x: 210, endPoint y: 32, distance: 206.8
click at [210, 32] on div "newcomer Open Advanced New" at bounding box center [541, 29] width 675 height 37
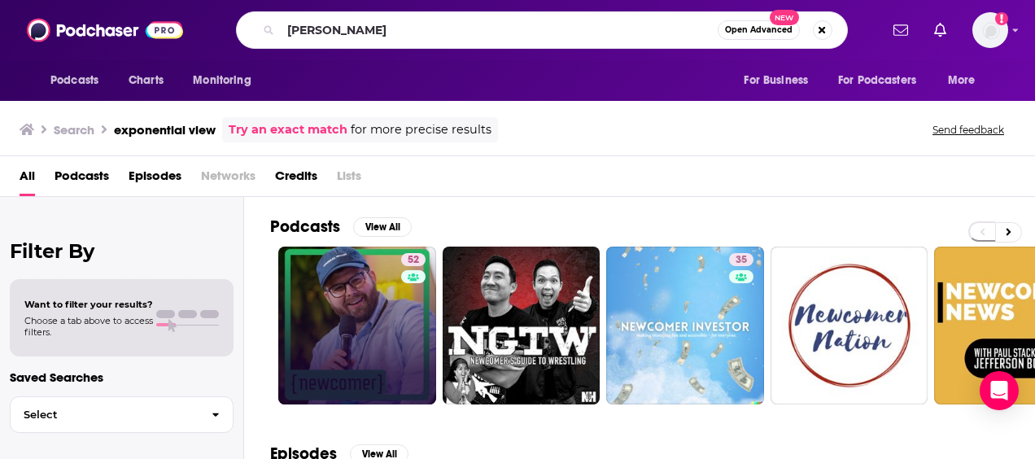
drag, startPoint x: 31, startPoint y: 0, endPoint x: 766, endPoint y: 146, distance: 749.3
click at [766, 146] on div "Search exponential view Try an exact match for more precise results Send feedba…" at bounding box center [517, 127] width 1035 height 59
click at [456, 33] on input "jon" at bounding box center [499, 30] width 437 height 26
drag, startPoint x: 174, startPoint y: 1, endPoint x: 574, endPoint y: 41, distance: 401.6
type input "jon gordon"
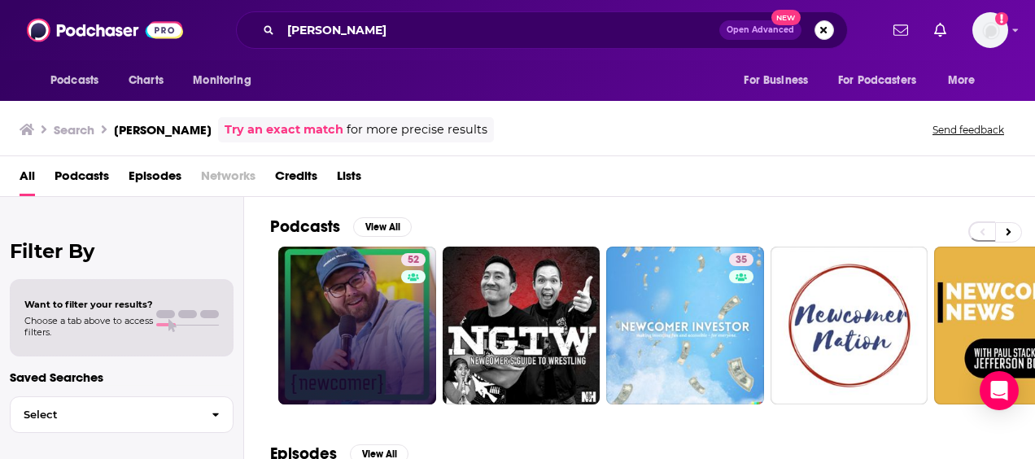
click at [822, 26] on button "Search podcasts, credits, & more..." at bounding box center [825, 30] width 20 height 20
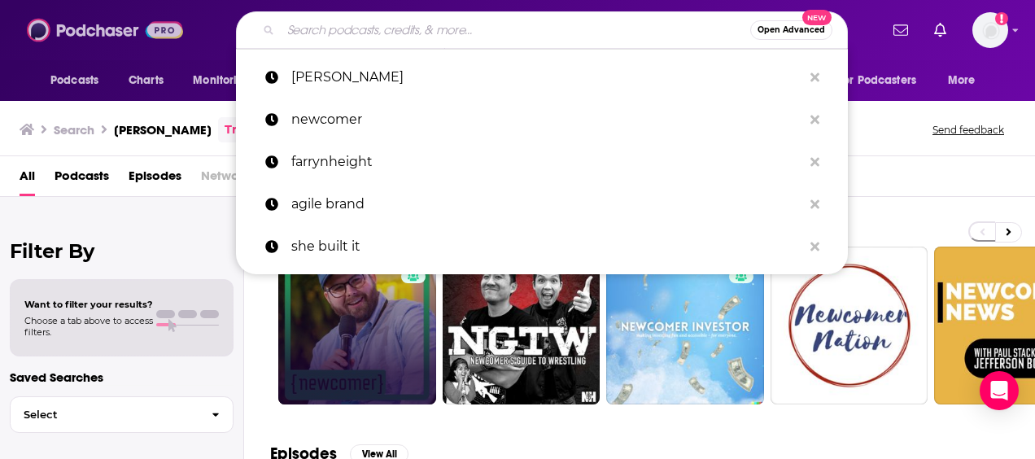
click at [119, 30] on img at bounding box center [105, 30] width 156 height 31
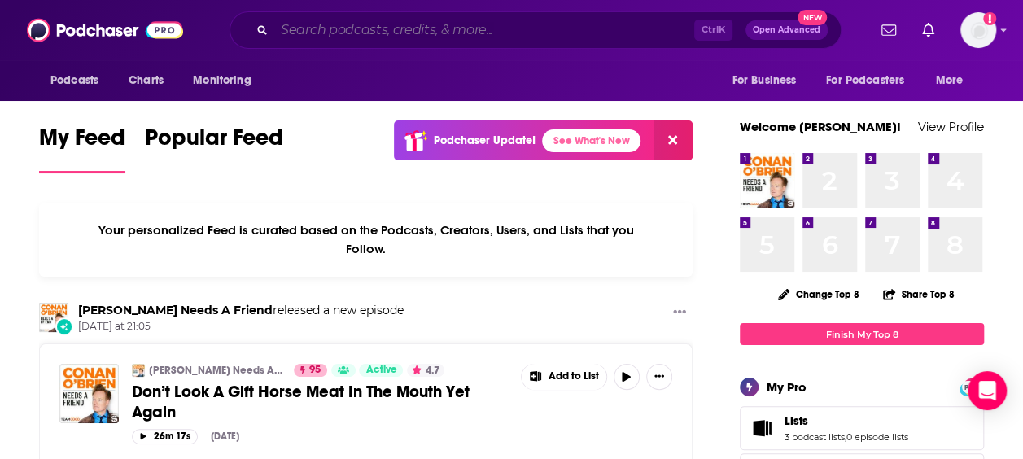
click at [333, 36] on input "Search podcasts, credits, & more..." at bounding box center [484, 30] width 420 height 26
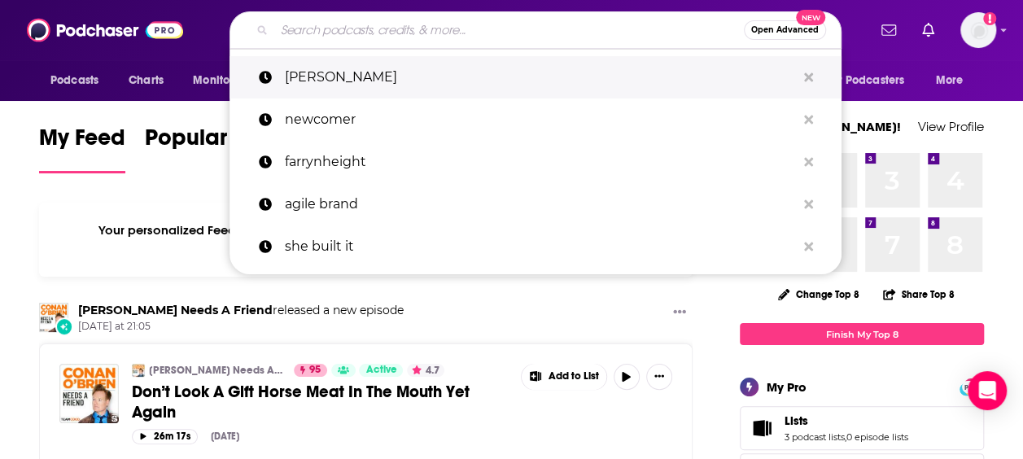
click at [349, 72] on p "jon gordon" at bounding box center [540, 77] width 511 height 42
type input "jon gordon"
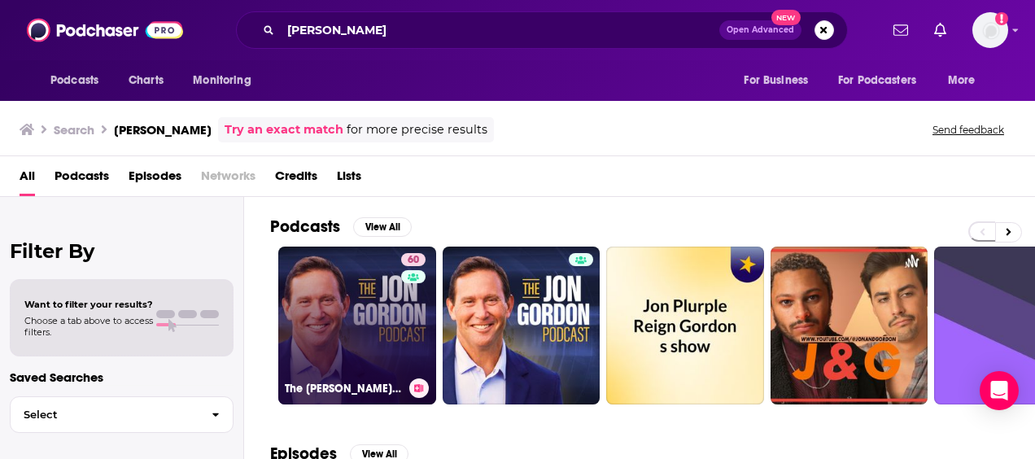
click at [327, 293] on link "60 The Jon Gordon Podcast" at bounding box center [357, 326] width 158 height 158
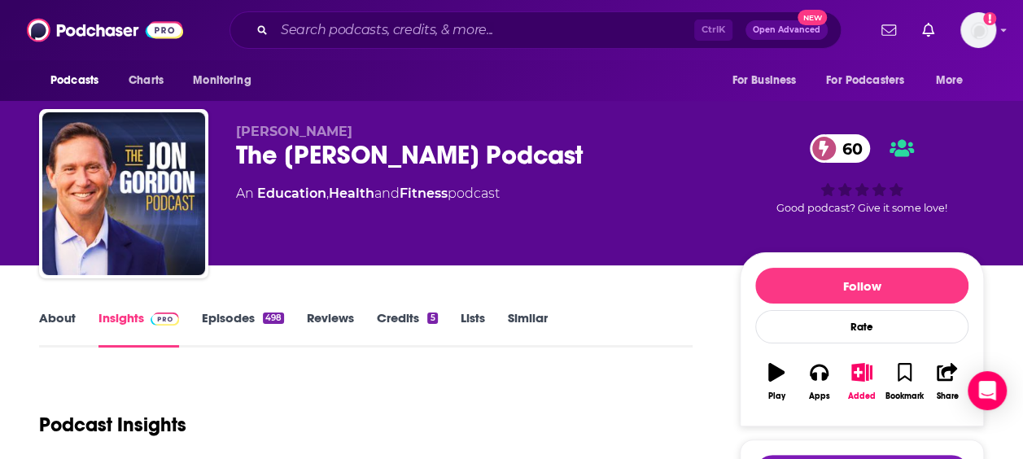
click at [49, 314] on link "About" at bounding box center [57, 328] width 37 height 37
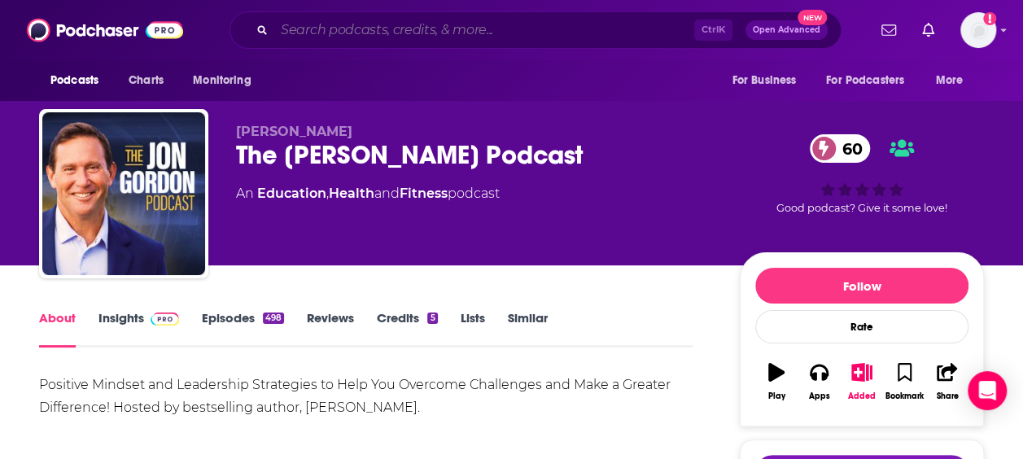
click at [324, 39] on input "Search podcasts, credits, & more..." at bounding box center [484, 30] width 420 height 26
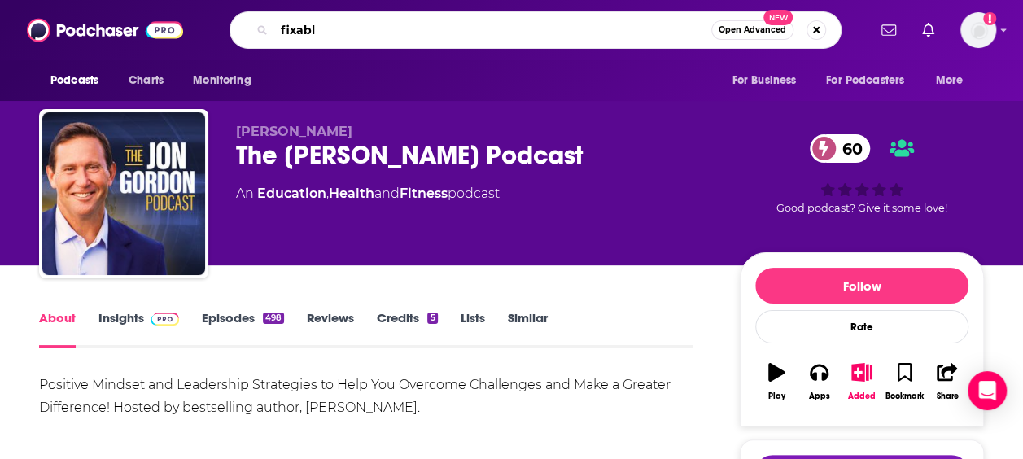
type input "fixable"
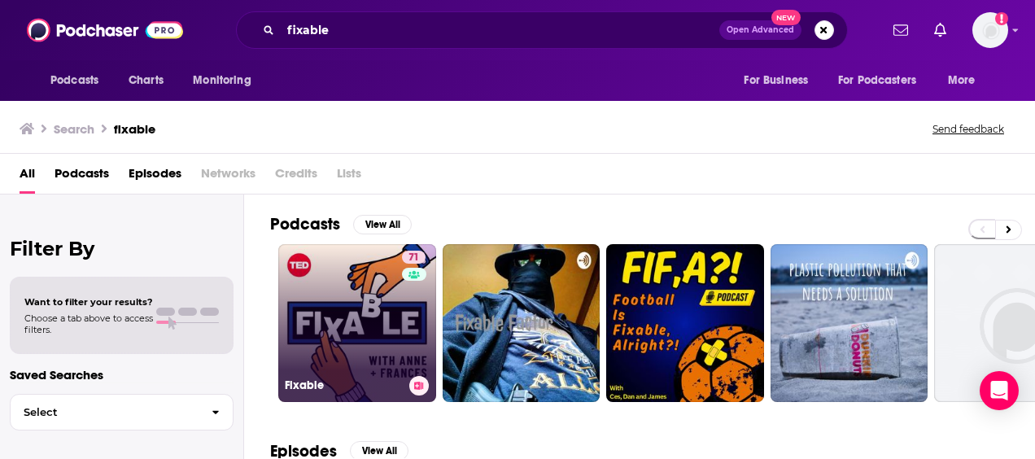
click at [322, 329] on link "71 Fixable" at bounding box center [357, 323] width 158 height 158
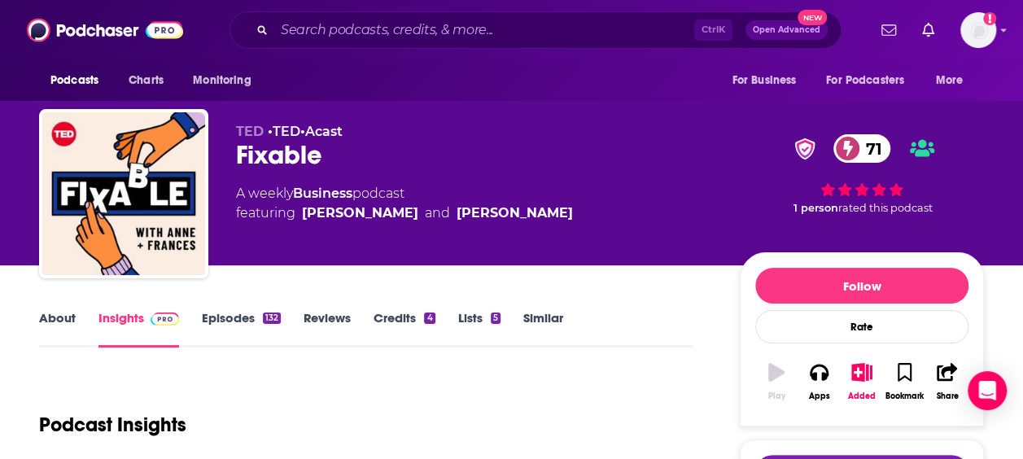
click at [44, 312] on link "About" at bounding box center [57, 328] width 37 height 37
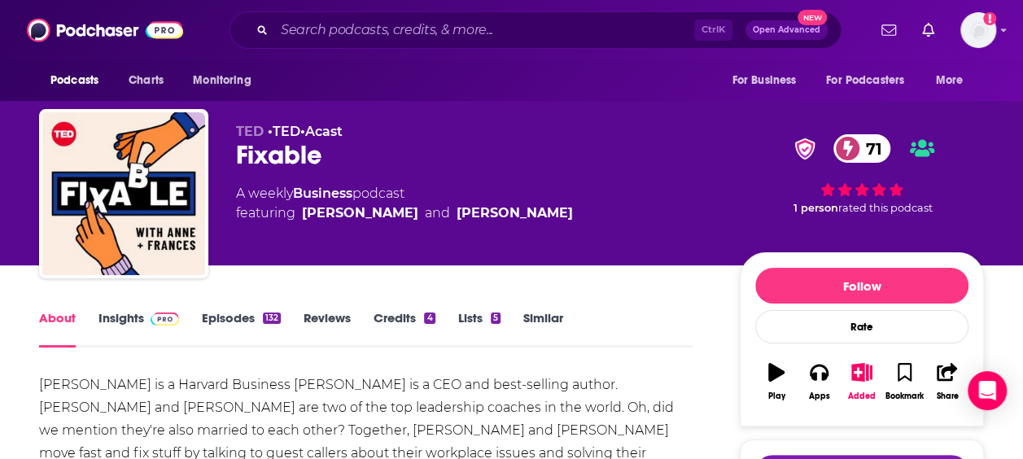
scroll to position [163, 0]
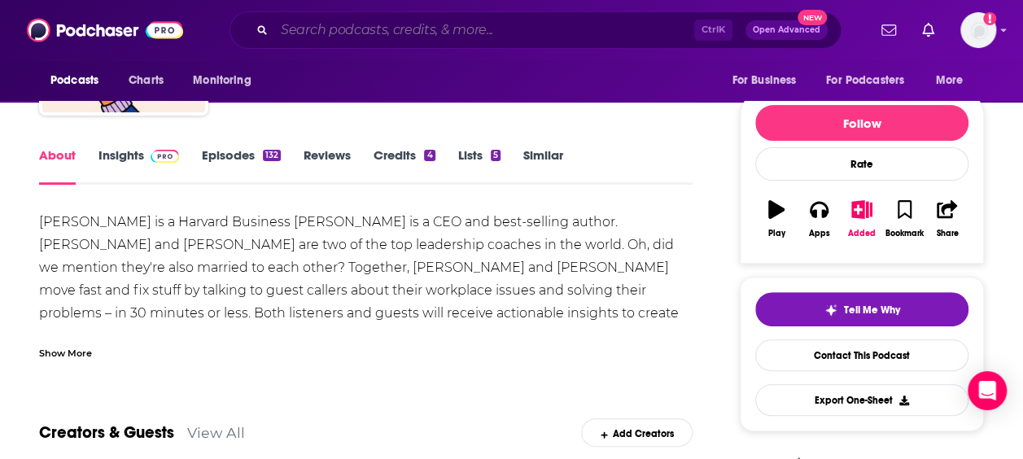
click at [345, 26] on input "Search podcasts, credits, & more..." at bounding box center [484, 30] width 420 height 26
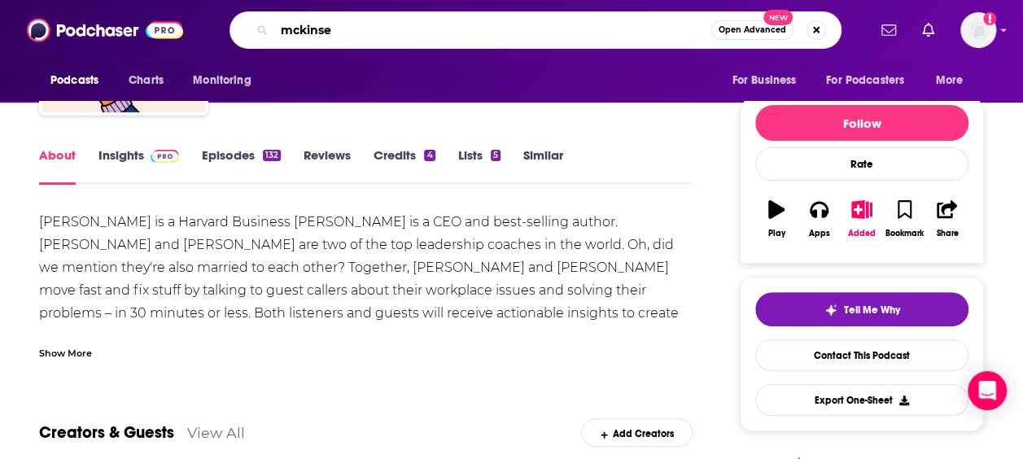
type input "mckinsey"
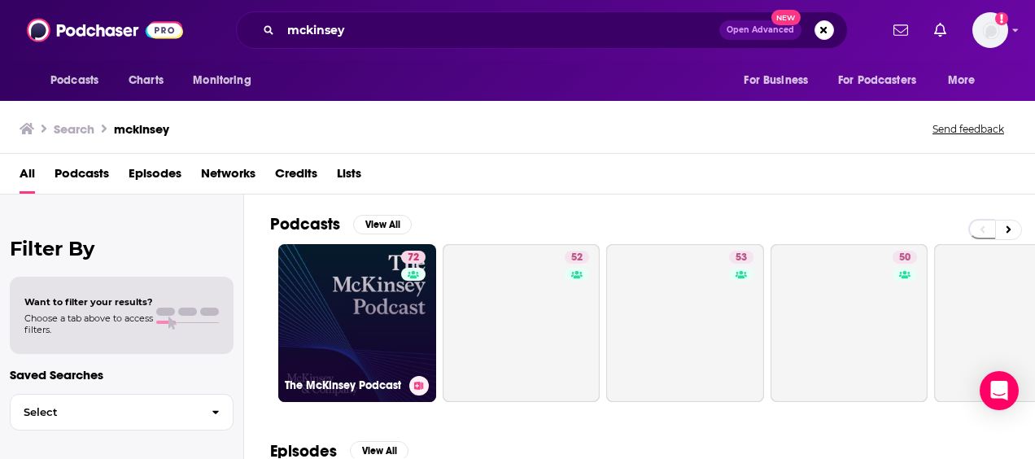
click at [374, 270] on link "72 The McKinsey Podcast" at bounding box center [357, 323] width 158 height 158
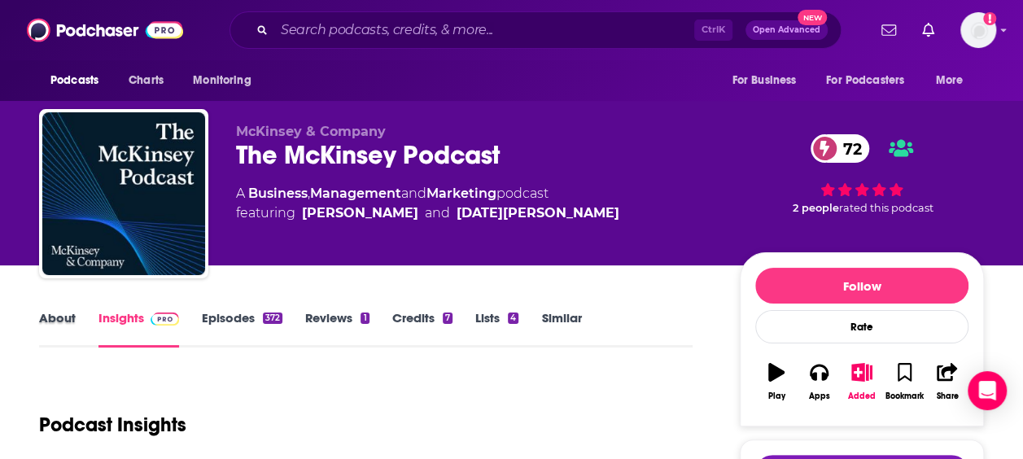
click at [81, 317] on div "About" at bounding box center [68, 328] width 59 height 37
click at [59, 317] on link "About" at bounding box center [57, 328] width 37 height 37
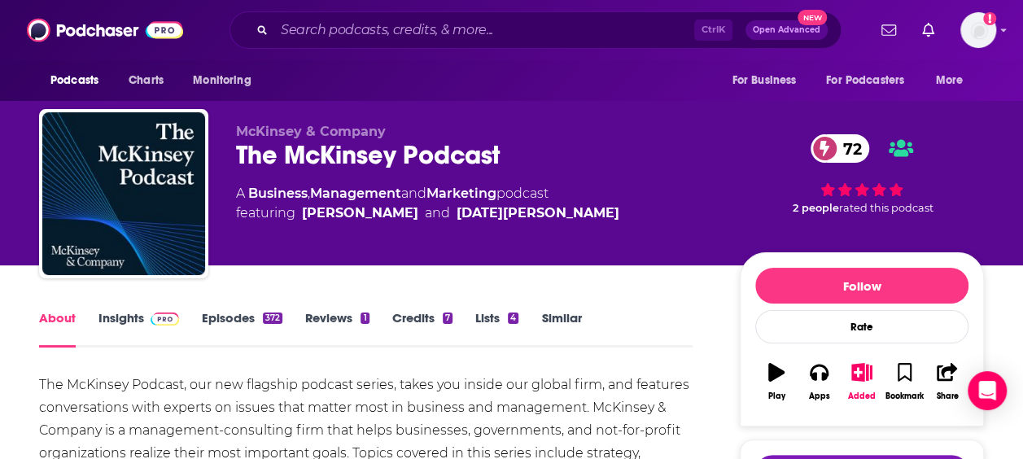
scroll to position [54, 0]
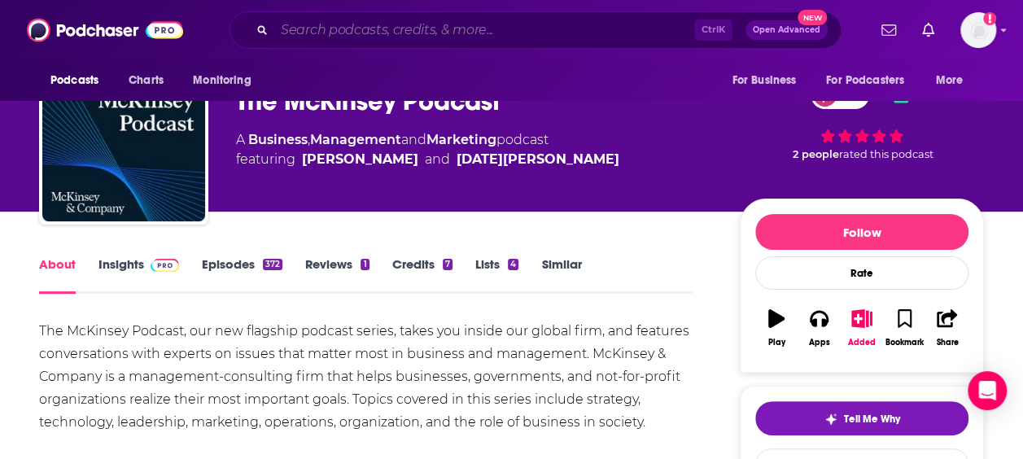
click at [514, 27] on input "Search podcasts, credits, & more..." at bounding box center [484, 30] width 420 height 26
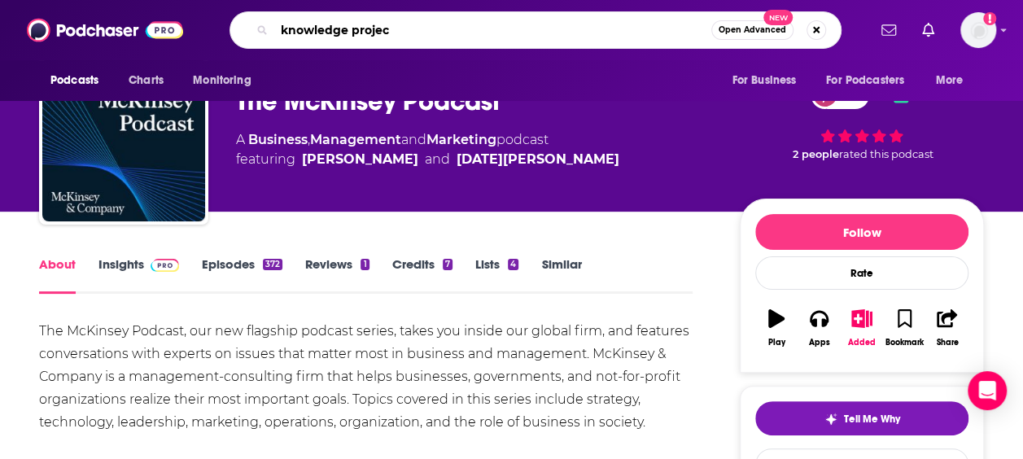
type input "knowledge project"
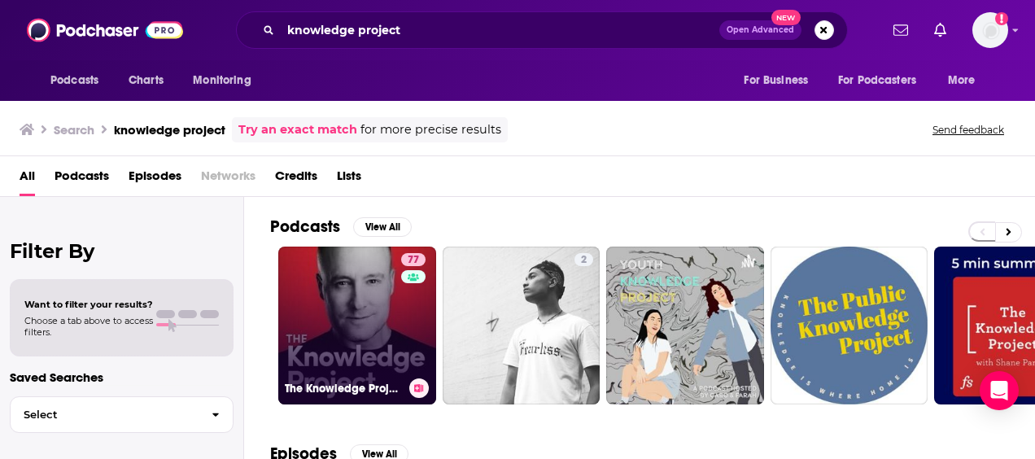
click at [337, 303] on link "77 The Knowledge Project with Shane Parrish" at bounding box center [357, 326] width 158 height 158
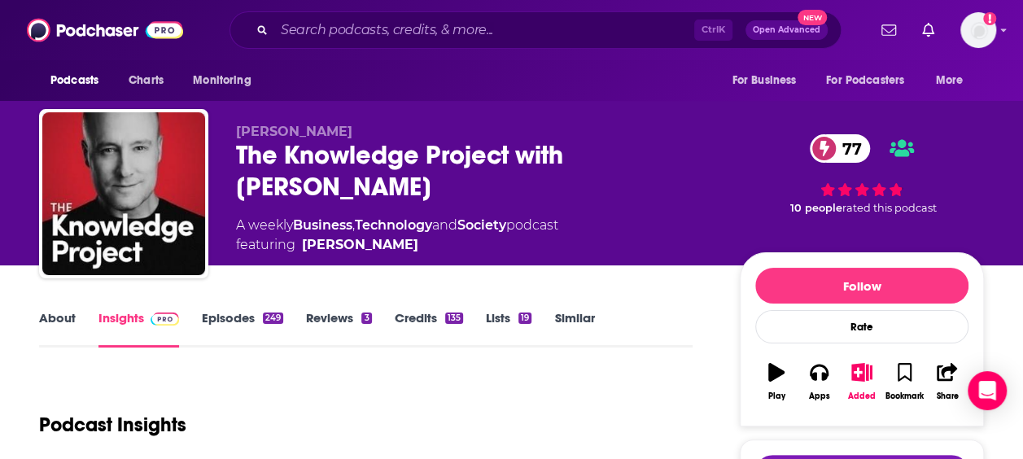
click at [50, 312] on link "About" at bounding box center [57, 328] width 37 height 37
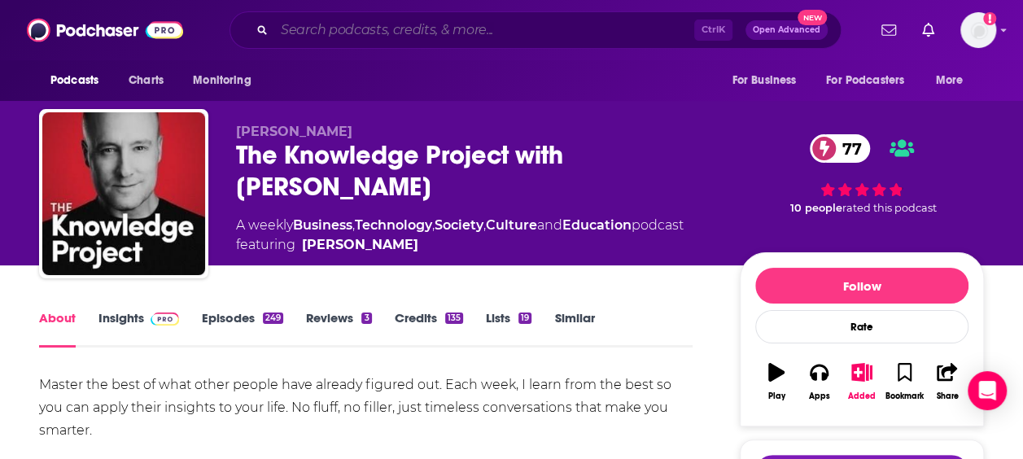
click at [352, 34] on input "Search podcasts, credits, & more..." at bounding box center [484, 30] width 420 height 26
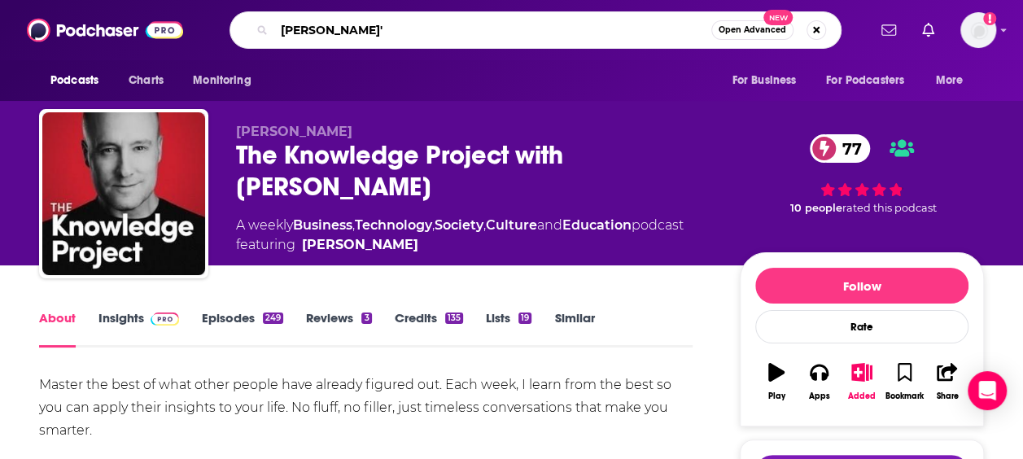
type input "lenny's"
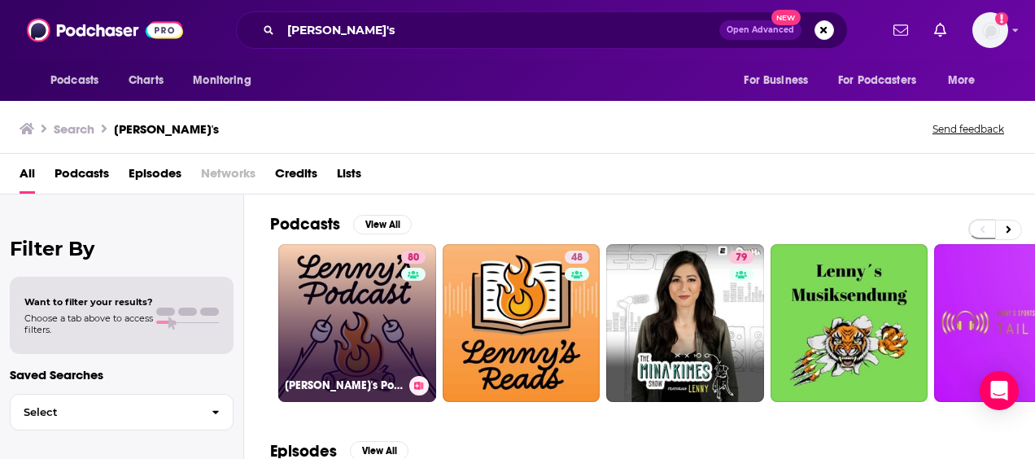
click at [357, 294] on link "80 Lenny's Podcast: Product | Career | Growth" at bounding box center [357, 323] width 158 height 158
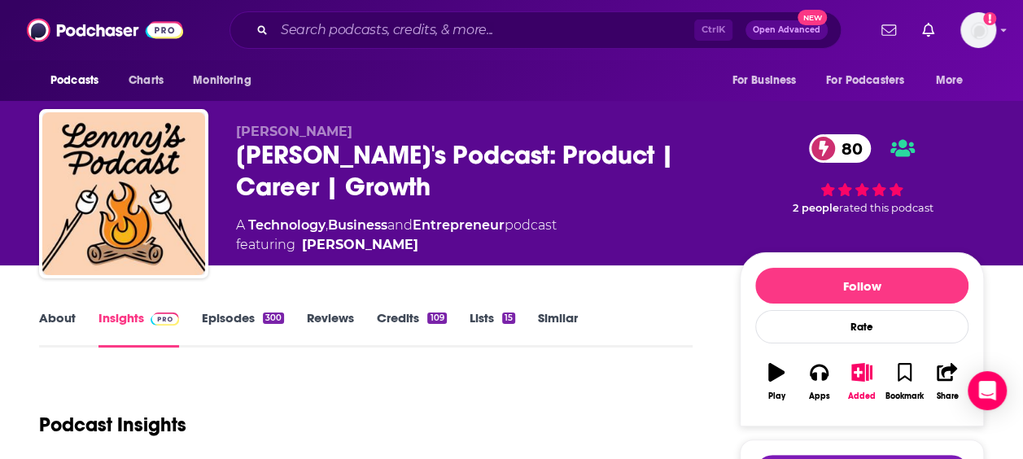
click at [68, 321] on link "About" at bounding box center [57, 328] width 37 height 37
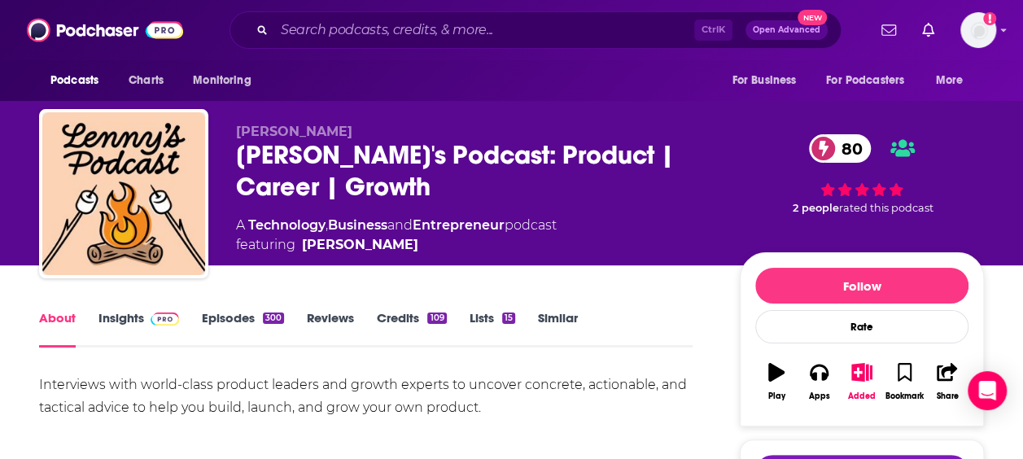
click at [58, 316] on link "About" at bounding box center [57, 328] width 37 height 37
click at [409, 29] on input "Search podcasts, credits, & more..." at bounding box center [484, 30] width 420 height 26
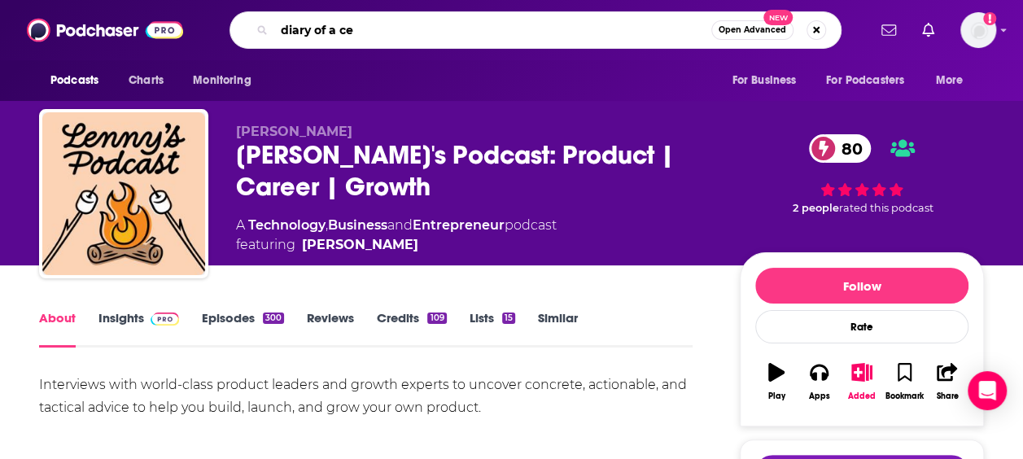
type input "diary of a ceo"
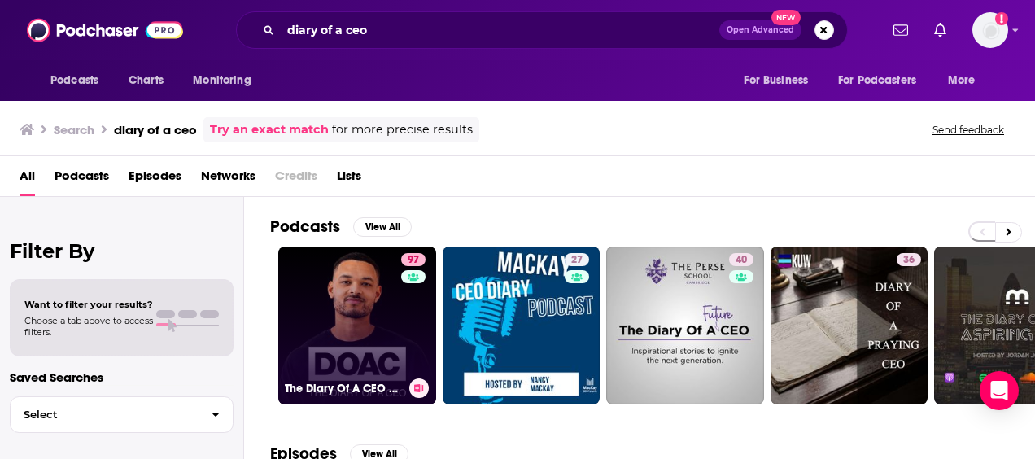
click at [348, 298] on link "97 The Diary Of A CEO with Steven Bartlett" at bounding box center [357, 326] width 158 height 158
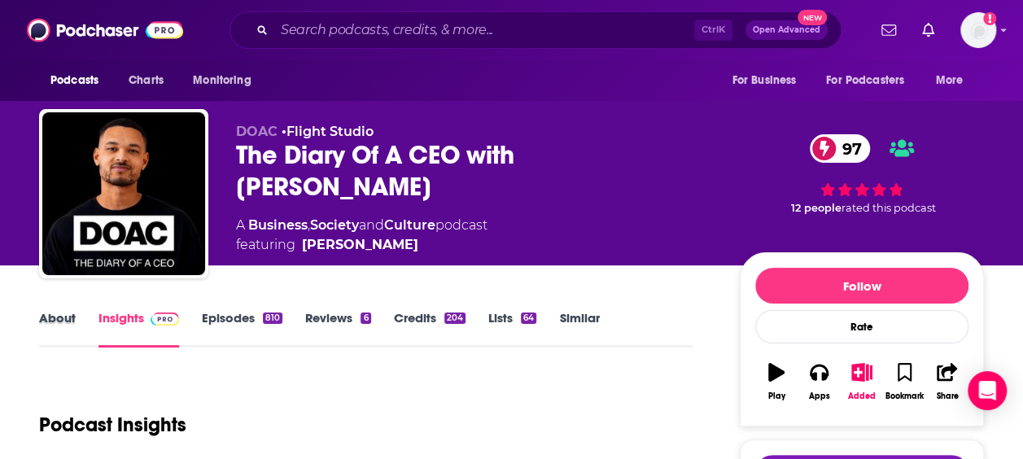
click at [78, 317] on div "About" at bounding box center [68, 328] width 59 height 37
click at [73, 317] on link "About" at bounding box center [57, 328] width 37 height 37
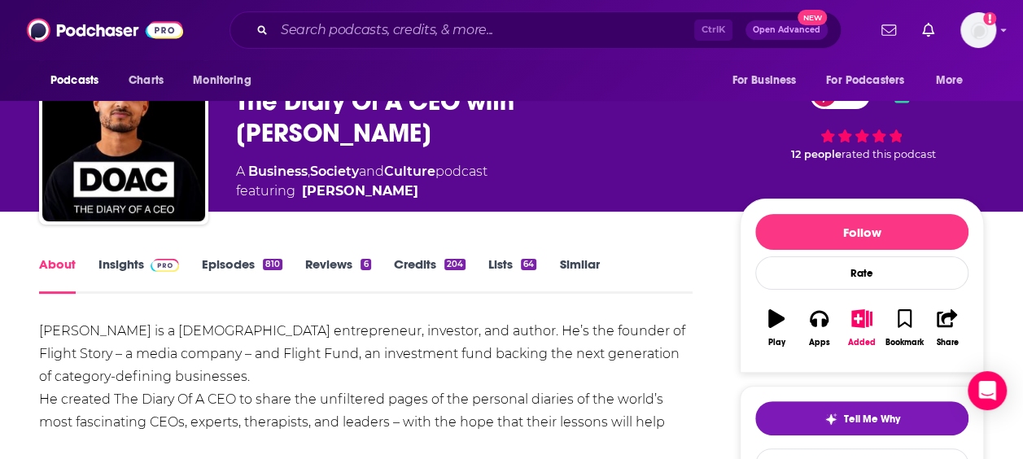
scroll to position [108, 0]
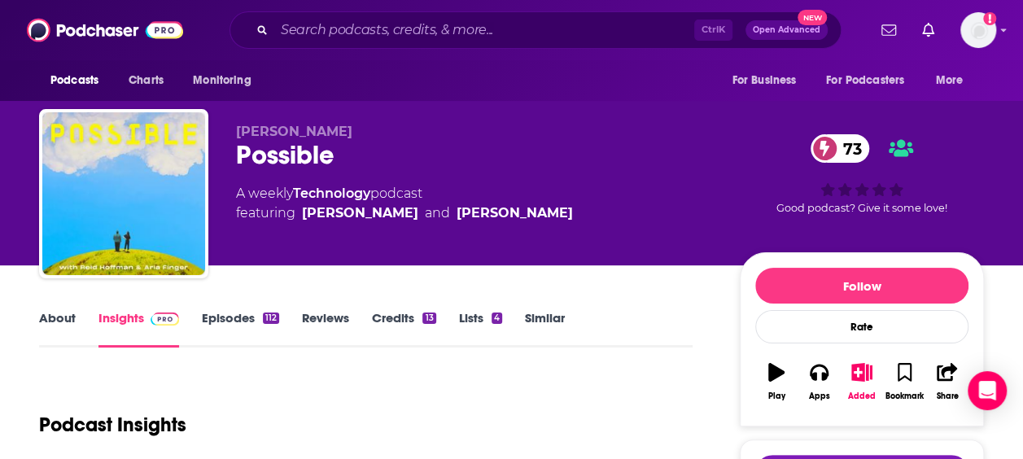
click at [49, 314] on link "About" at bounding box center [57, 328] width 37 height 37
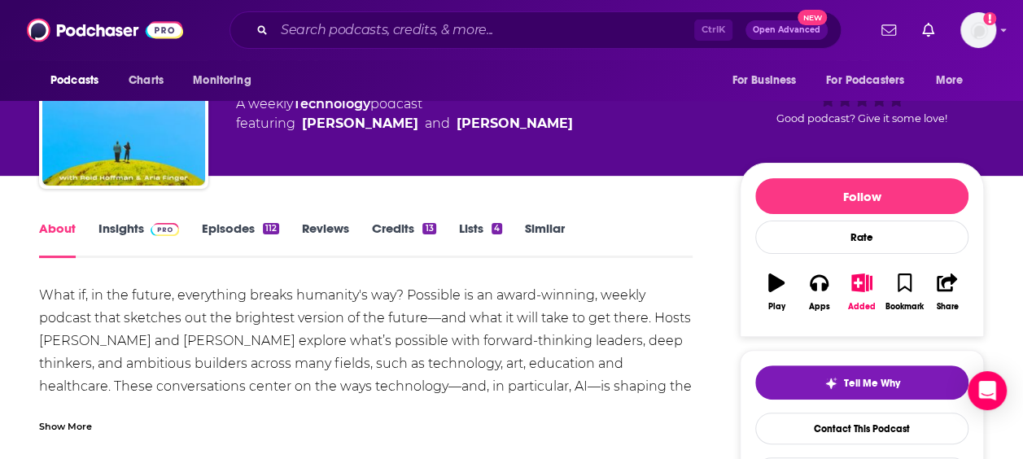
scroll to position [108, 0]
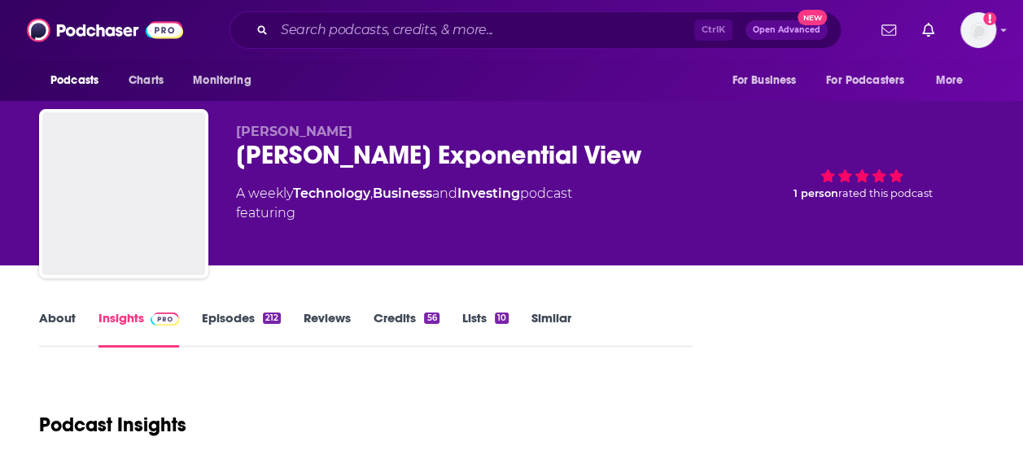
click at [63, 313] on link "About" at bounding box center [57, 328] width 37 height 37
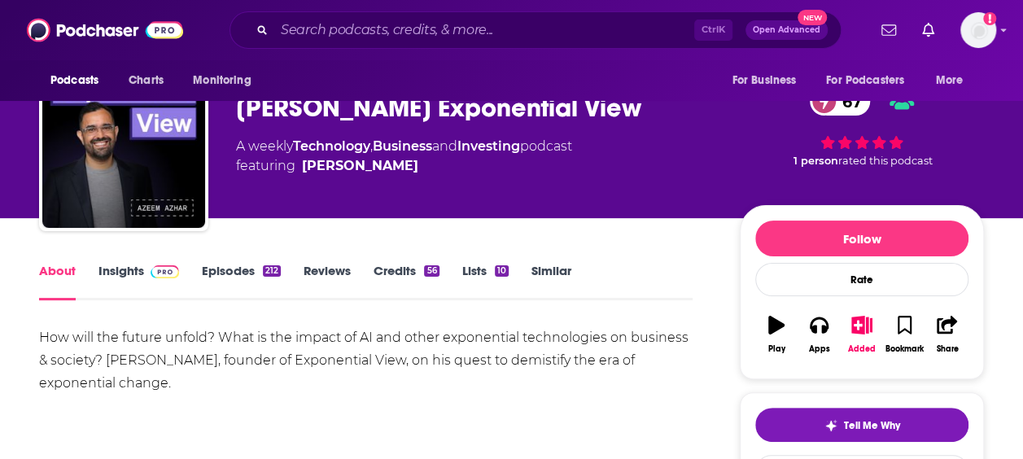
scroll to position [54, 0]
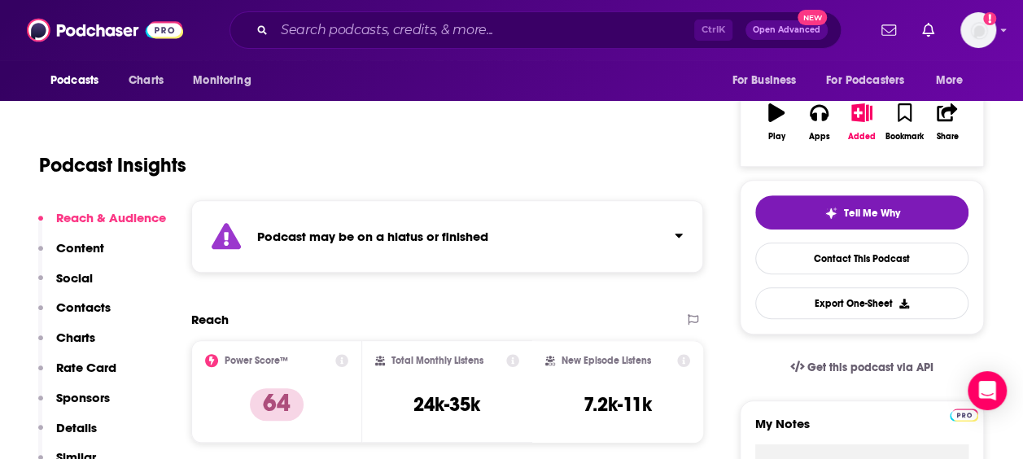
scroll to position [163, 0]
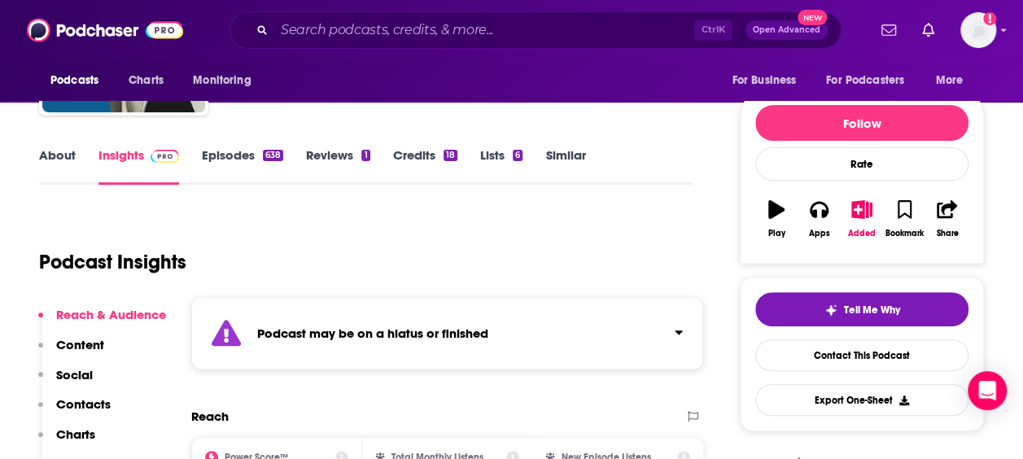
click at [67, 154] on link "About" at bounding box center [57, 165] width 37 height 37
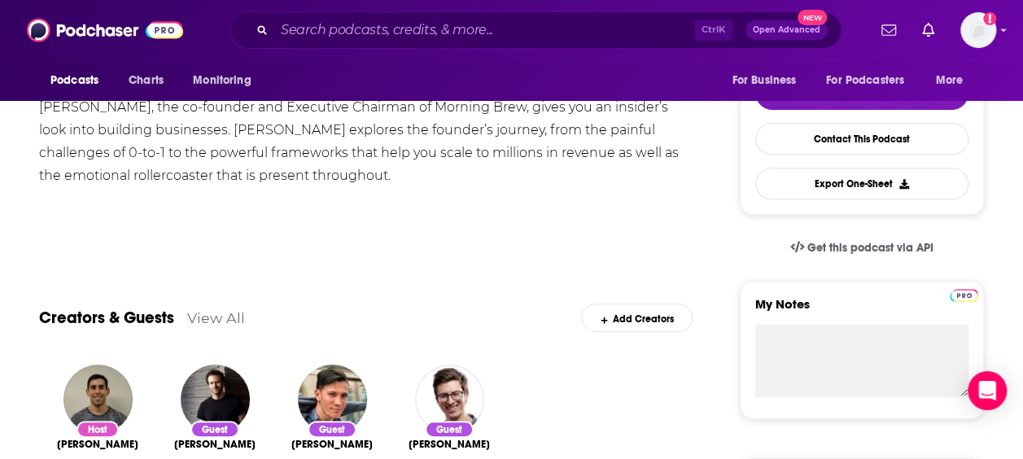
scroll to position [108, 0]
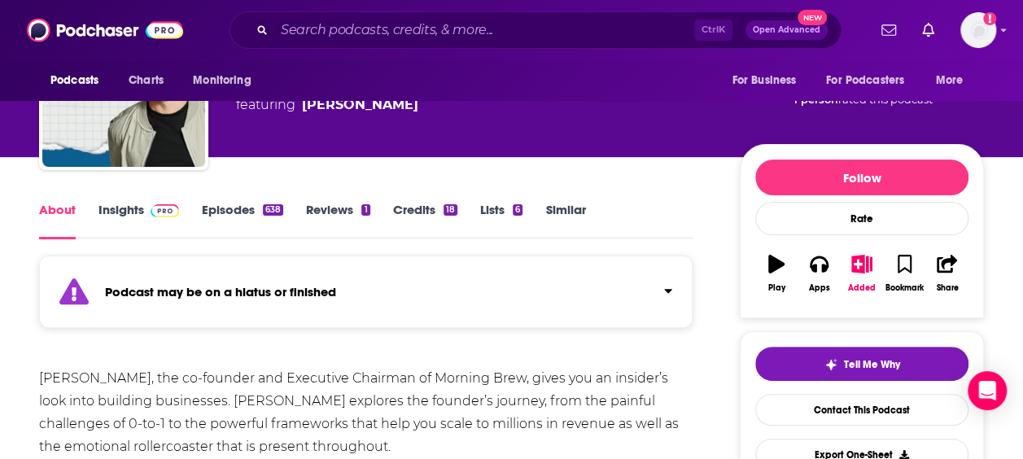
click at [269, 206] on div "638" at bounding box center [273, 209] width 20 height 11
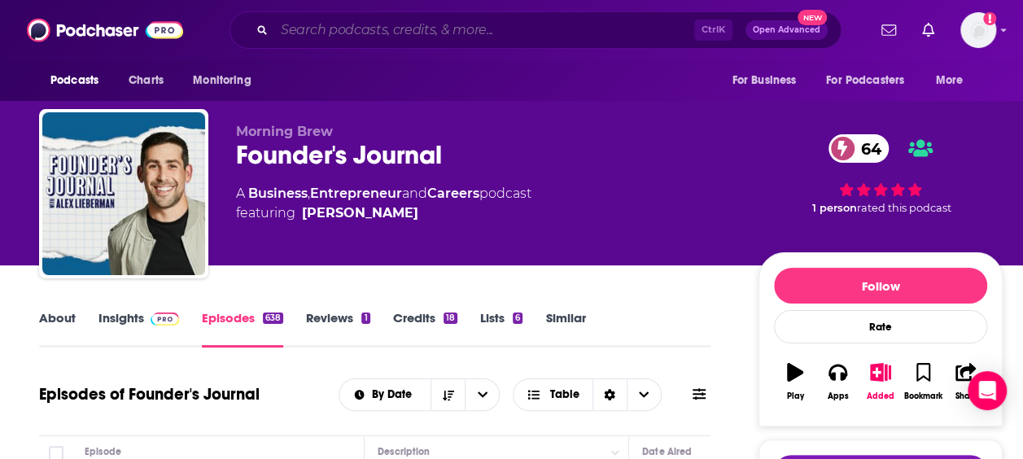
click at [395, 37] on input "Search podcasts, credits, & more..." at bounding box center [484, 30] width 420 height 26
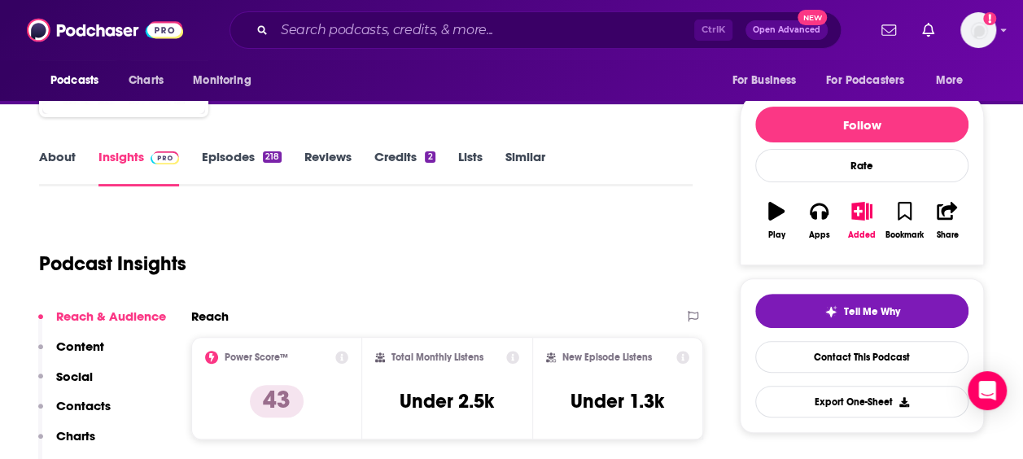
scroll to position [163, 0]
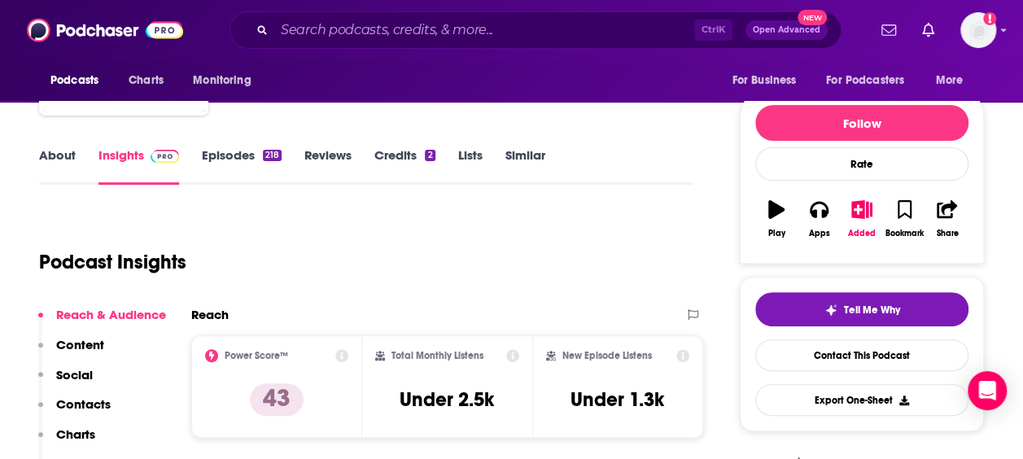
click at [60, 148] on link "About" at bounding box center [57, 165] width 37 height 37
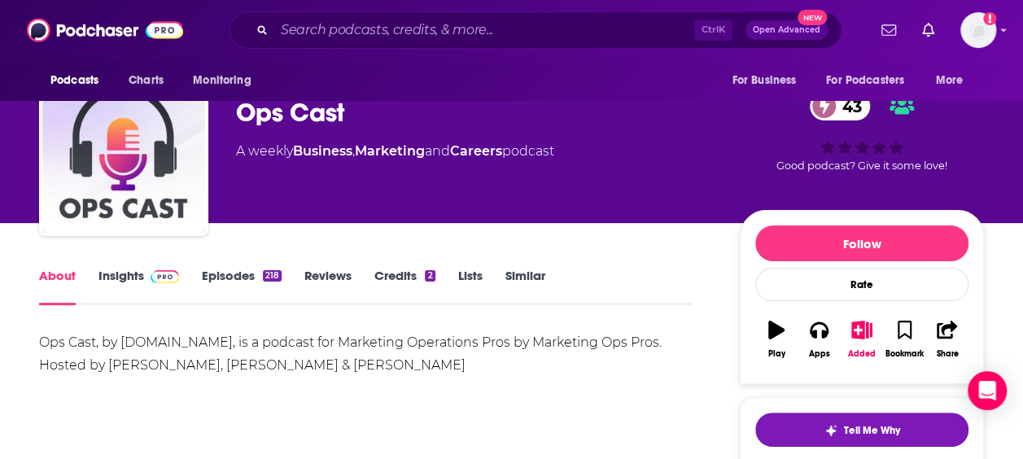
scroll to position [54, 0]
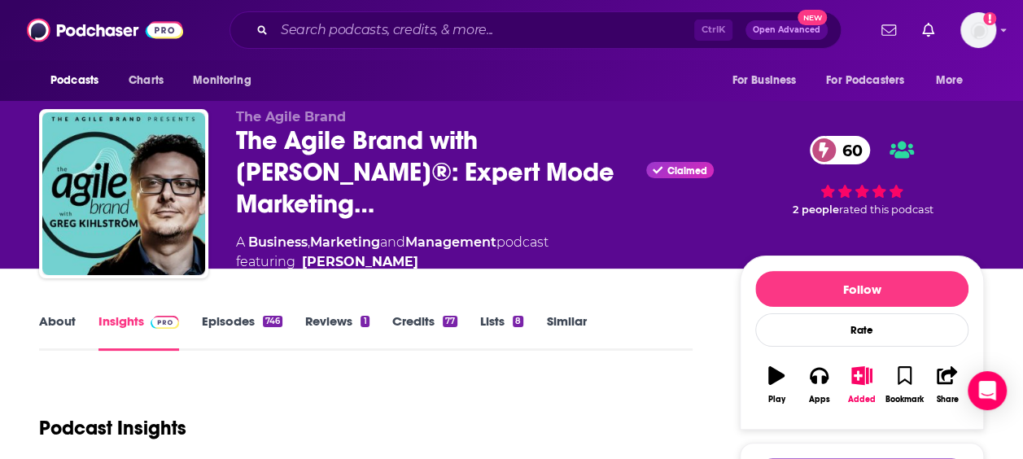
click at [57, 324] on link "About" at bounding box center [57, 331] width 37 height 37
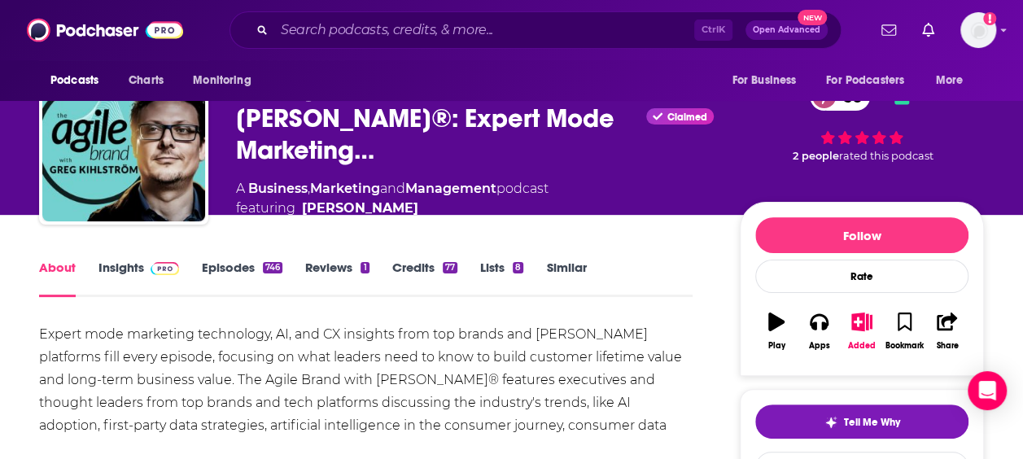
scroll to position [108, 0]
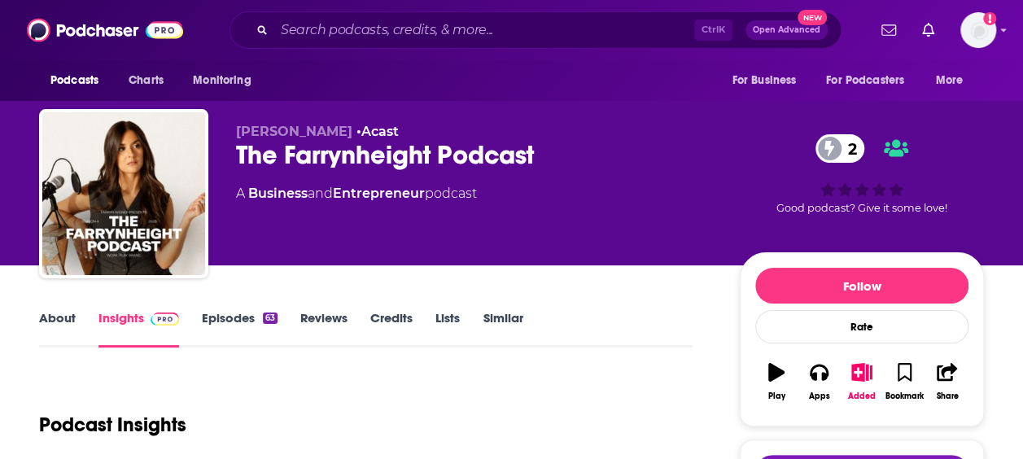
click at [67, 328] on link "About" at bounding box center [57, 328] width 37 height 37
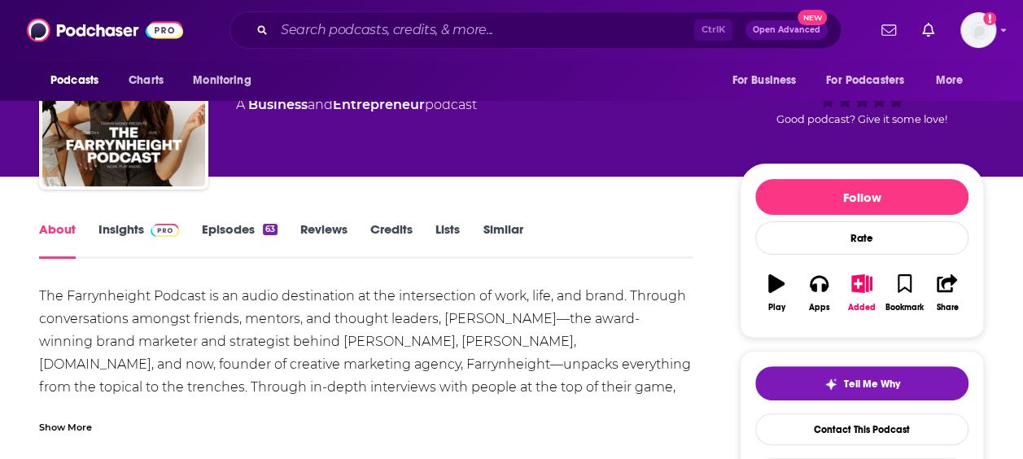
scroll to position [108, 0]
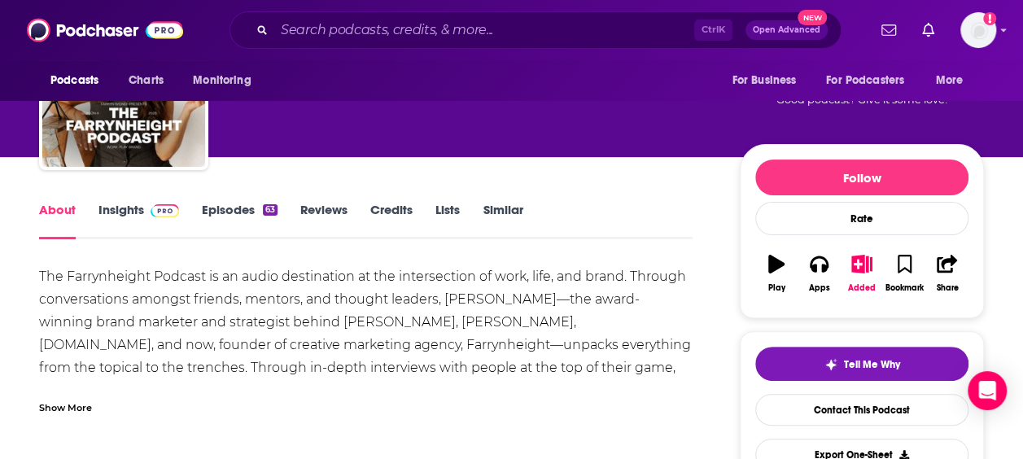
click at [40, 411] on div "Show More" at bounding box center [65, 406] width 53 height 15
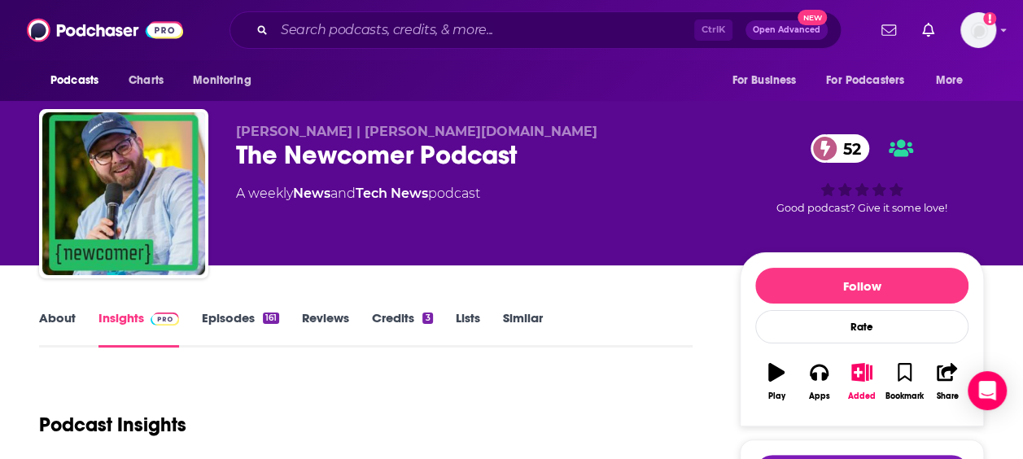
click at [46, 327] on link "About" at bounding box center [57, 328] width 37 height 37
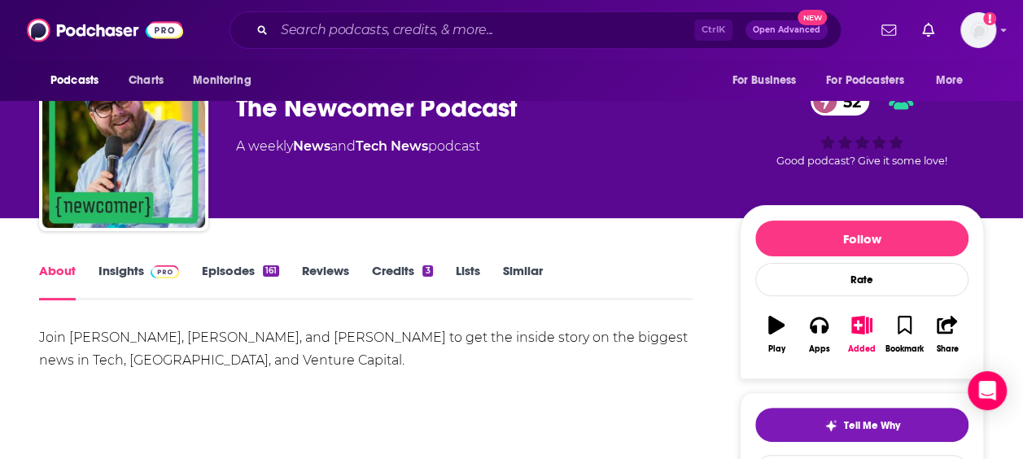
scroll to position [54, 0]
